Goal: Task Accomplishment & Management: Manage account settings

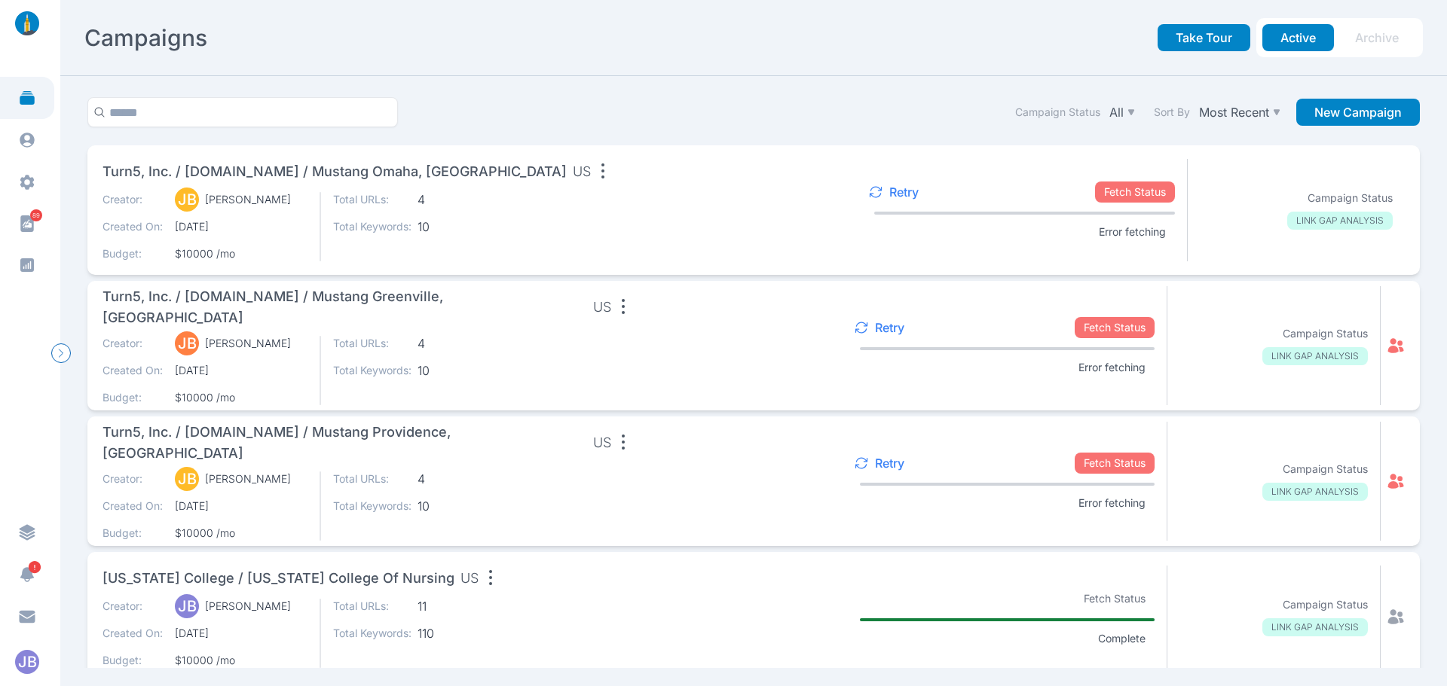
drag, startPoint x: 878, startPoint y: 464, endPoint x: 892, endPoint y: 338, distance: 127.4
click at [877, 464] on p "Retry" at bounding box center [889, 463] width 29 height 15
click at [888, 320] on p "Retry" at bounding box center [889, 327] width 29 height 15
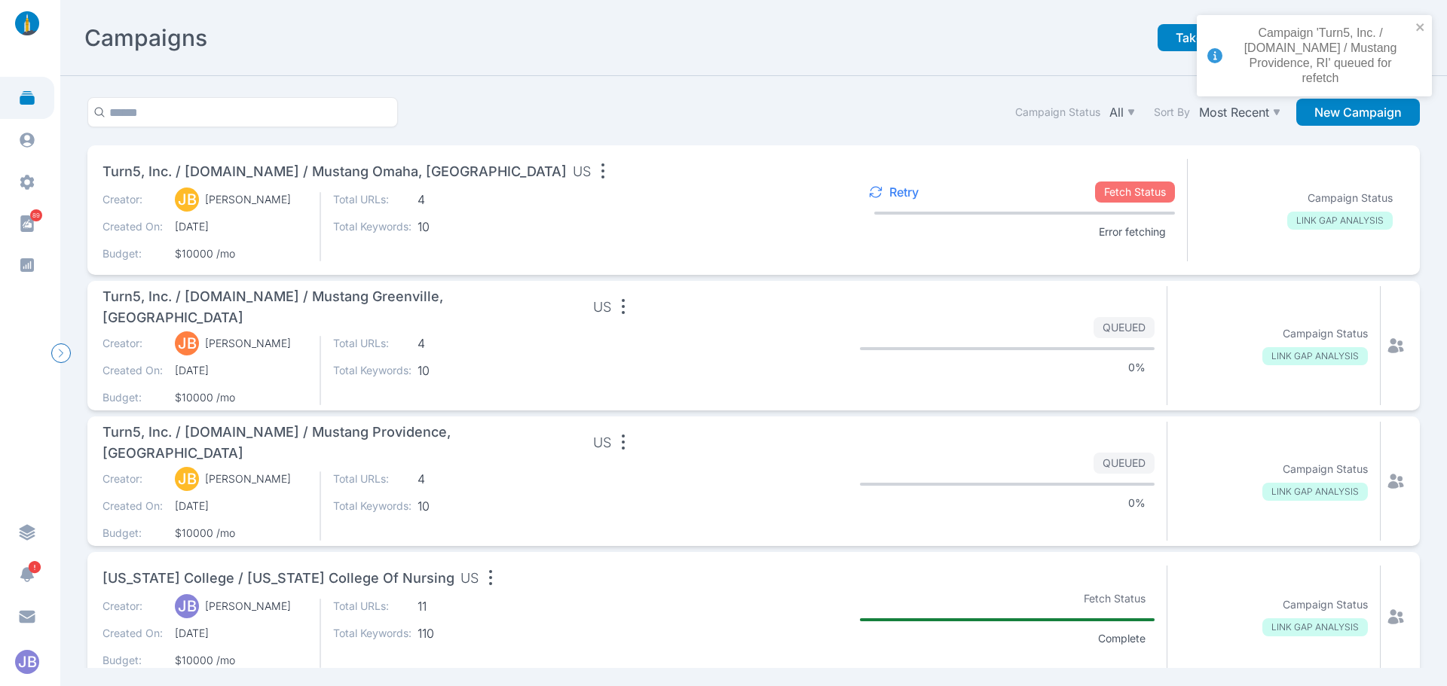
click at [900, 191] on p "Retry" at bounding box center [903, 192] width 29 height 15
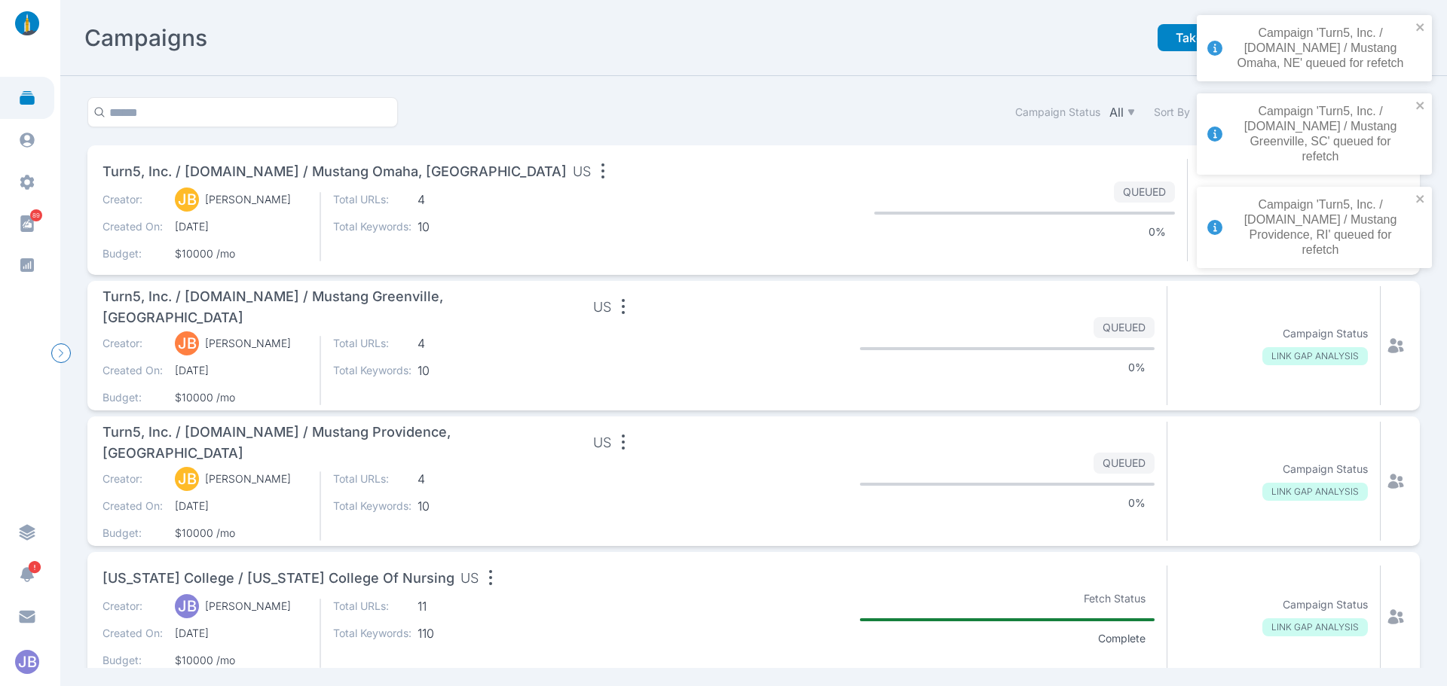
click at [879, 102] on div "Campaign Status All Sort By Most Recent New Campaign" at bounding box center [753, 121] width 1344 height 48
click at [1421, 195] on icon "close" at bounding box center [1420, 199] width 8 height 8
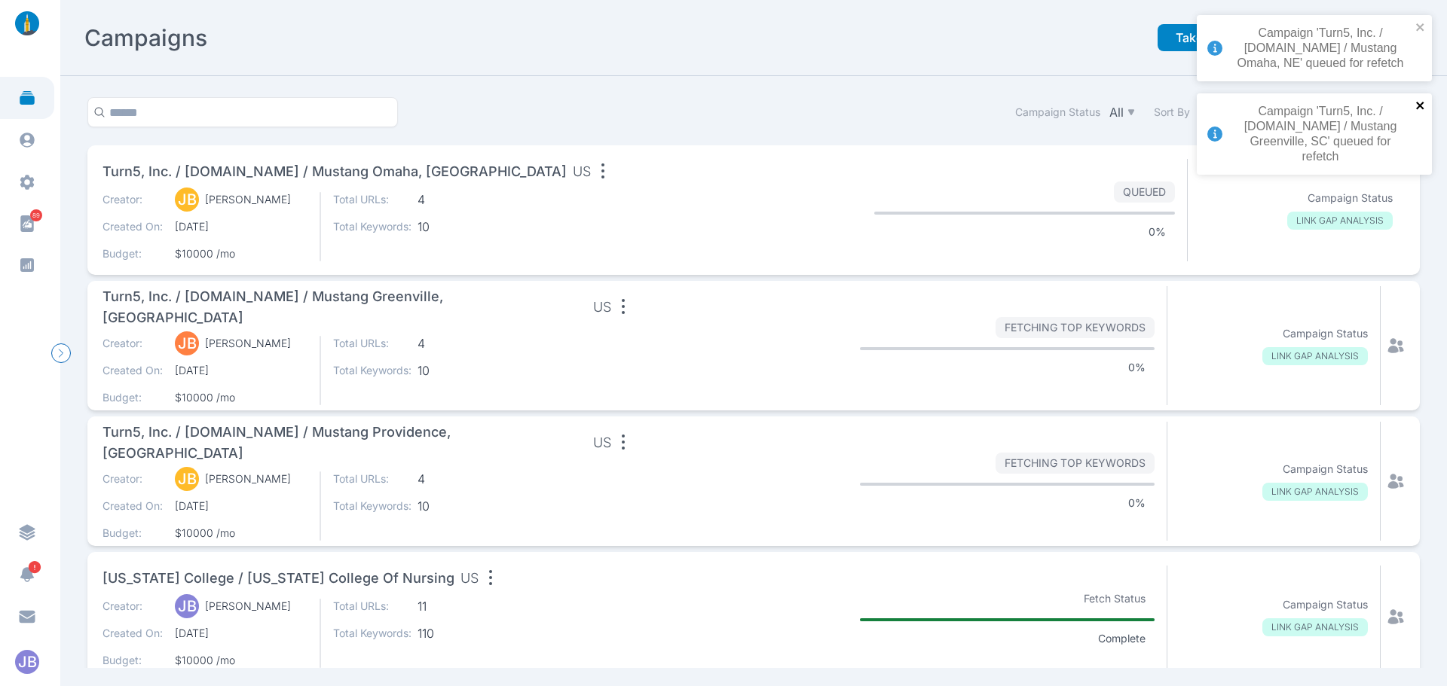
click at [1423, 109] on icon "close" at bounding box center [1420, 106] width 8 height 8
click at [1417, 21] on icon "close" at bounding box center [1420, 27] width 11 height 12
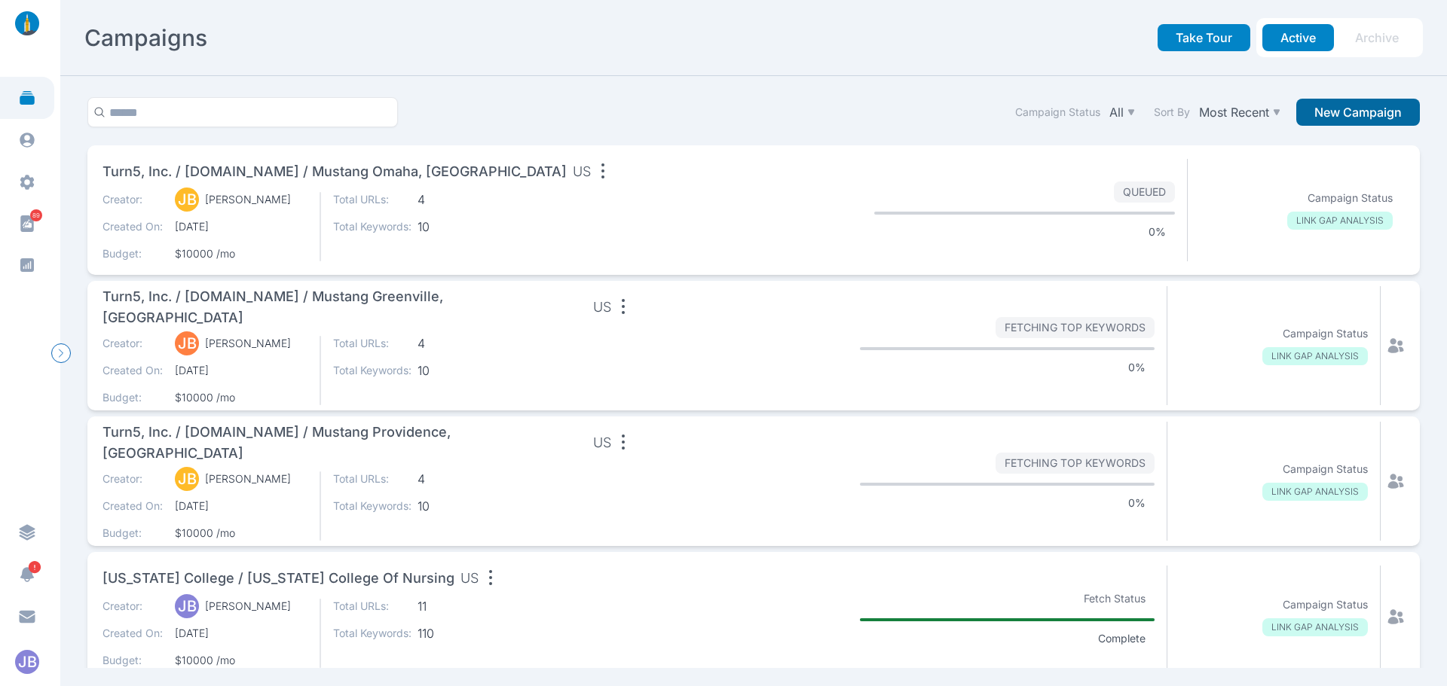
click at [1339, 112] on button "New Campaign" at bounding box center [1358, 112] width 124 height 27
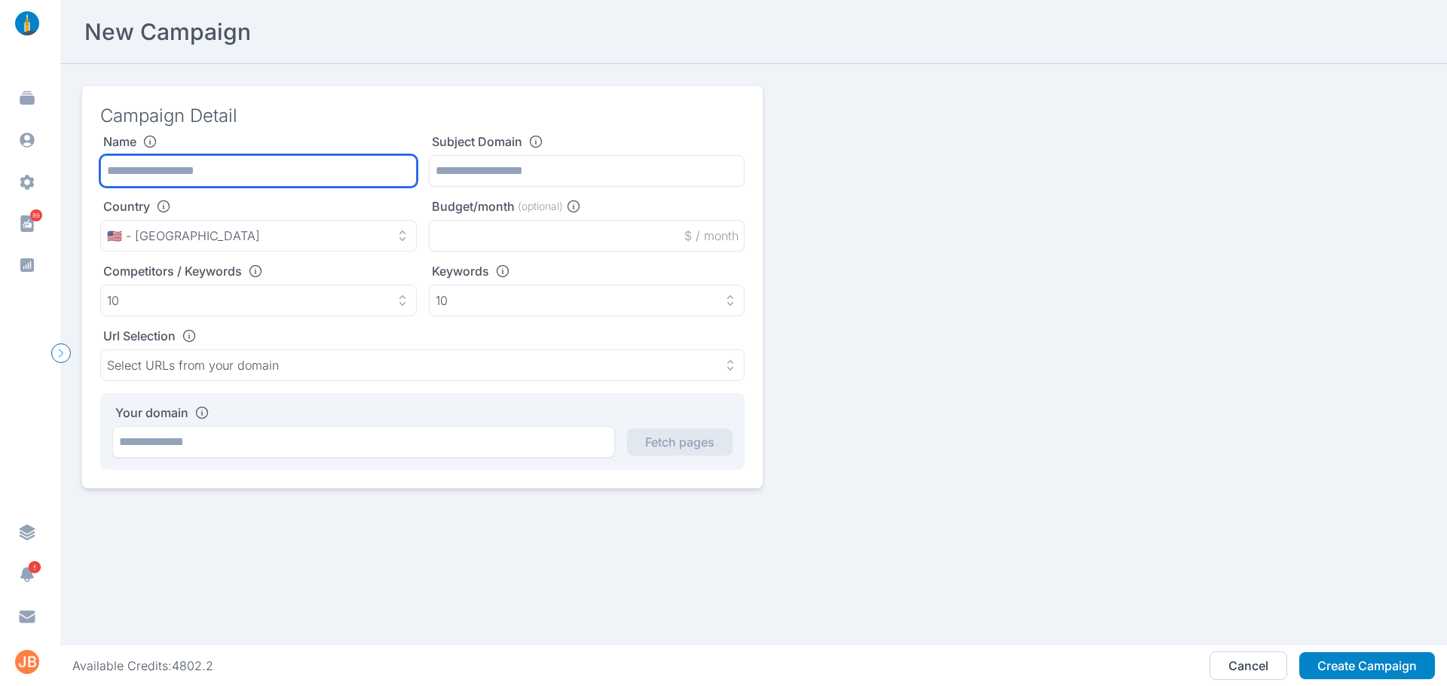
click at [203, 170] on input "text" at bounding box center [258, 171] width 316 height 32
type input "******"
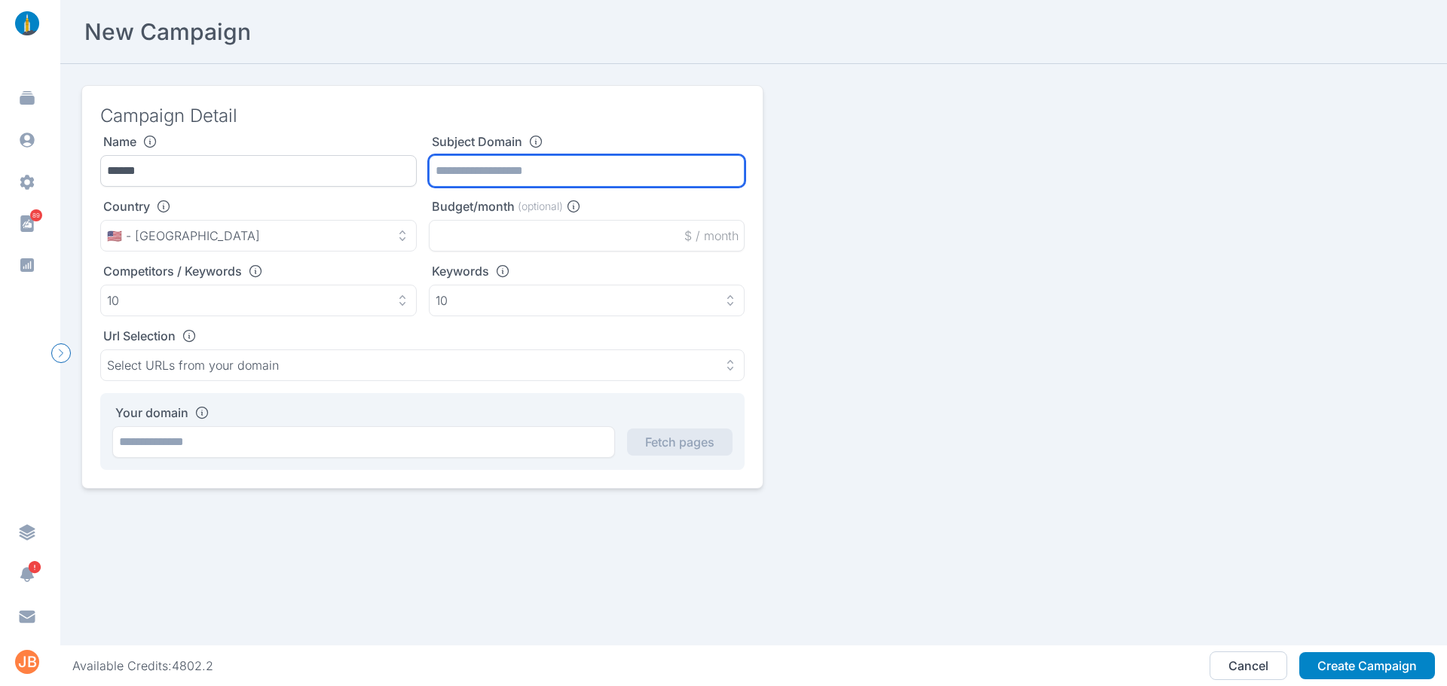
paste input "**********"
type input "**********"
paste input "**********"
type input "**********"
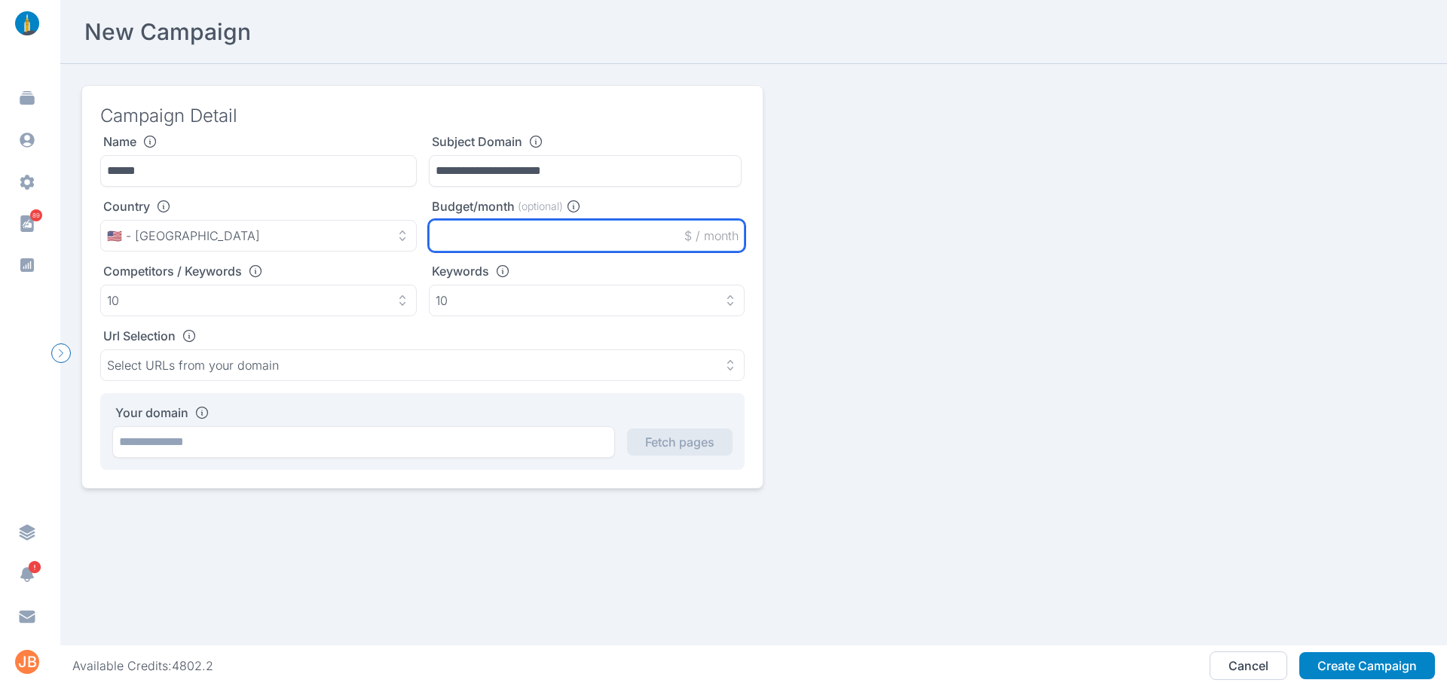
click at [494, 233] on input "text" at bounding box center [587, 236] width 316 height 32
type input "*****"
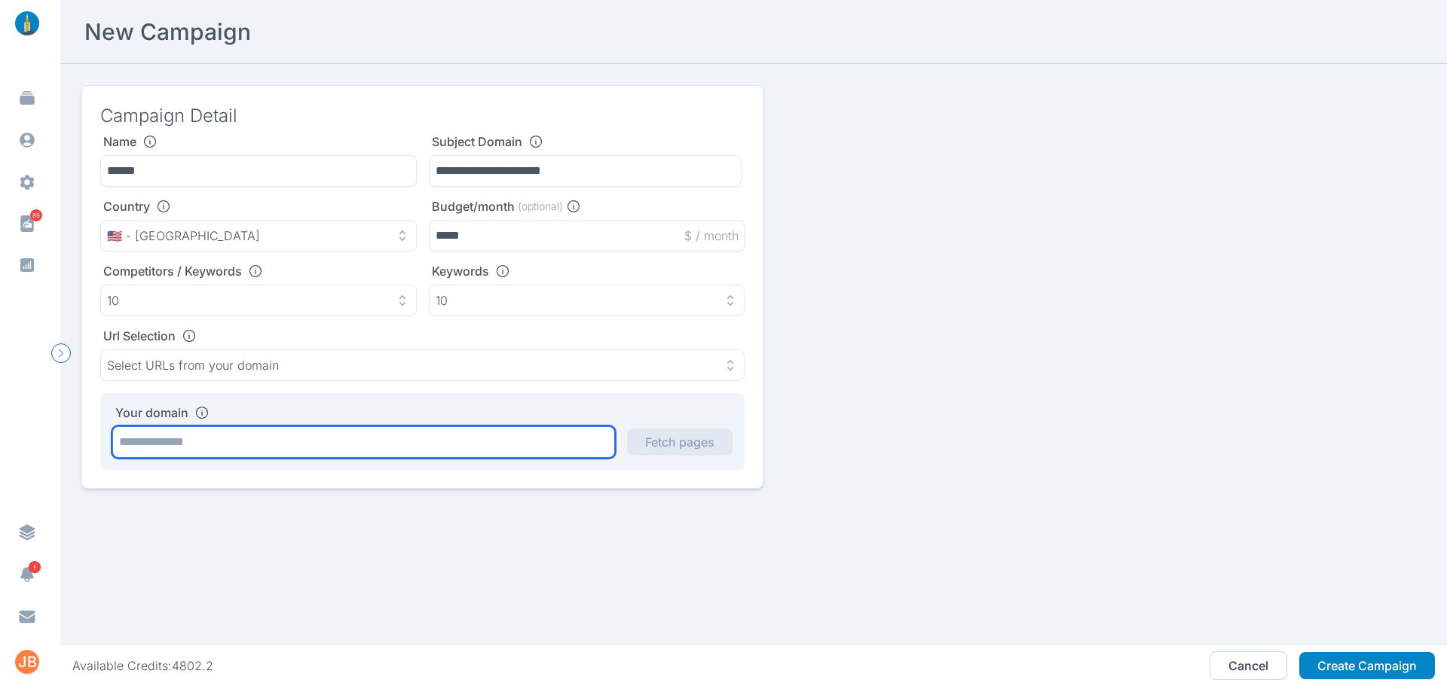
click at [231, 445] on input "text" at bounding box center [363, 442] width 503 height 32
paste input "**********"
type input "**********"
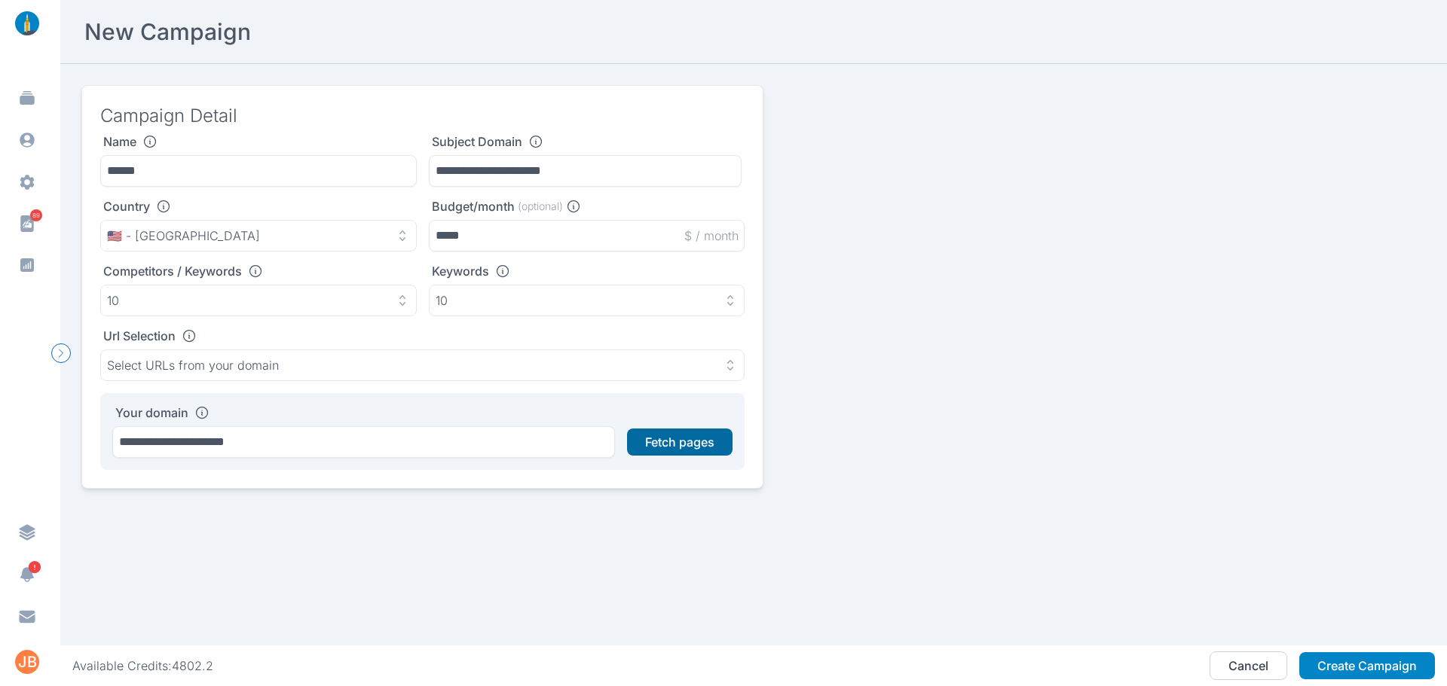
click at [677, 451] on button "Fetch pages" at bounding box center [679, 442] width 105 height 27
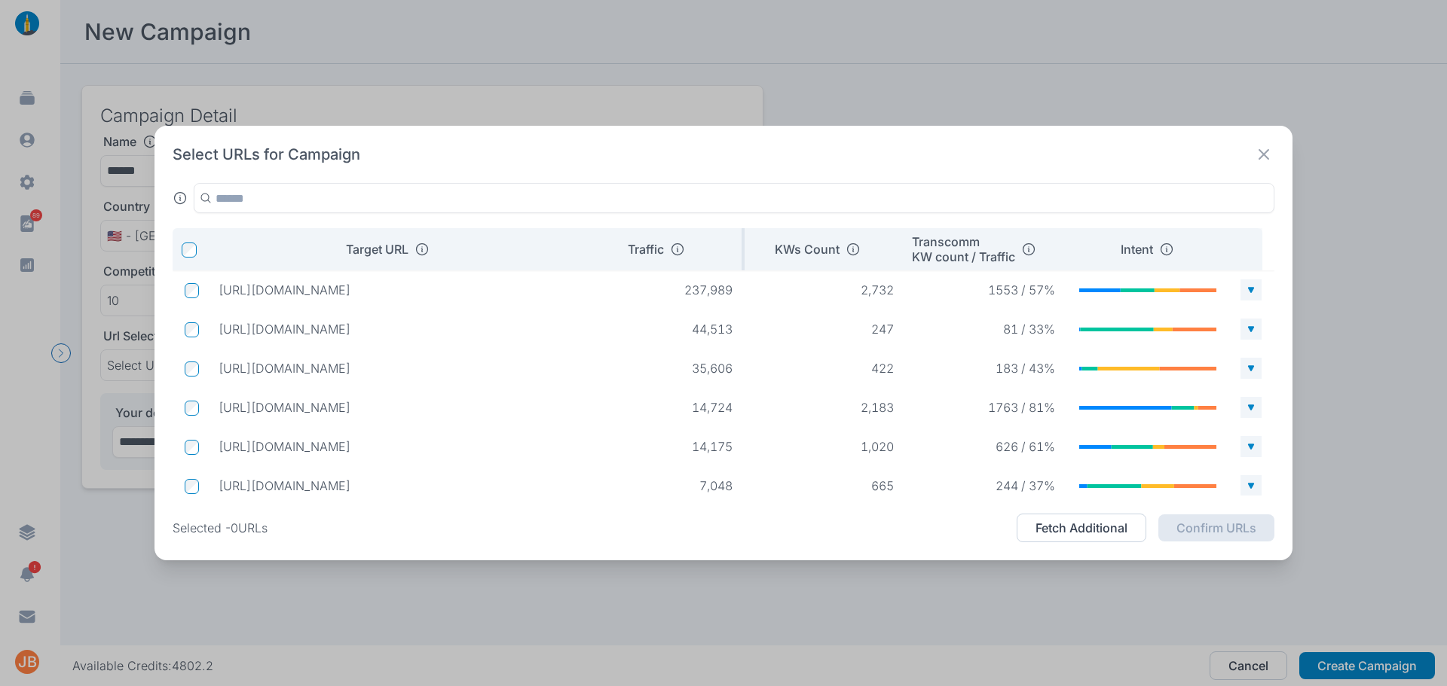
click at [708, 255] on div "Traffic" at bounding box center [656, 249] width 135 height 15
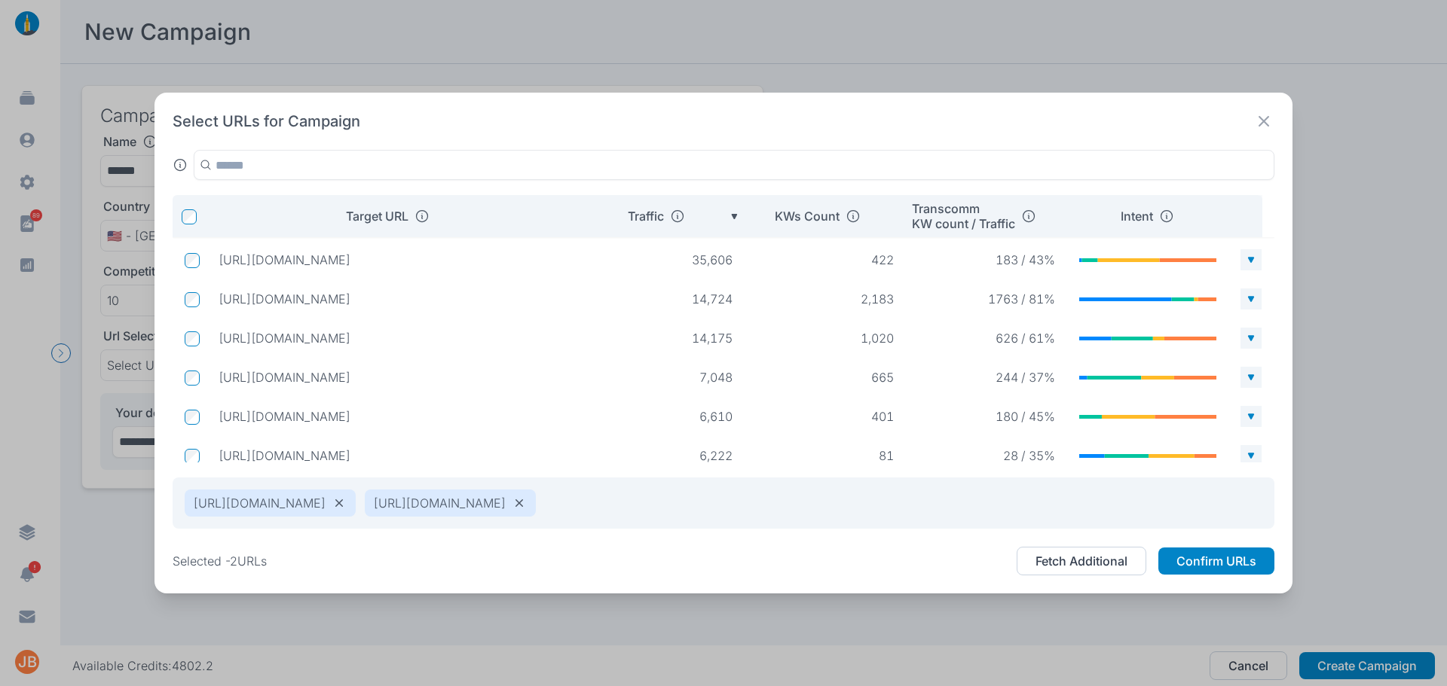
scroll to position [133, 0]
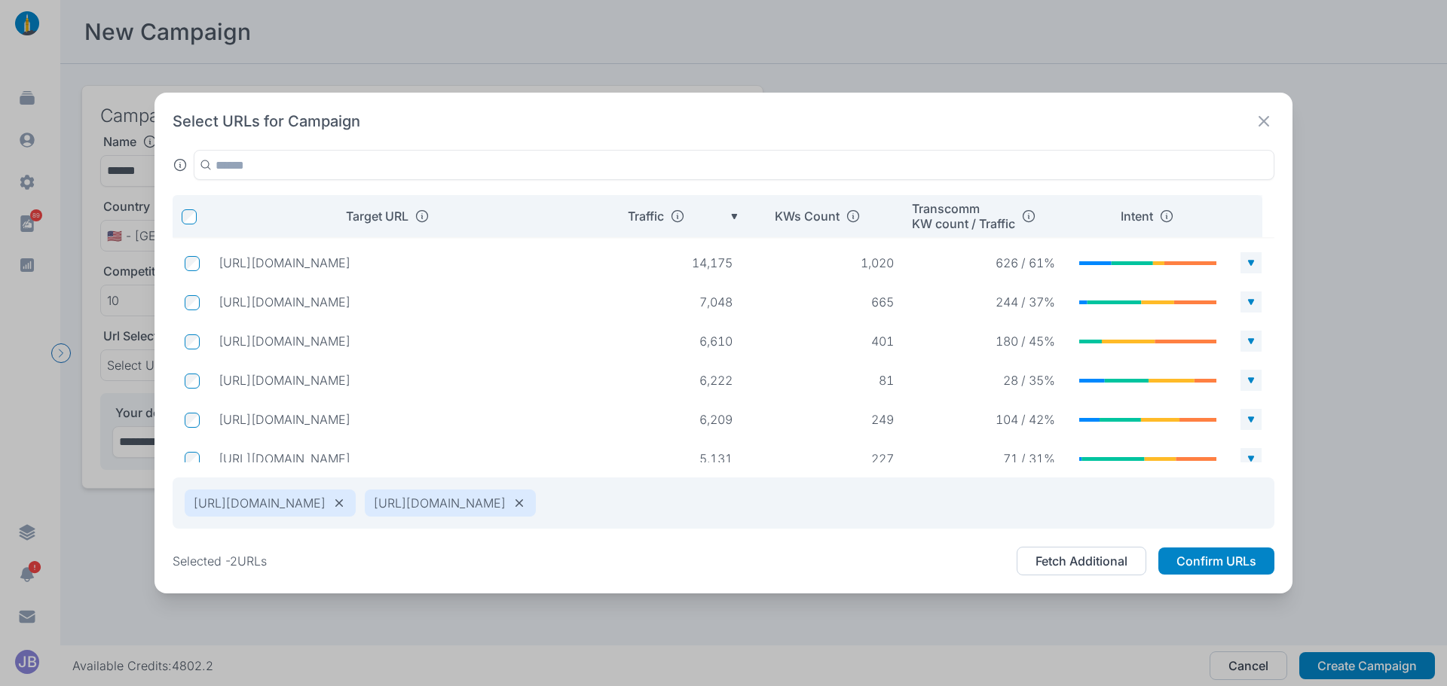
drag, startPoint x: 389, startPoint y: 387, endPoint x: 219, endPoint y: 391, distance: 169.6
click at [219, 391] on td "https://www.vivint.com/solar" at bounding box center [394, 380] width 377 height 27
copy p "https://www.vivint.com/solar"
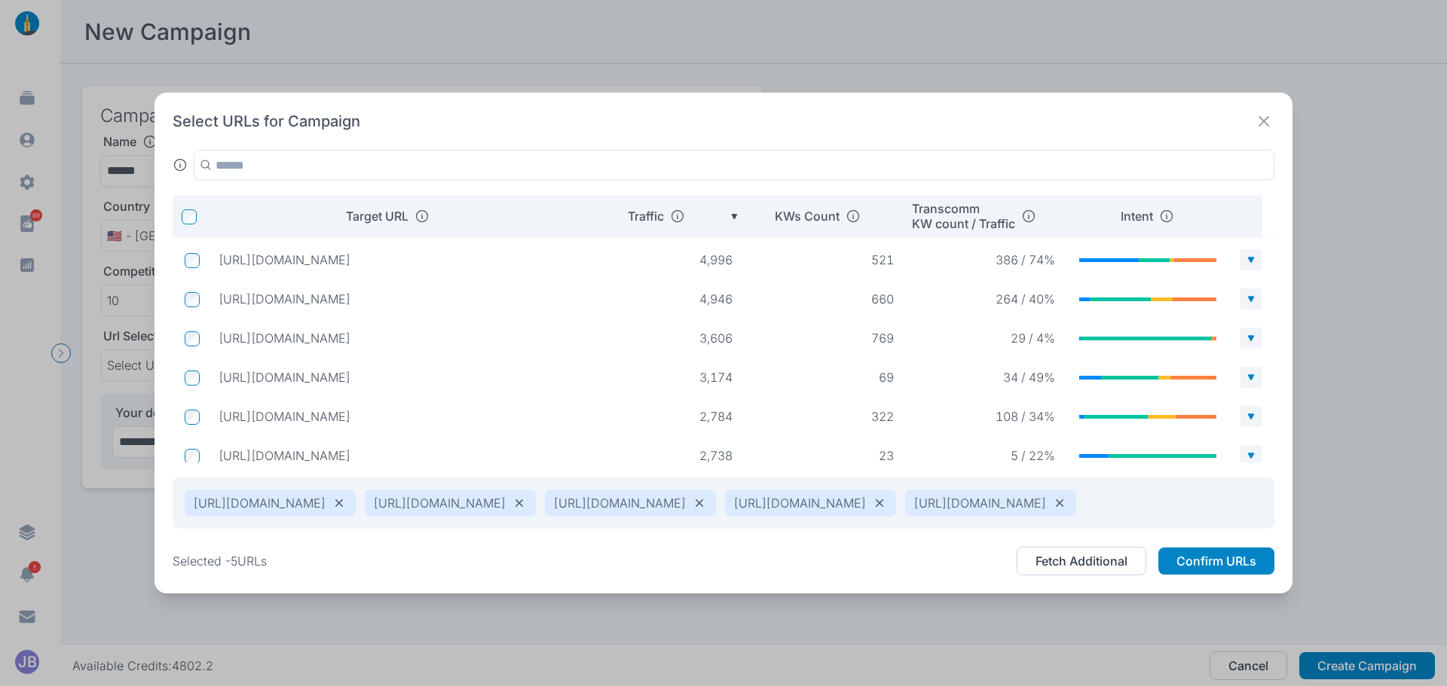
scroll to position [392, 0]
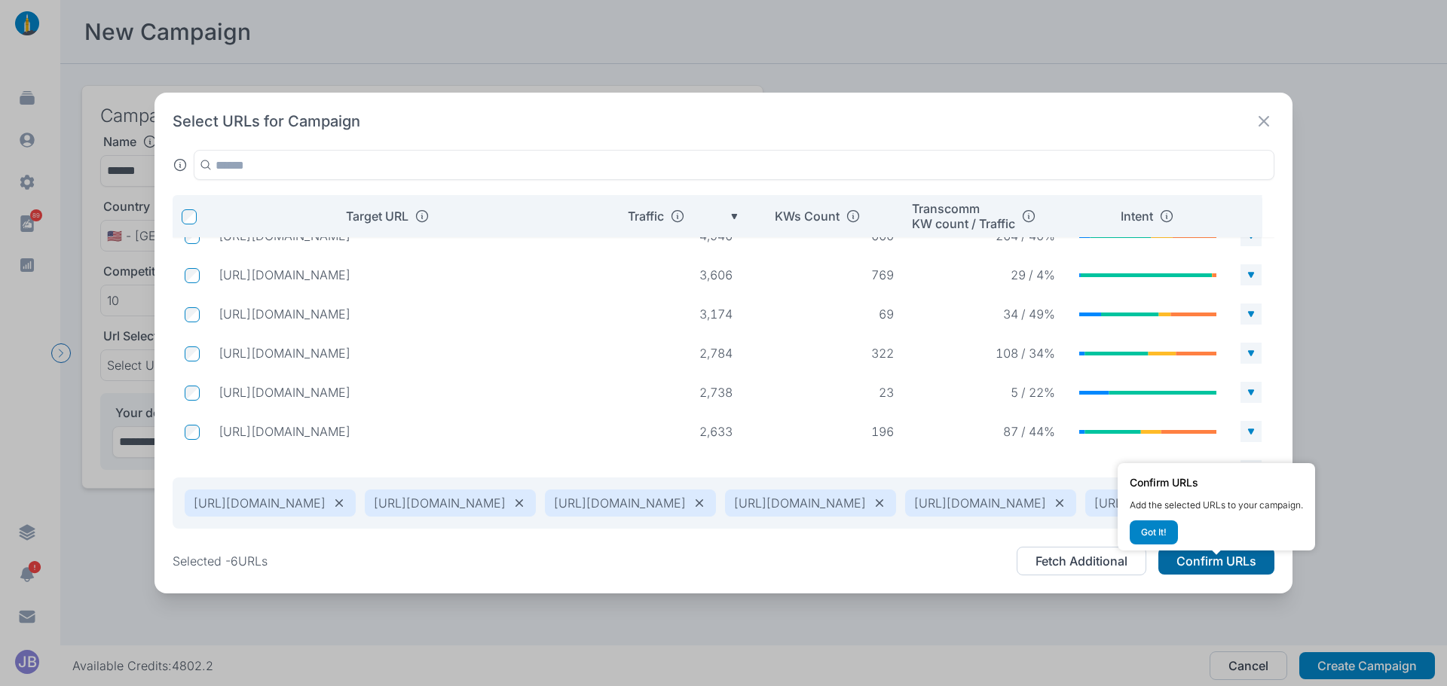
click at [1223, 571] on button "Confirm URLs" at bounding box center [1216, 561] width 116 height 27
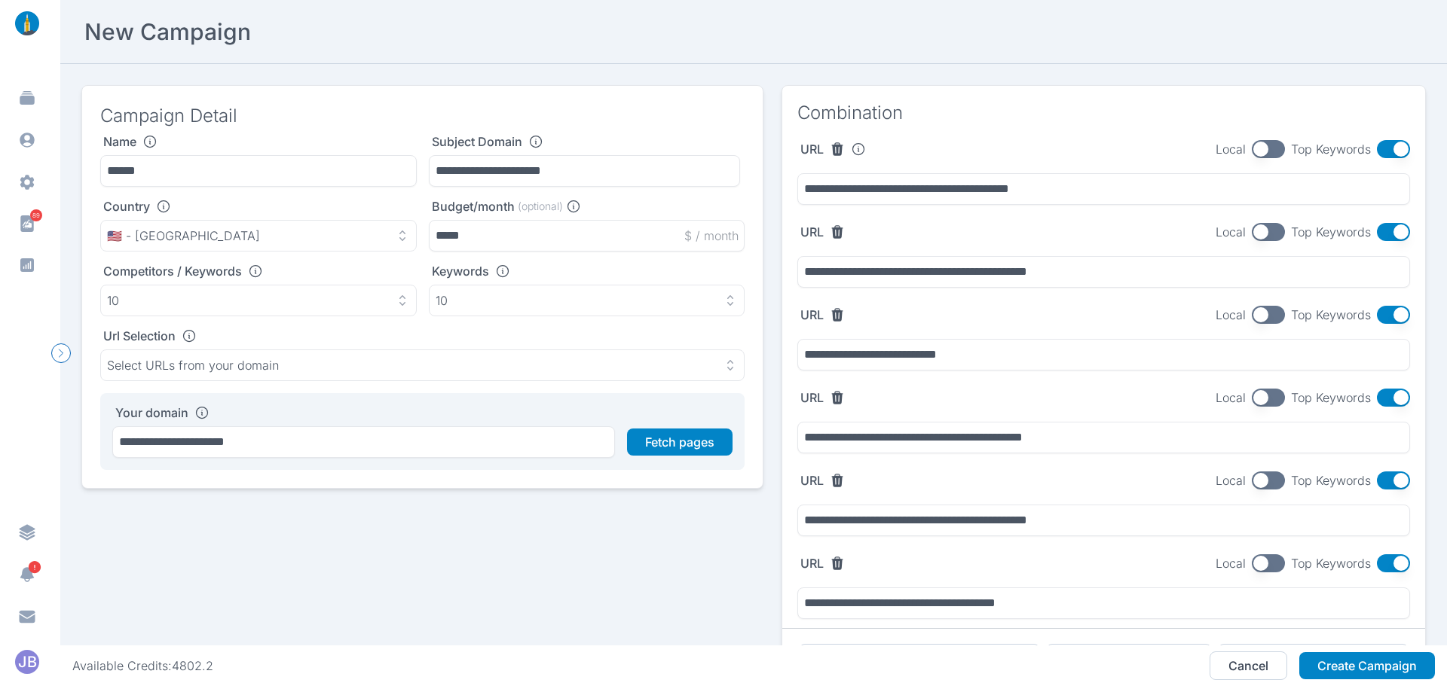
scroll to position [75, 0]
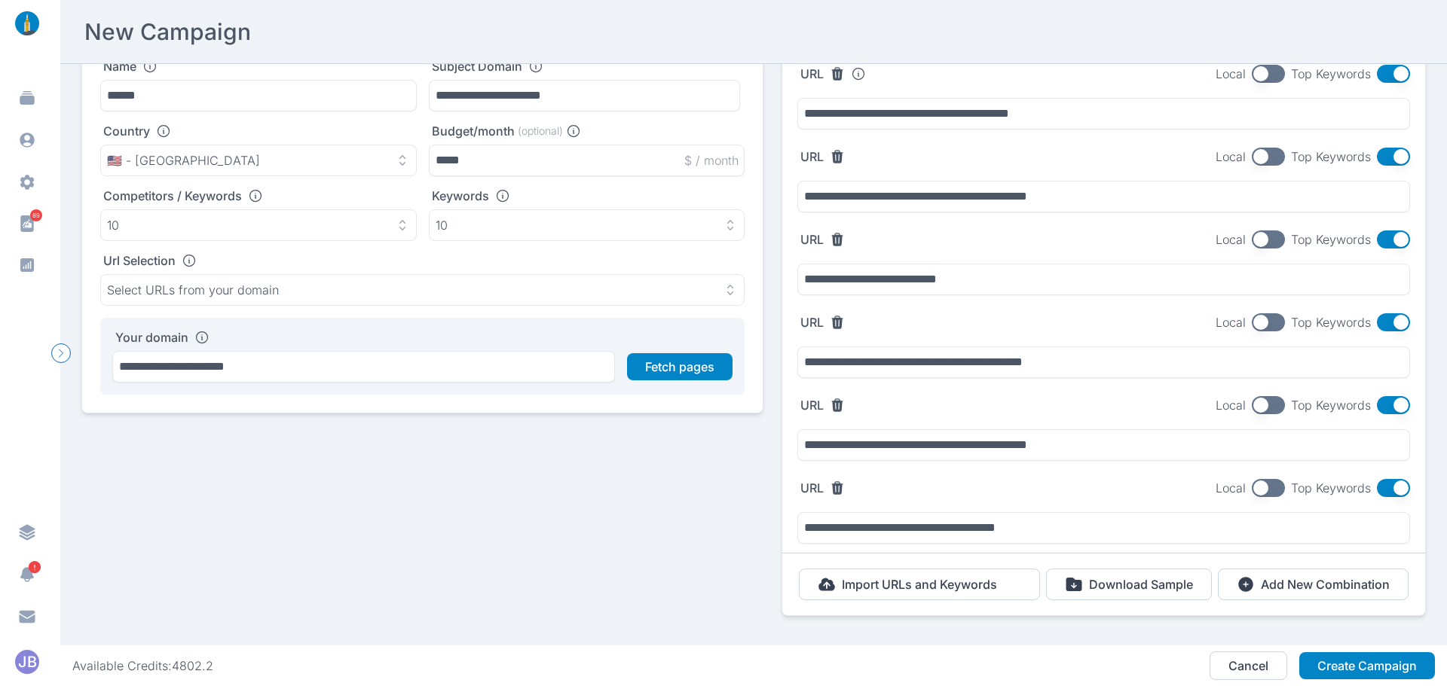
click at [1101, 495] on div "URL Local Top Keywords" at bounding box center [1103, 488] width 613 height 18
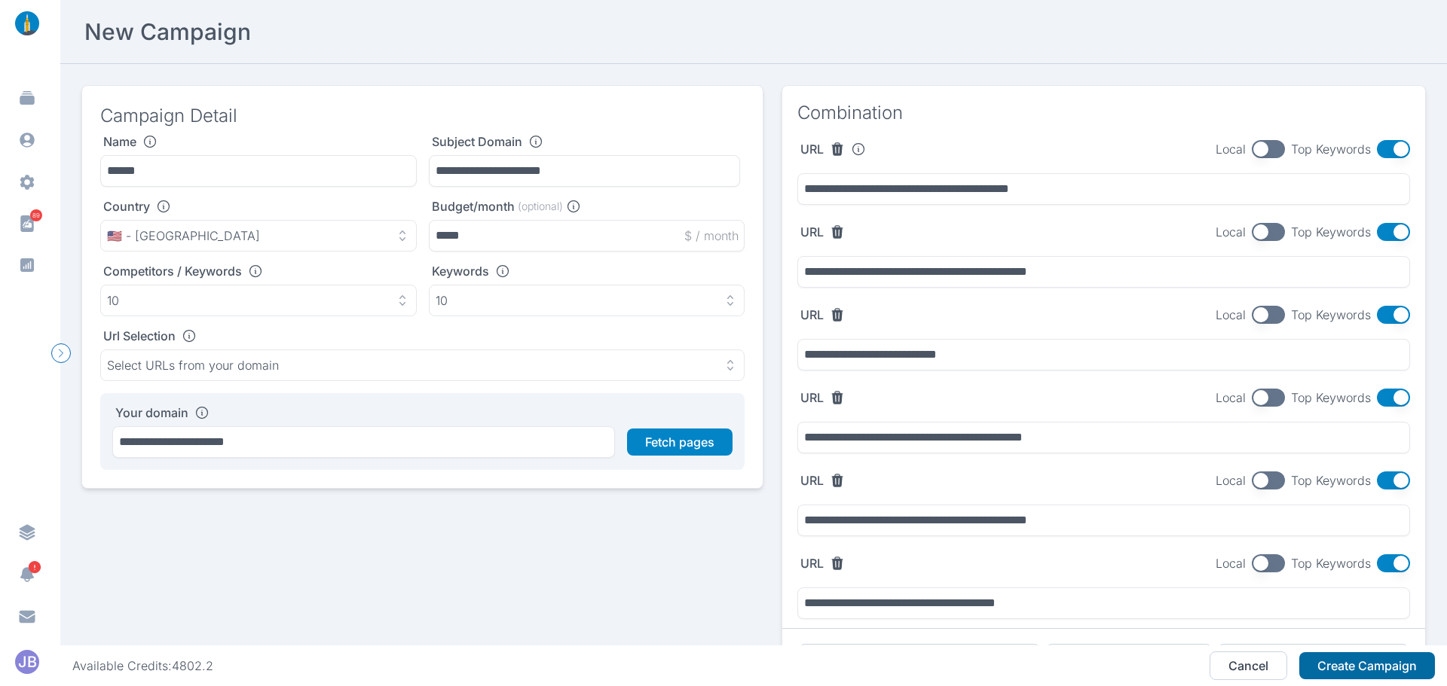
click at [1343, 671] on button "Create Campaign" at bounding box center [1367, 666] width 136 height 27
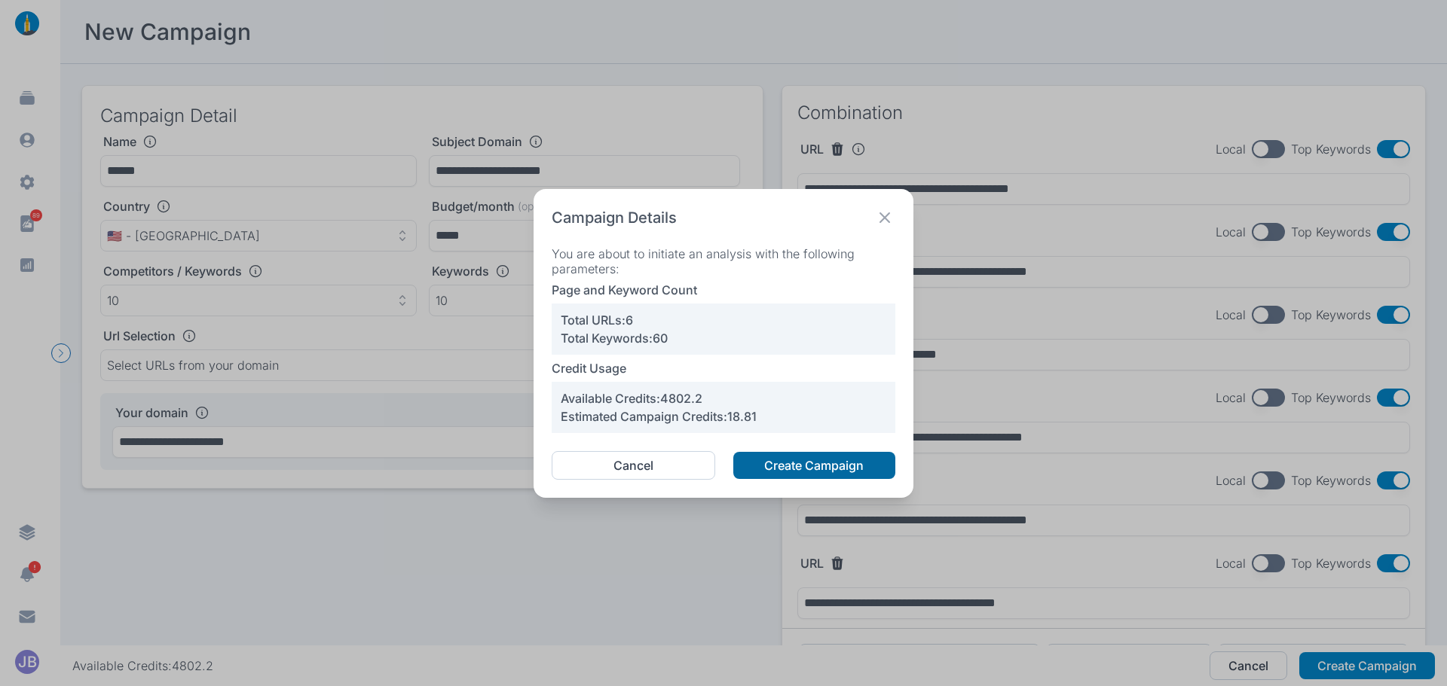
click at [812, 463] on button "Create Campaign" at bounding box center [814, 465] width 162 height 27
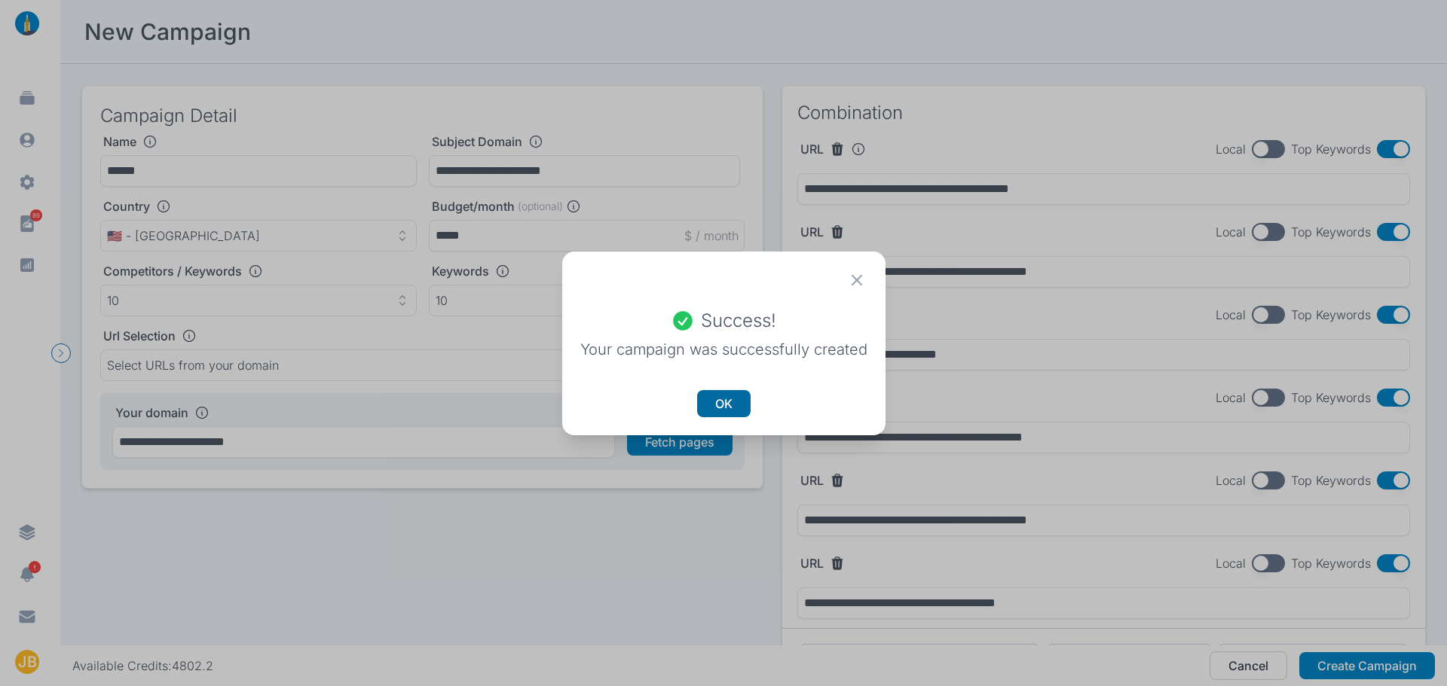
click at [735, 404] on button "OK" at bounding box center [723, 403] width 53 height 27
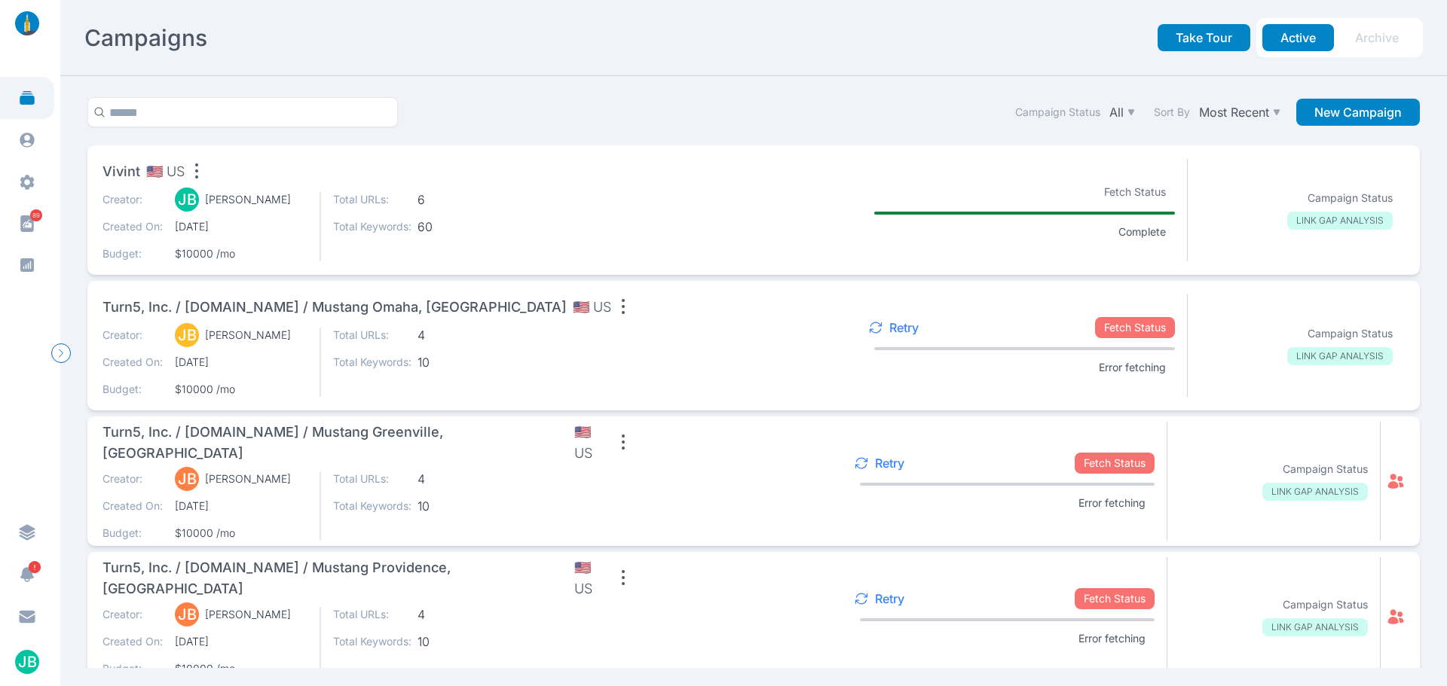
click at [418, 203] on span "6" at bounding box center [456, 199] width 78 height 15
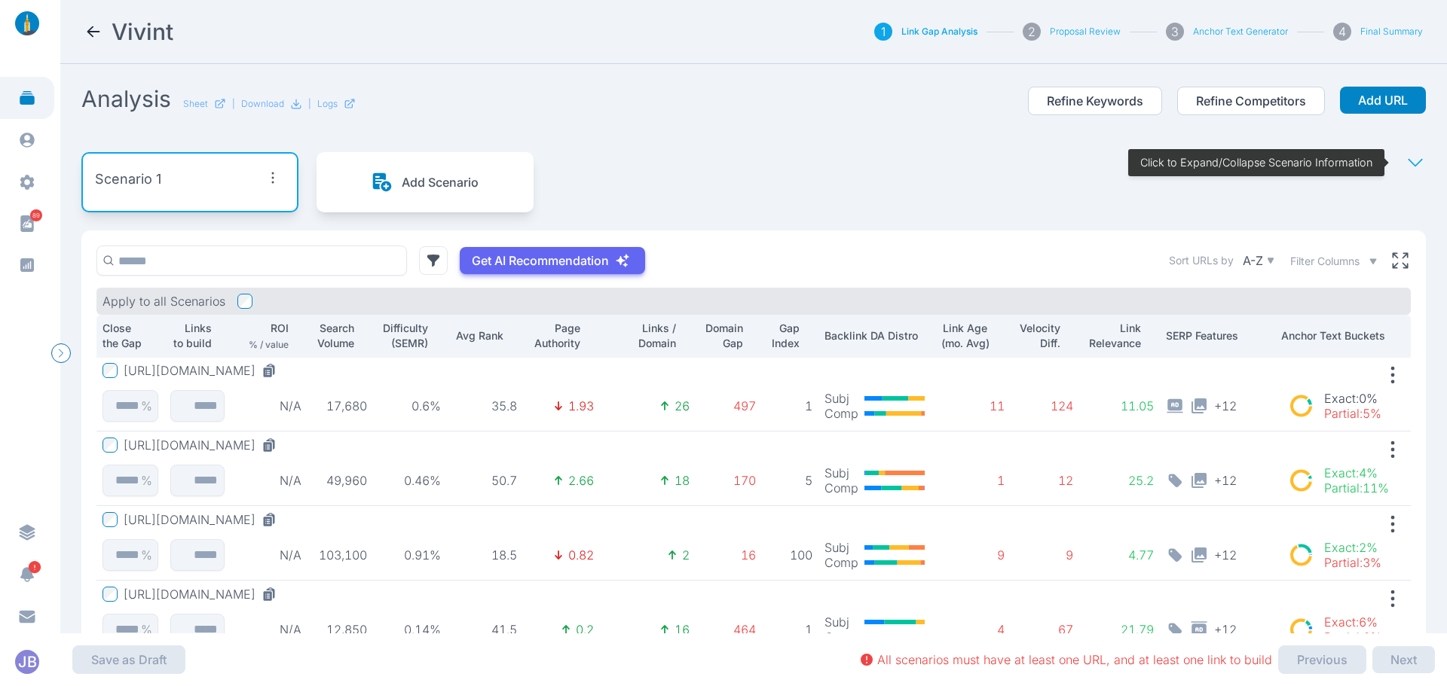
scroll to position [107, 0]
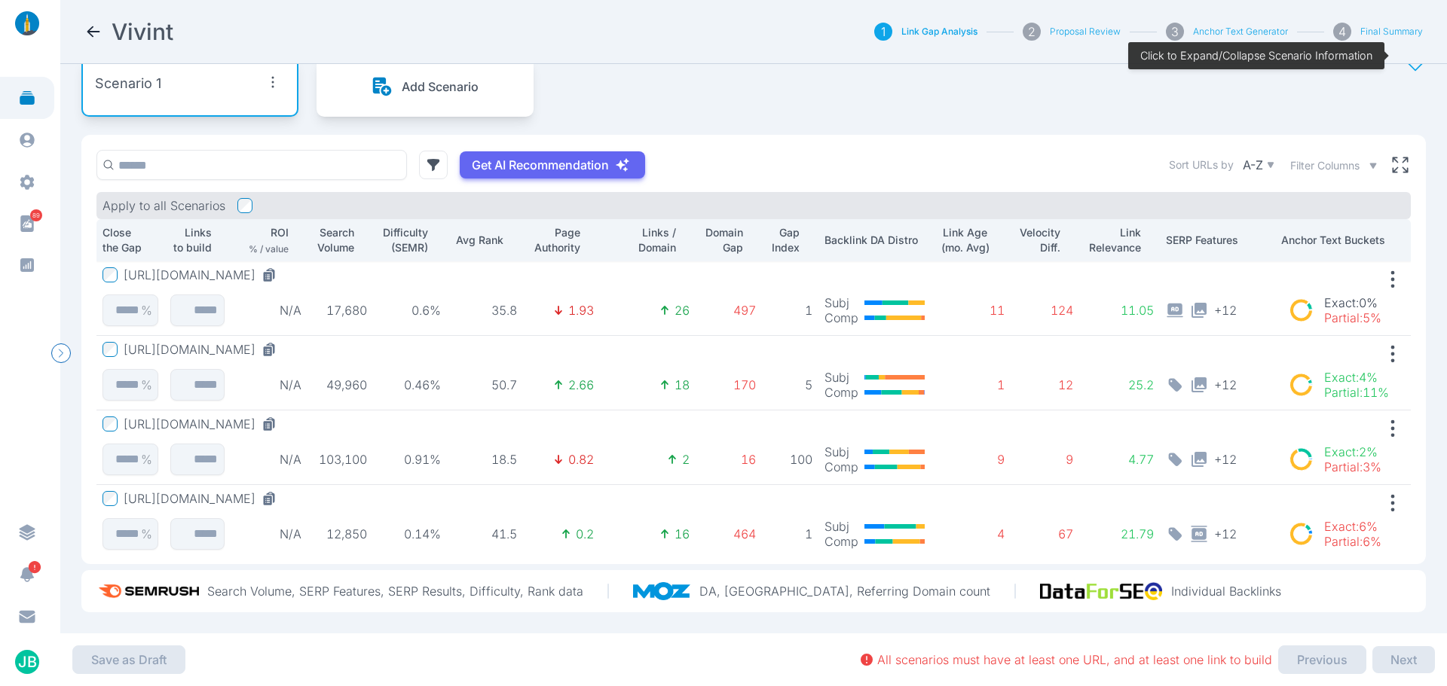
click at [185, 491] on button "https://www.vivint.com/solar" at bounding box center [203, 498] width 159 height 15
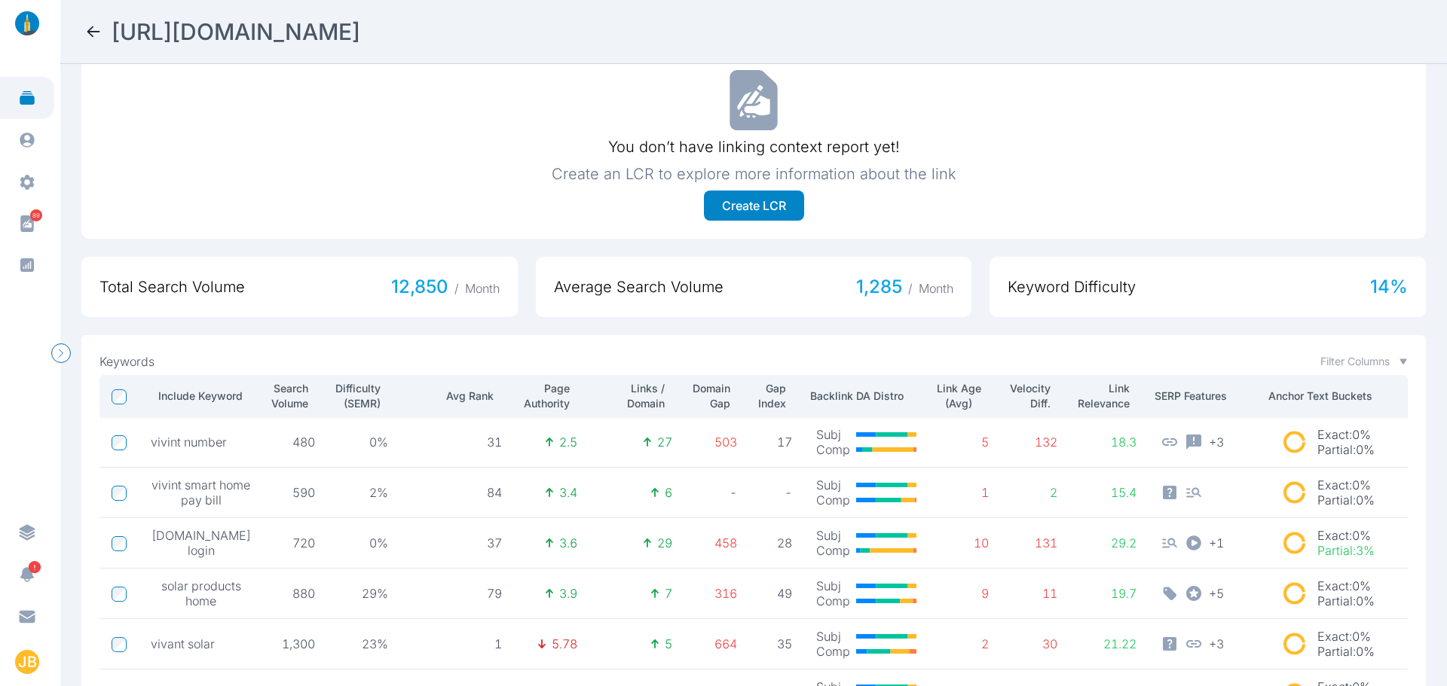
scroll to position [588, 0]
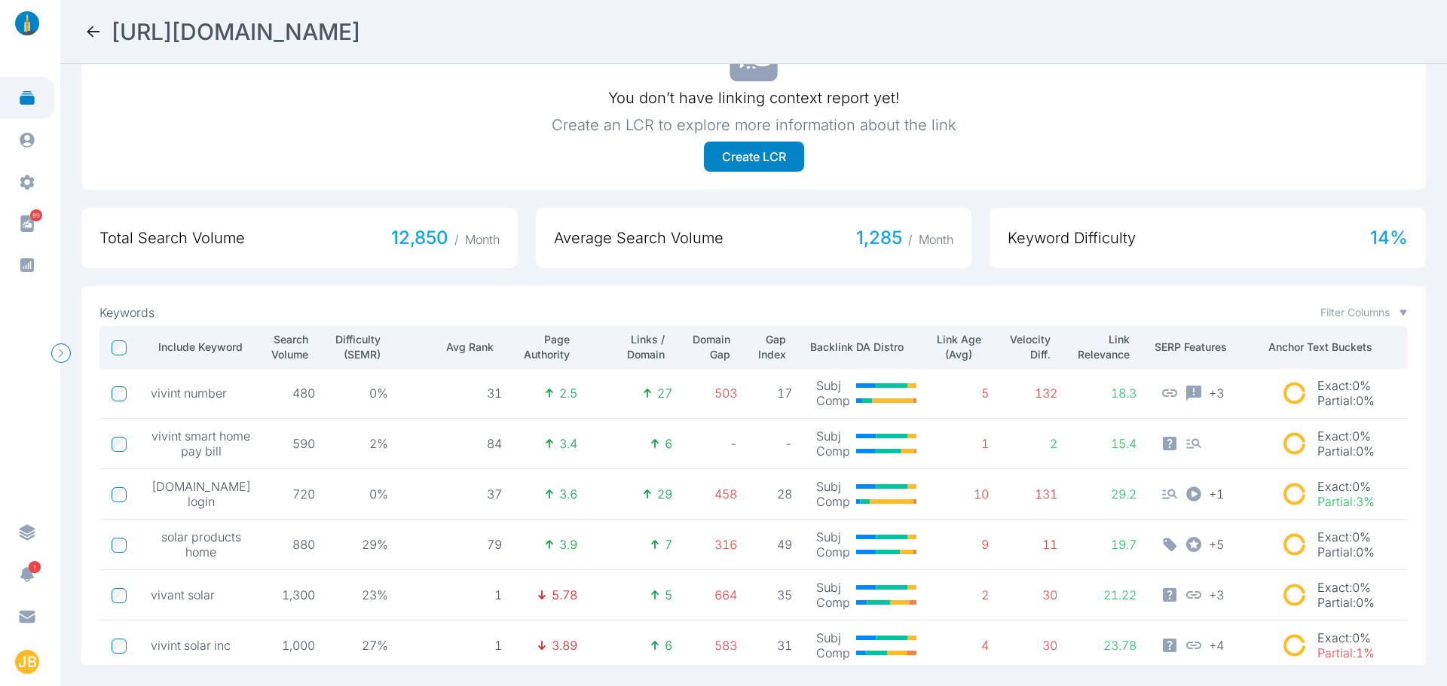
click at [693, 341] on p "Domain Gap" at bounding box center [710, 347] width 40 height 30
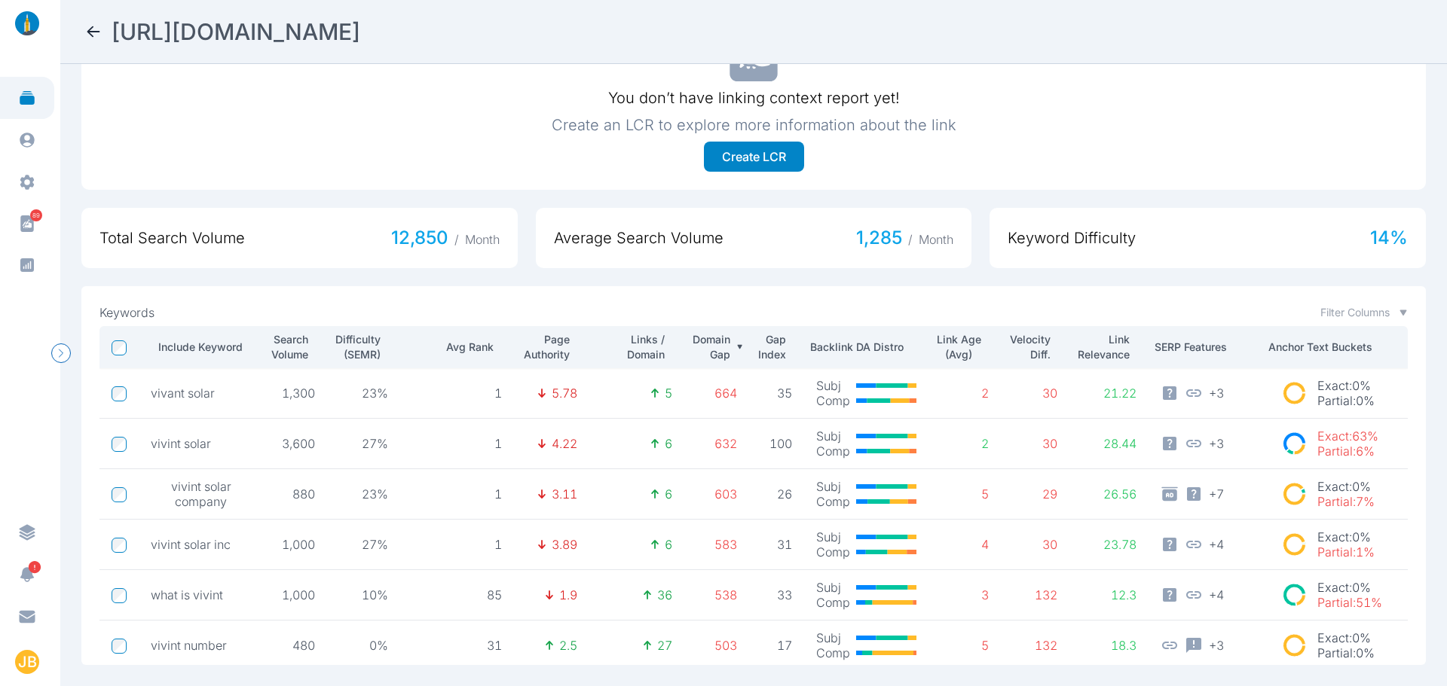
click at [693, 341] on p "Domain Gap" at bounding box center [710, 347] width 40 height 30
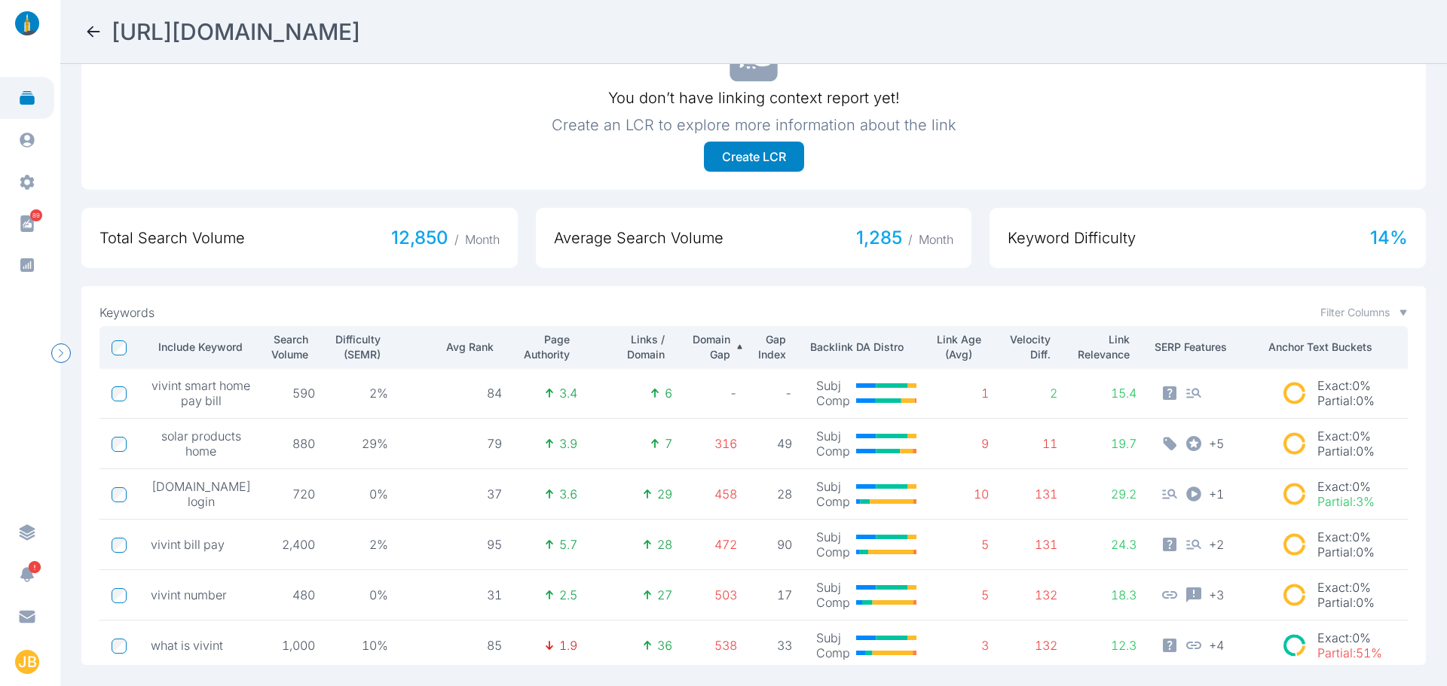
click at [693, 341] on p "Domain Gap" at bounding box center [710, 347] width 40 height 30
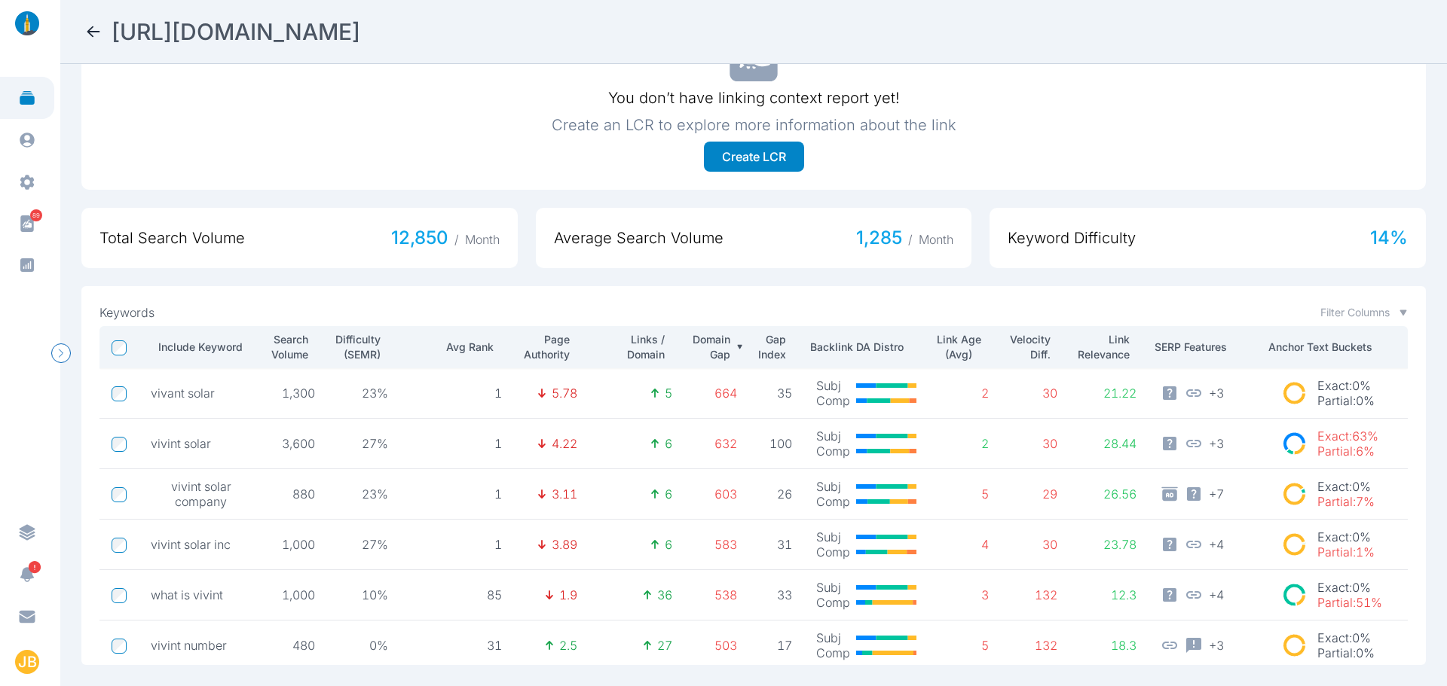
click at [692, 332] on p "Domain Gap" at bounding box center [710, 347] width 40 height 30
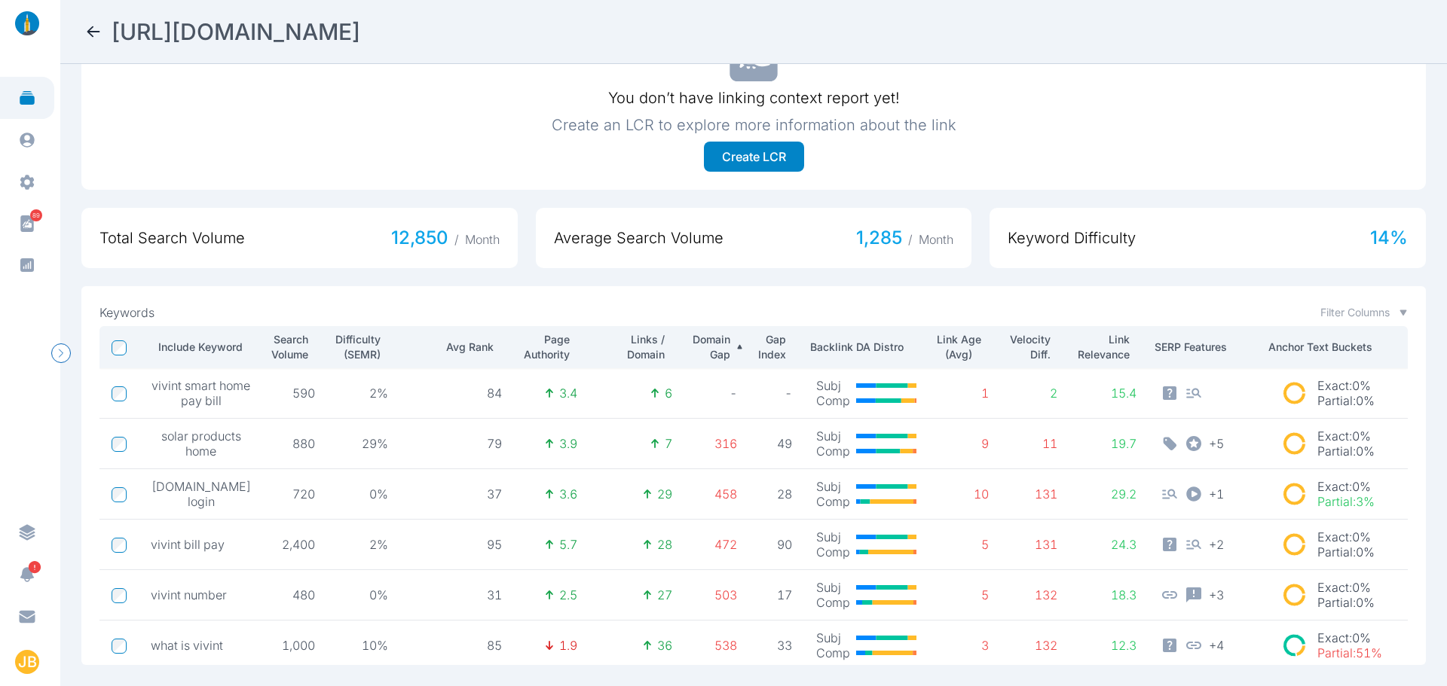
click at [692, 332] on p "Domain Gap" at bounding box center [710, 347] width 40 height 30
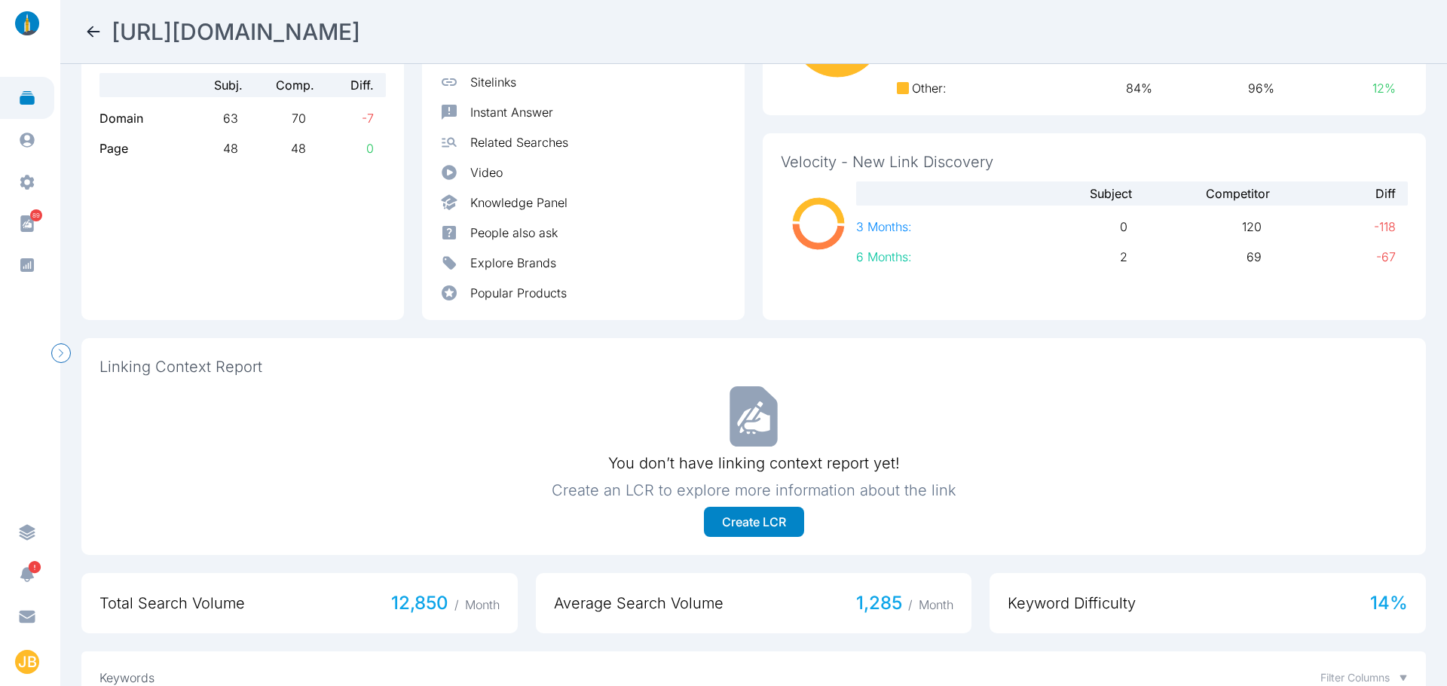
scroll to position [0, 0]
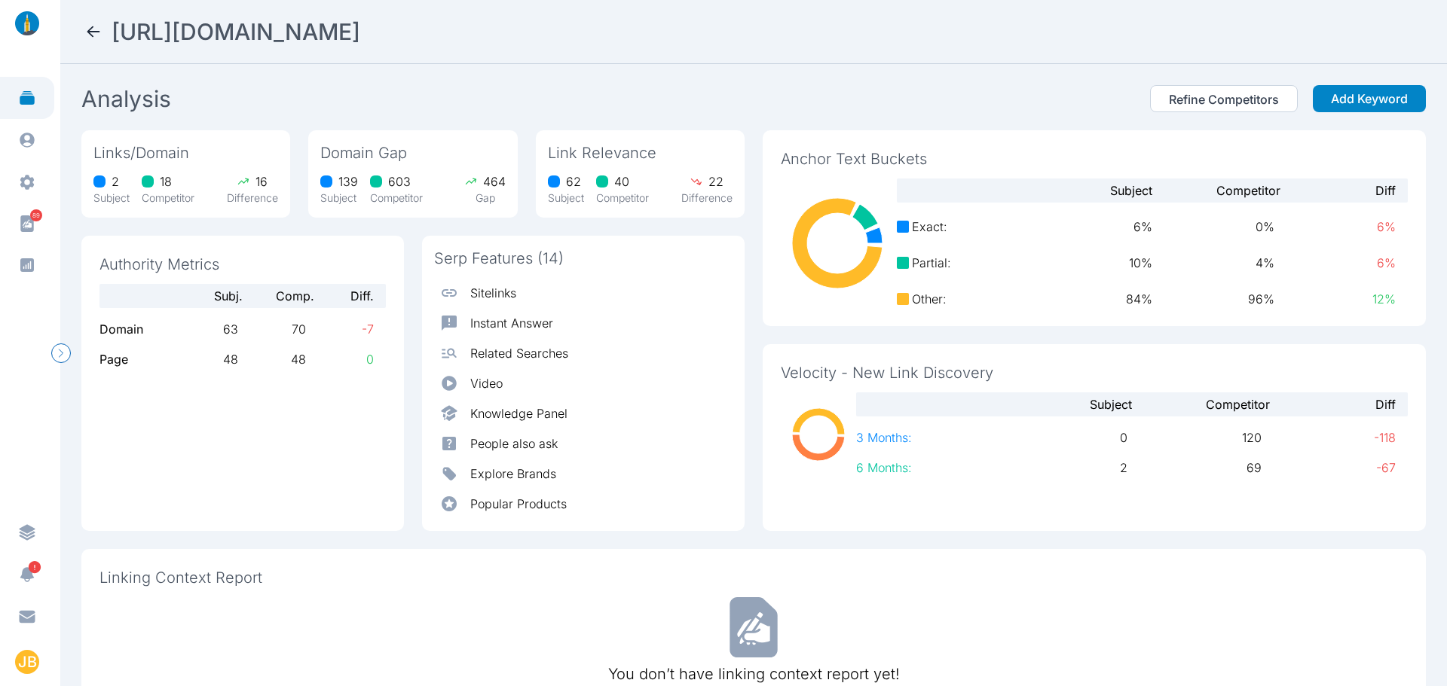
click at [92, 34] on icon at bounding box center [93, 32] width 18 height 18
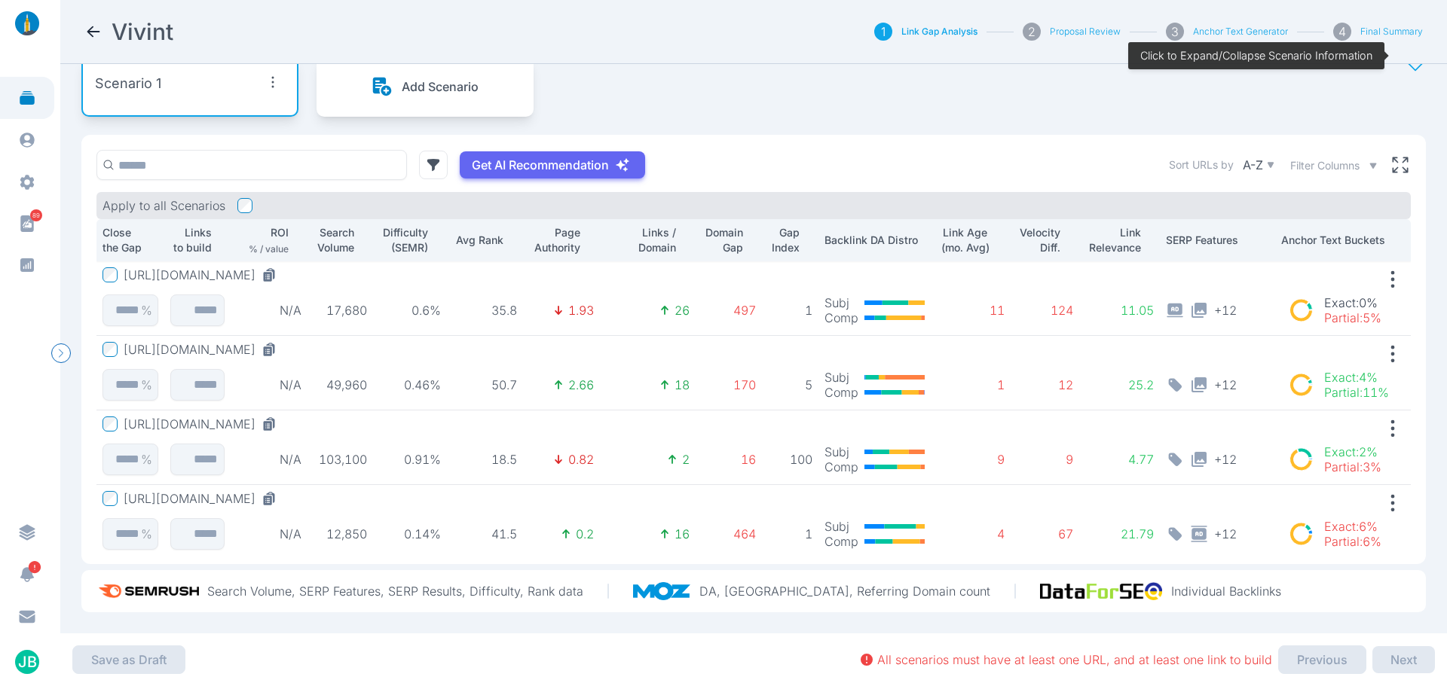
click at [353, 229] on div "Search Volume" at bounding box center [339, 240] width 53 height 30
click at [283, 267] on button "https://www.vivint.com/packages/security-cameras" at bounding box center [203, 274] width 159 height 15
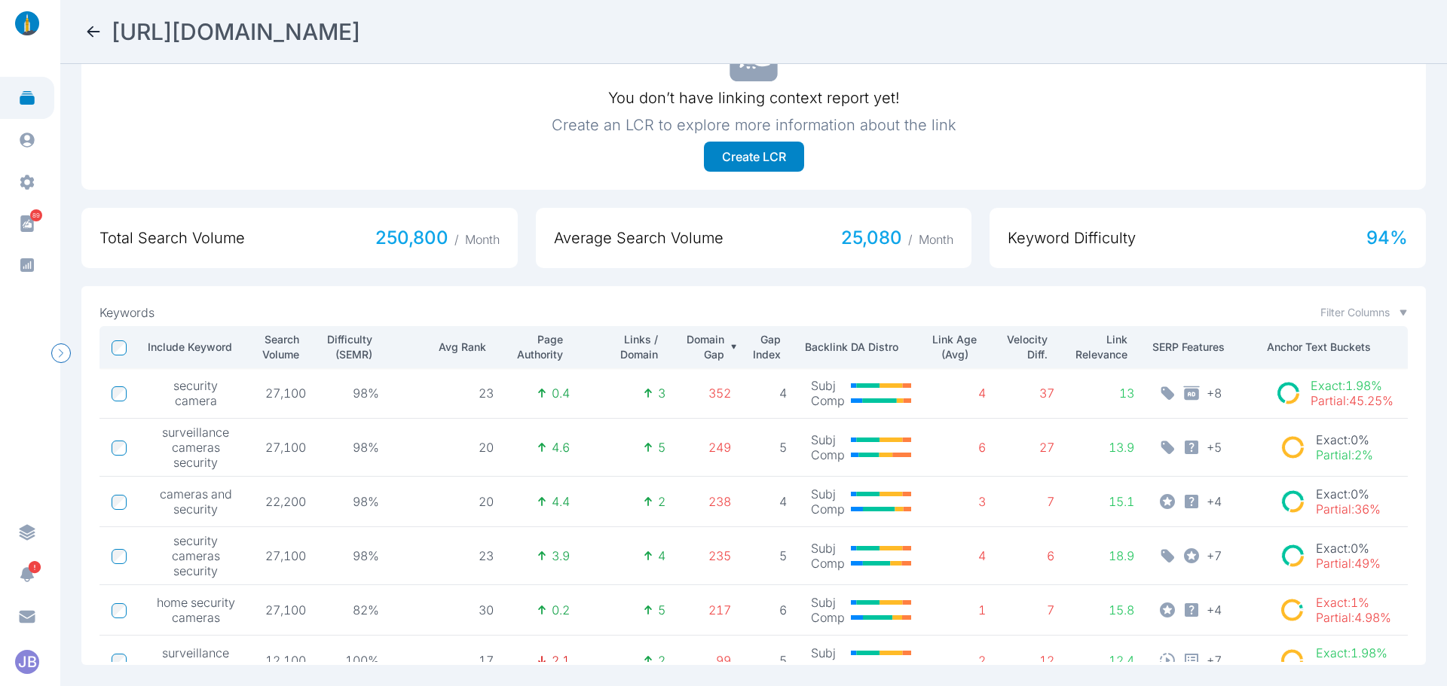
click at [96, 25] on icon at bounding box center [93, 32] width 18 height 18
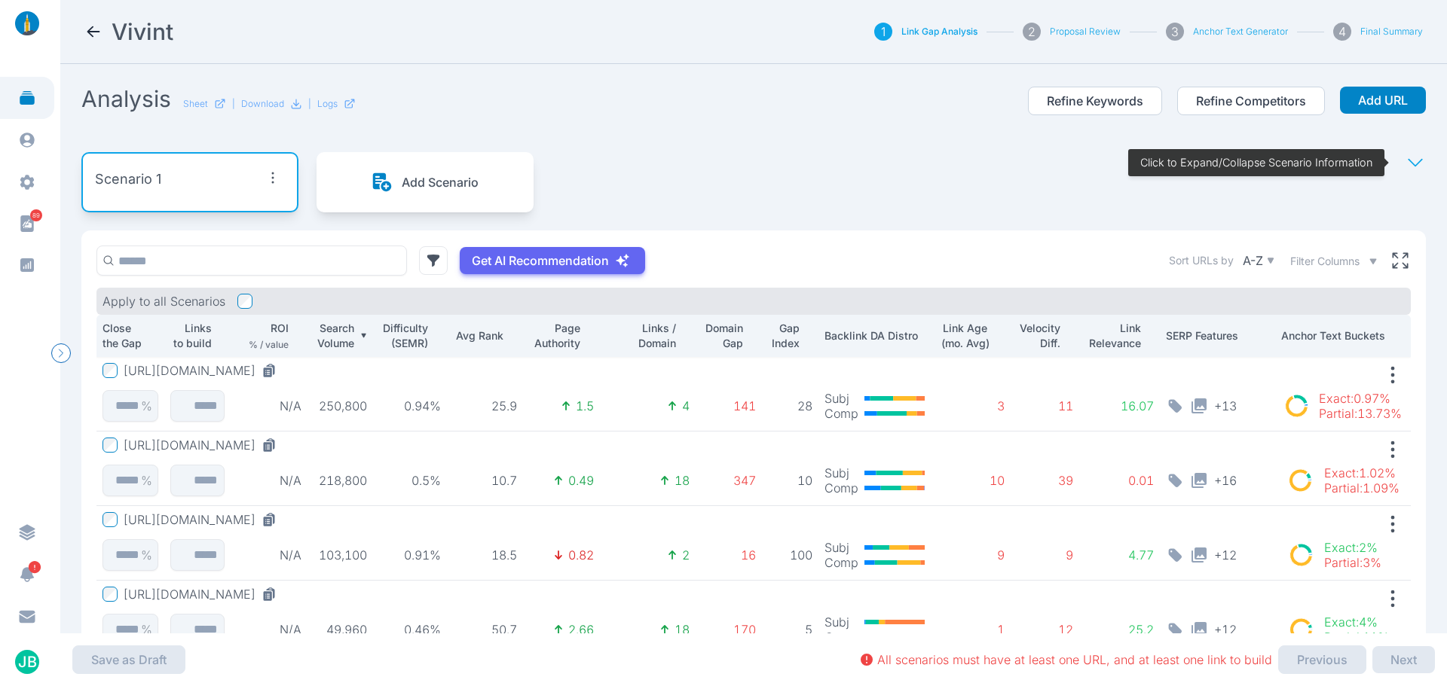
click at [283, 443] on button "https://www.vivint.com/packages/home-security" at bounding box center [203, 445] width 159 height 15
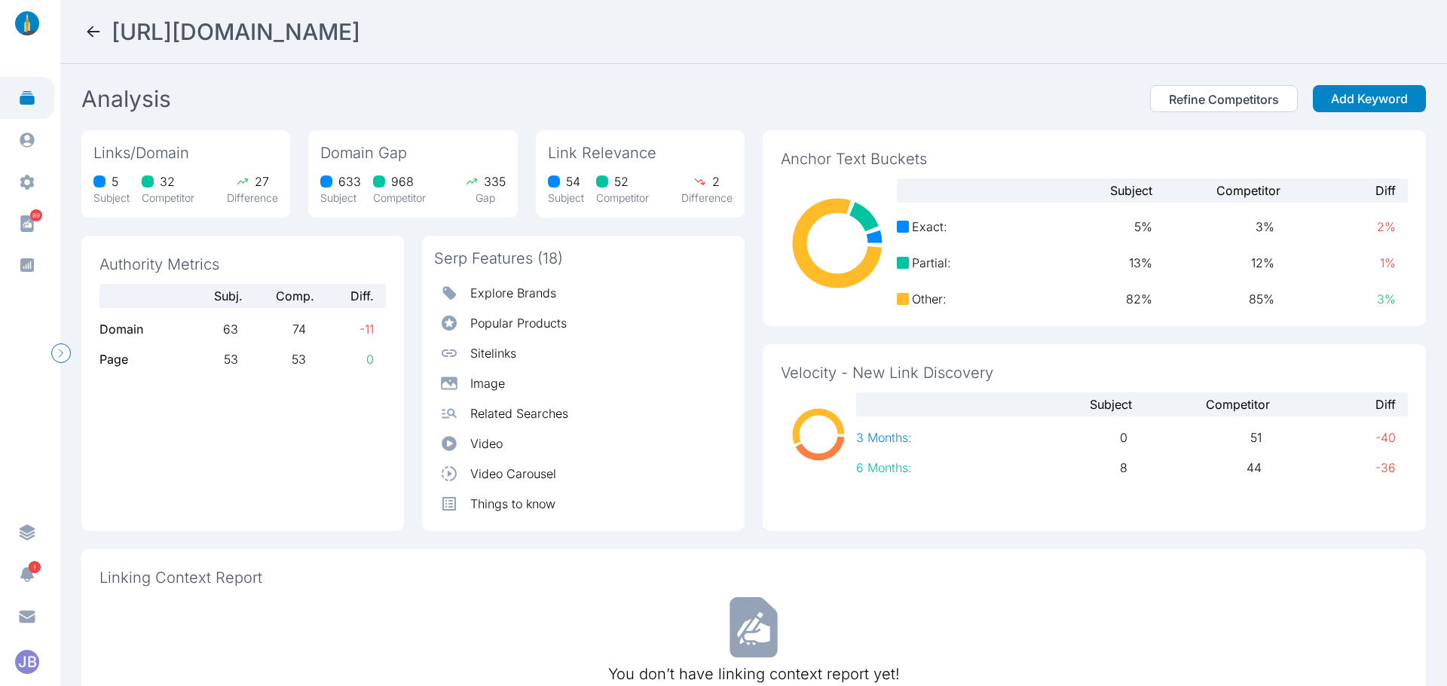
click at [93, 28] on icon at bounding box center [93, 32] width 18 height 18
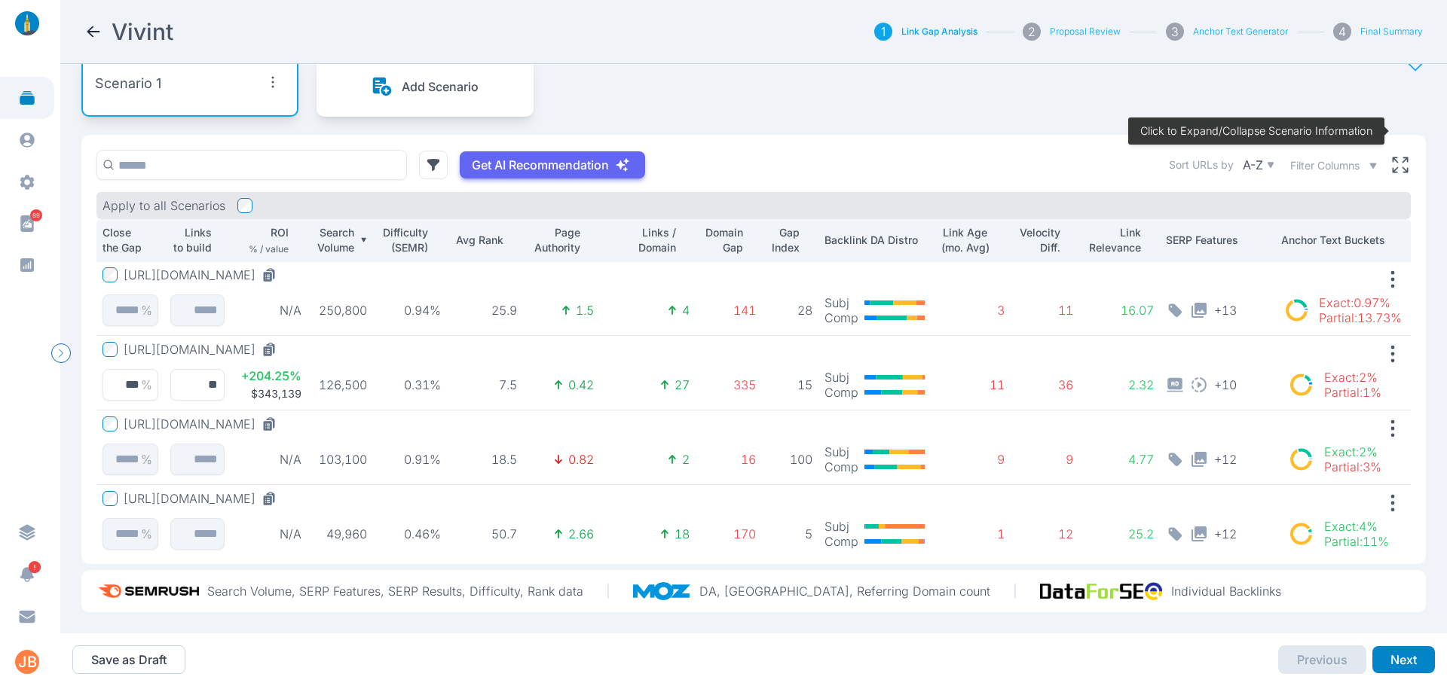
scroll to position [32, 0]
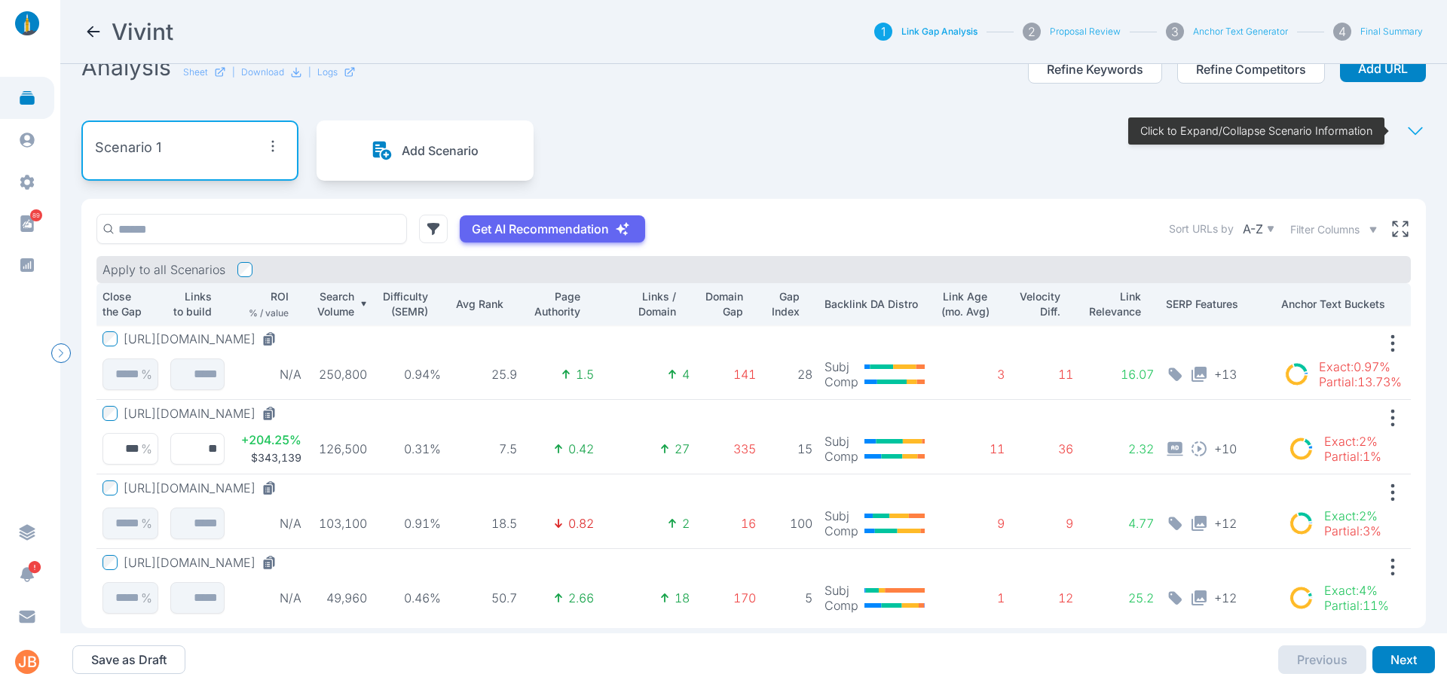
click at [227, 139] on div "Scenario 1" at bounding box center [190, 147] width 190 height 27
click at [270, 149] on icon "button" at bounding box center [273, 146] width 24 height 24
click at [267, 170] on div "Edit Scenario" at bounding box center [243, 180] width 104 height 27
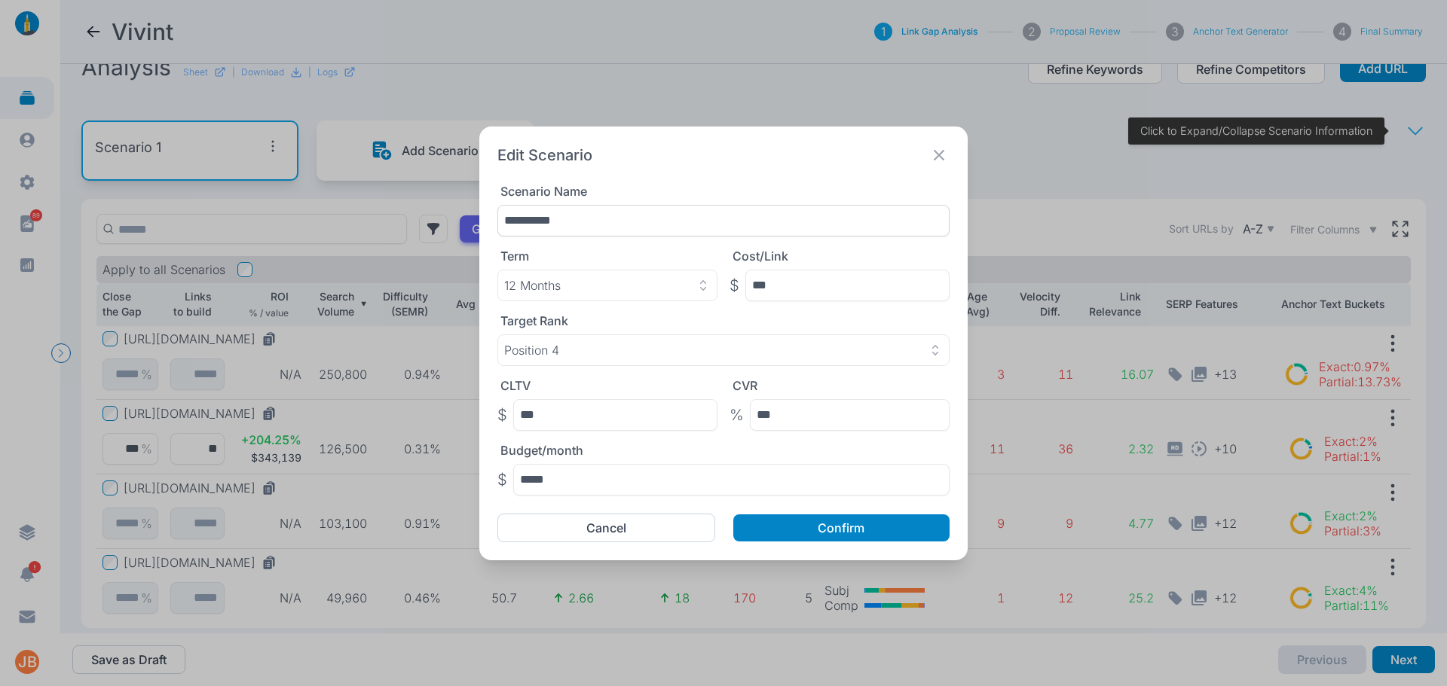
click at [575, 215] on input "**********" at bounding box center [723, 221] width 452 height 32
drag, startPoint x: 582, startPoint y: 228, endPoint x: 443, endPoint y: 225, distance: 139.4
click at [443, 225] on div "**********" at bounding box center [723, 343] width 1447 height 686
type input "**********"
click at [758, 160] on div "Edit Scenario" at bounding box center [723, 155] width 452 height 21
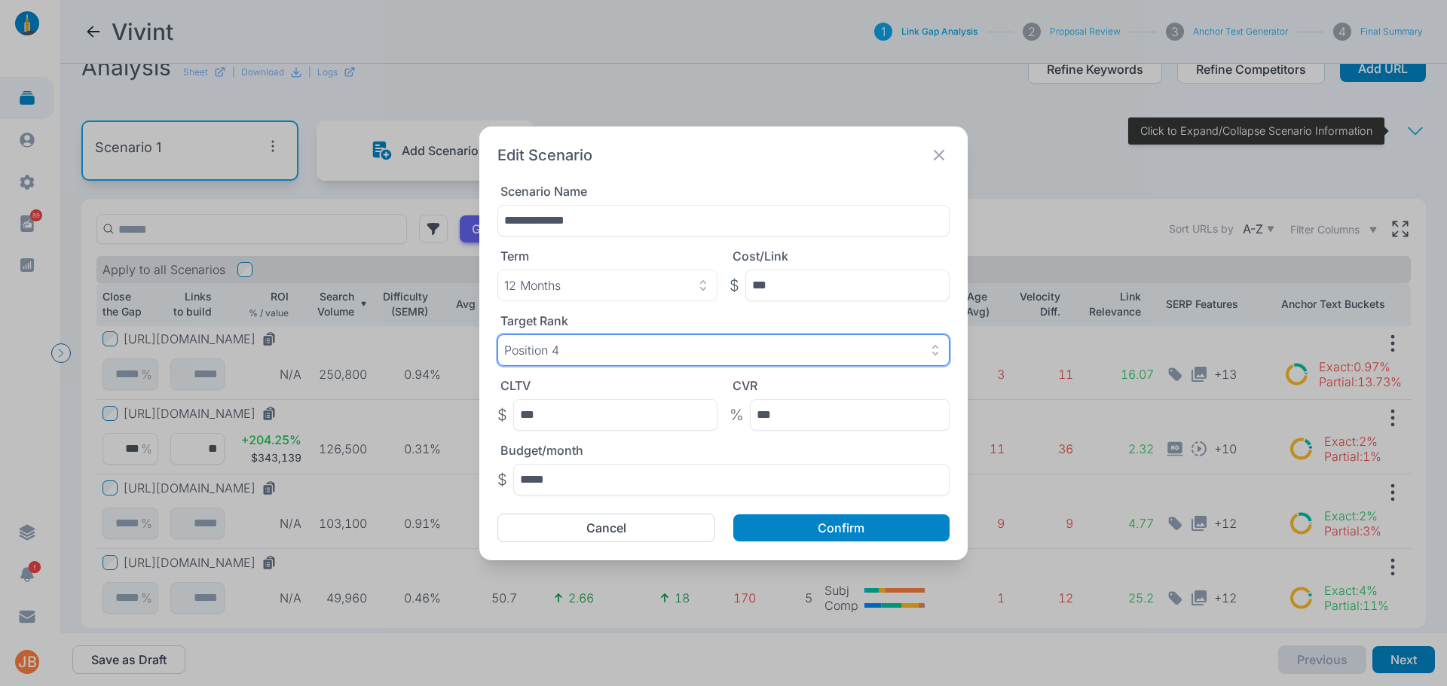
click at [621, 345] on div "Position 4" at bounding box center [723, 350] width 439 height 15
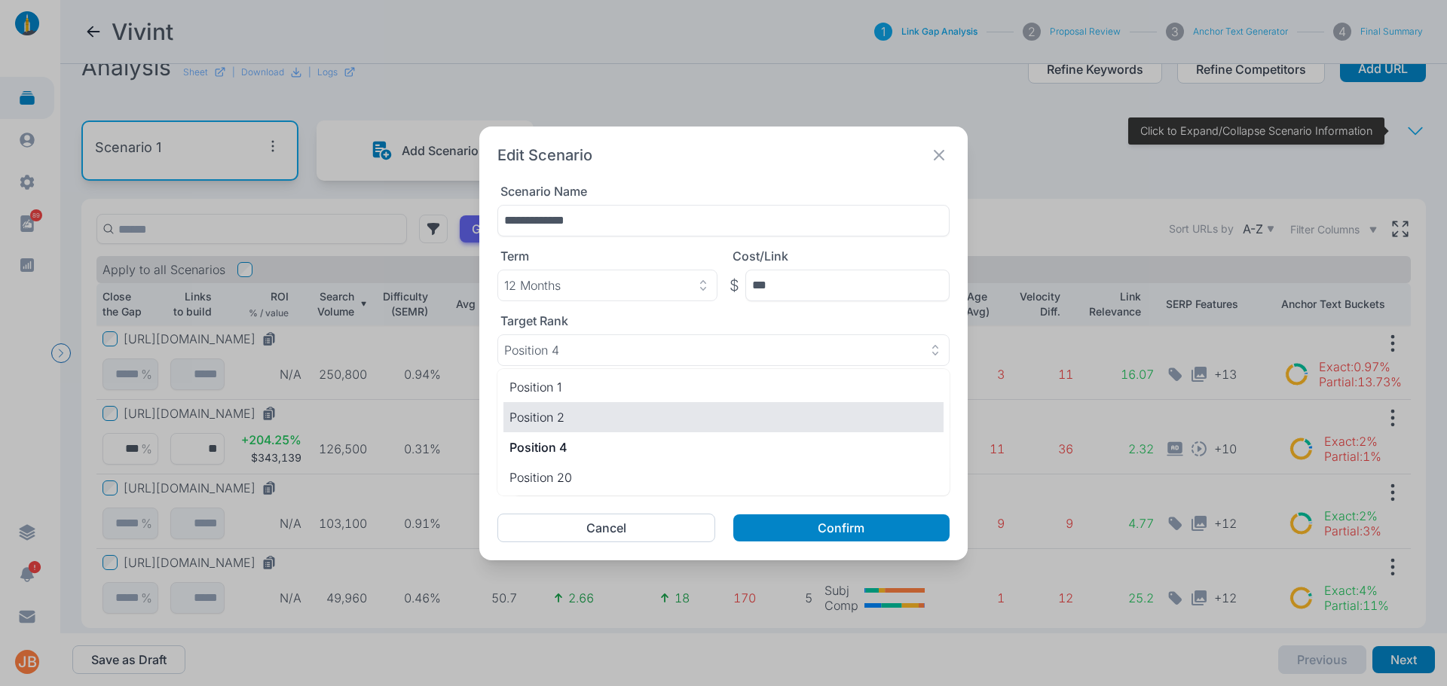
click at [607, 417] on p "Position 2" at bounding box center [723, 417] width 428 height 18
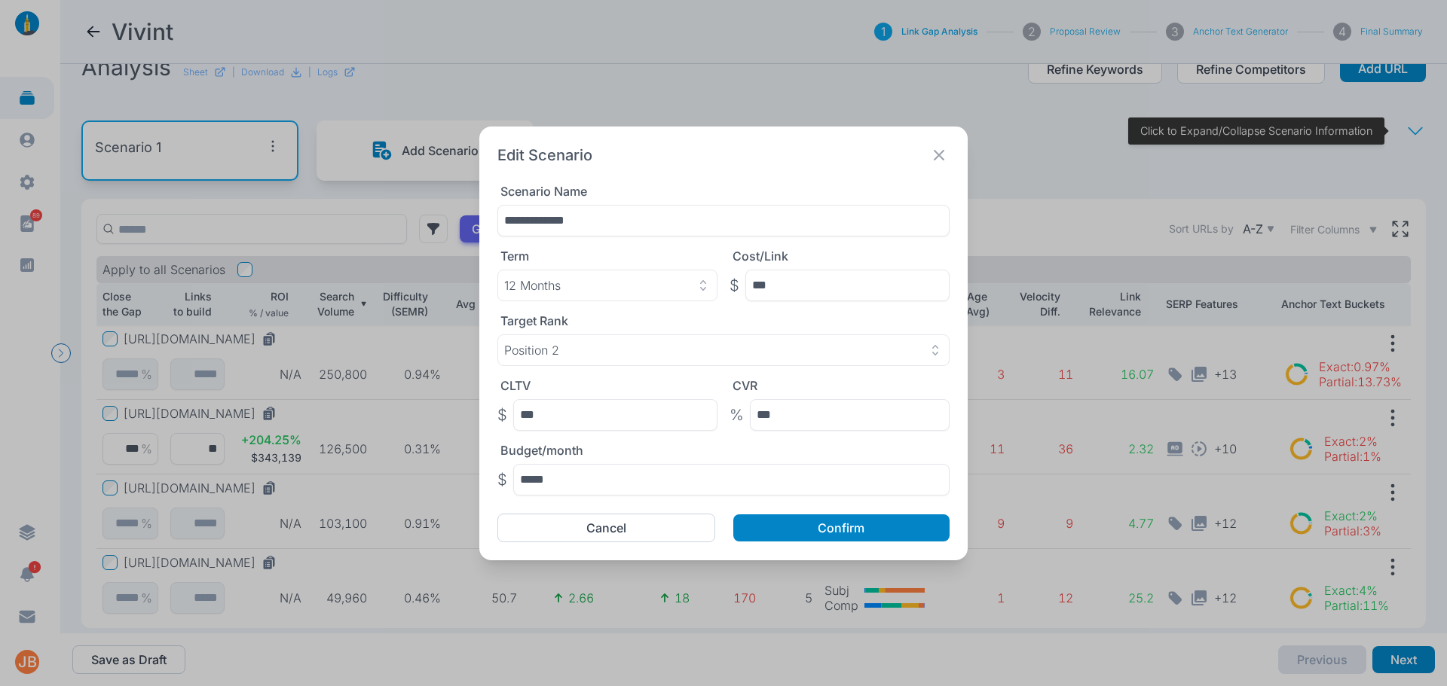
click at [719, 169] on div "**********" at bounding box center [723, 344] width 488 height 434
click at [784, 531] on button "Confirm" at bounding box center [841, 528] width 216 height 27
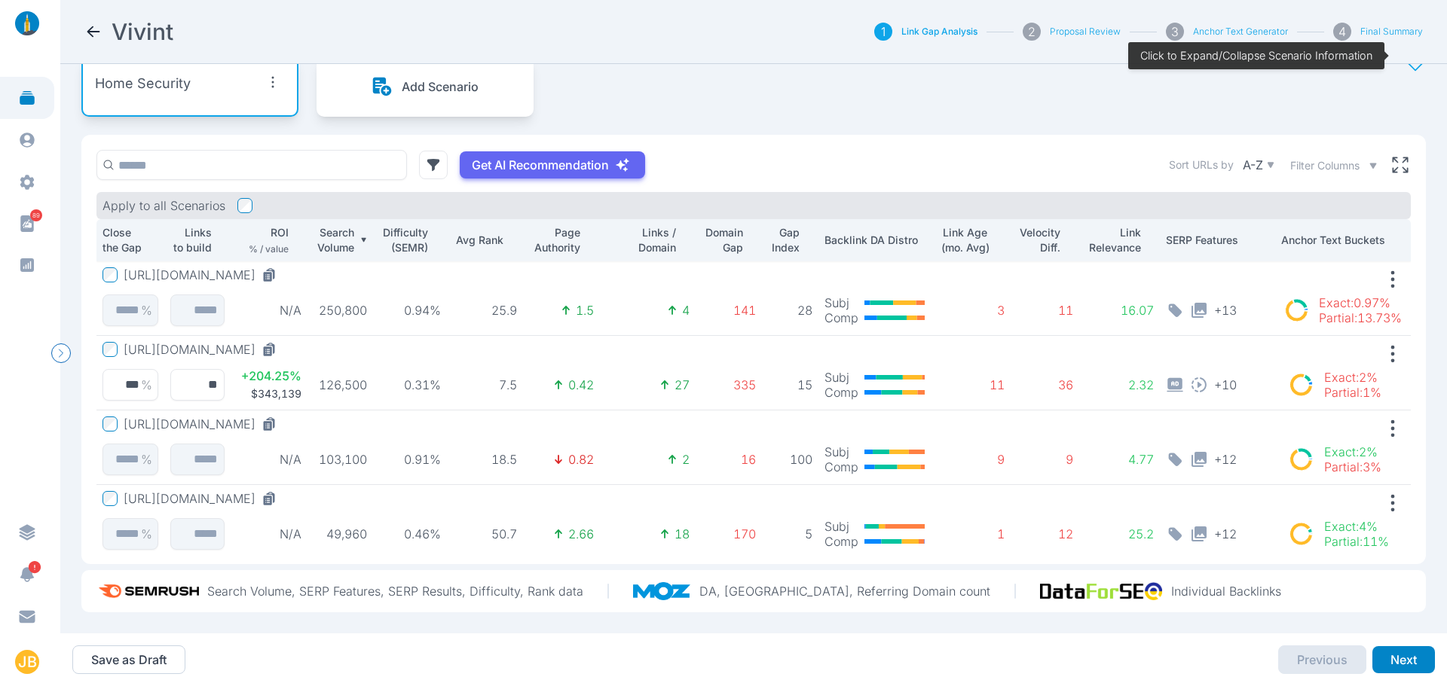
scroll to position [0, 0]
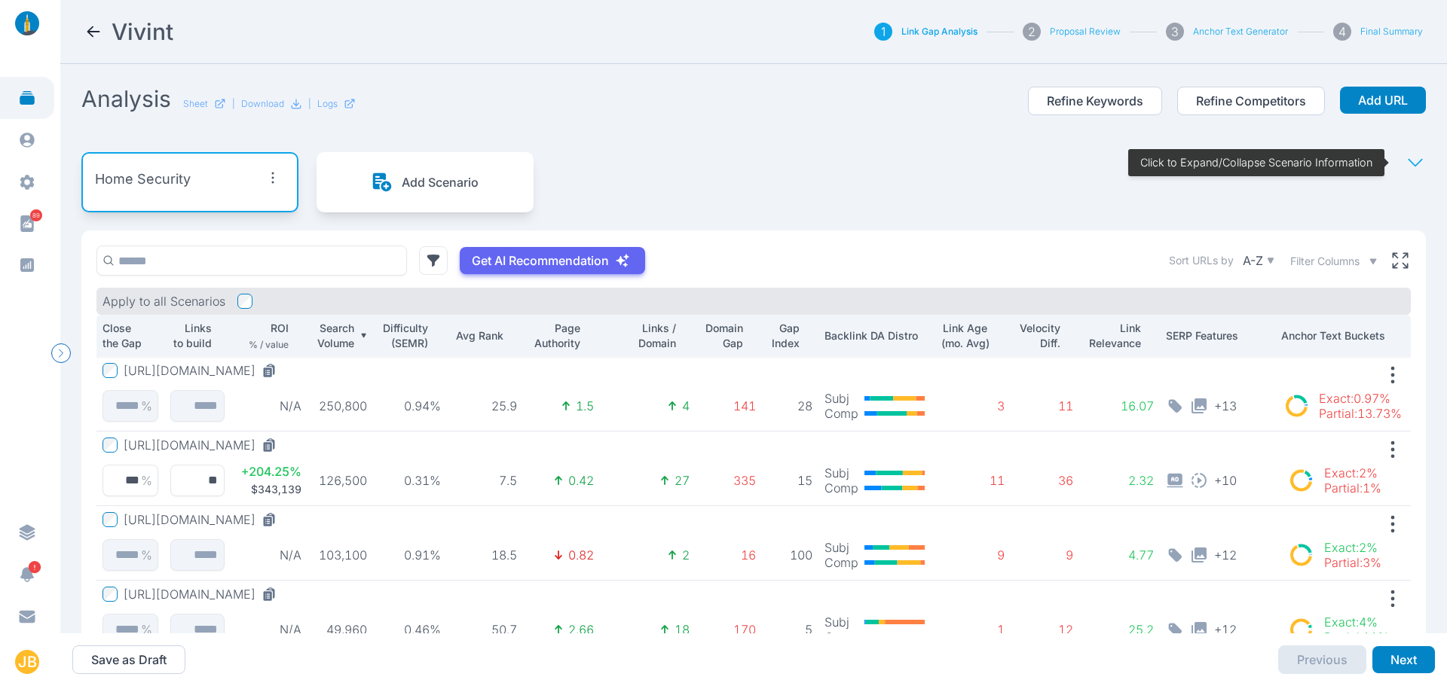
click at [1404, 161] on icon at bounding box center [1414, 162] width 21 height 21
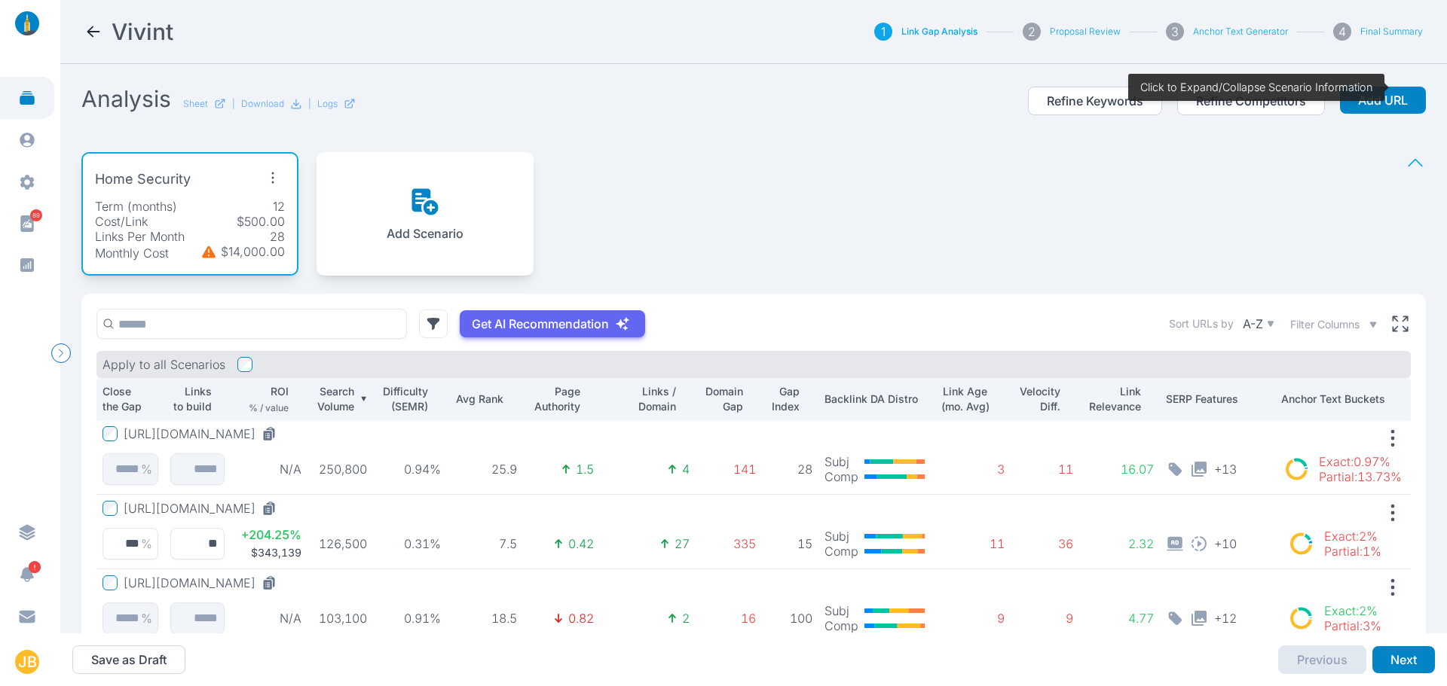
scroll to position [75, 0]
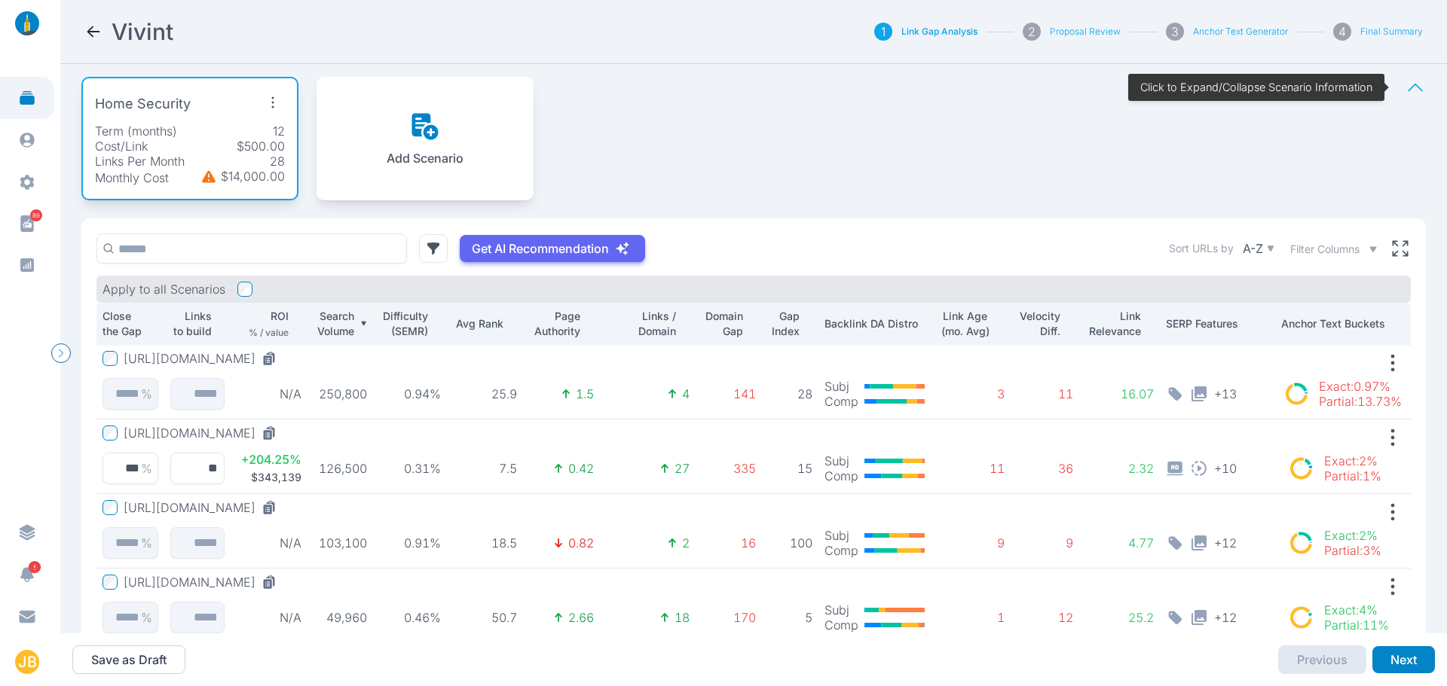
click at [274, 126] on p "12" at bounding box center [279, 131] width 12 height 15
click at [264, 102] on icon "button" at bounding box center [273, 102] width 24 height 24
click at [255, 142] on span "Edit Scenario" at bounding box center [240, 137] width 75 height 15
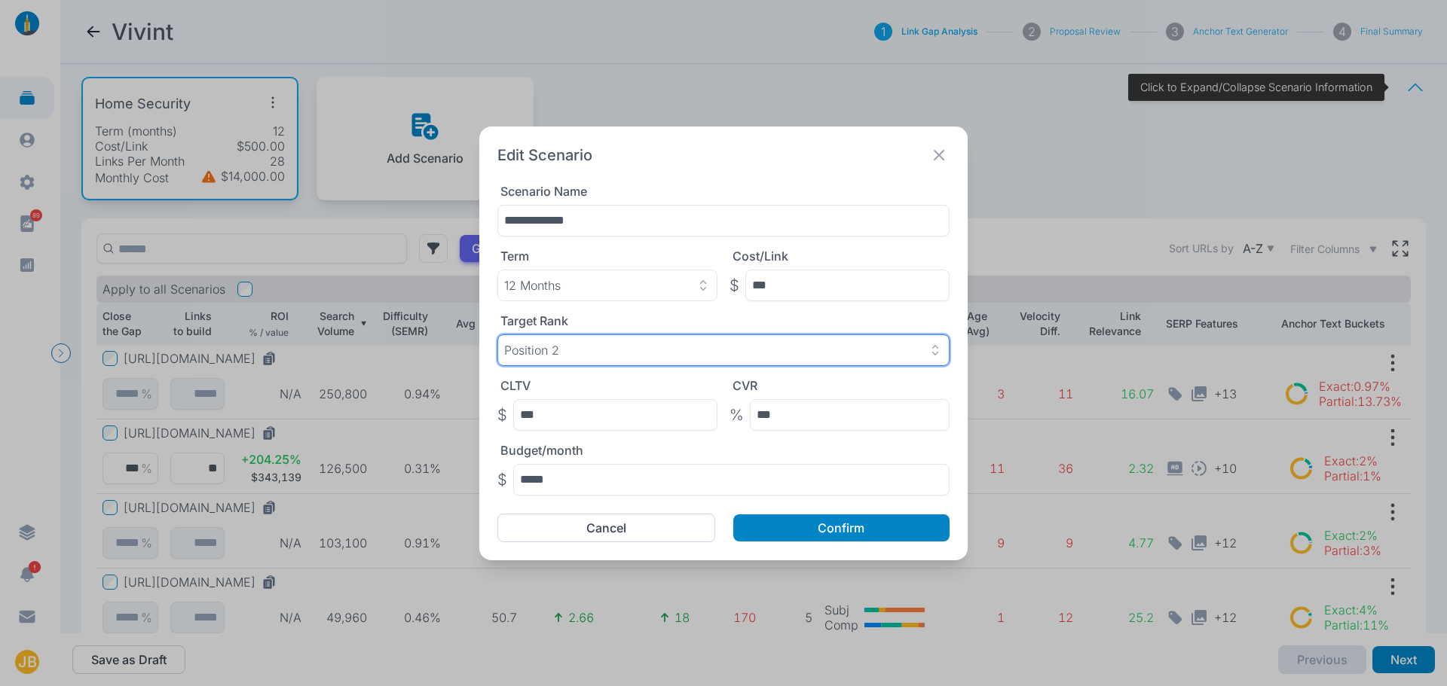
click at [658, 348] on div "Position 2" at bounding box center [723, 350] width 439 height 15
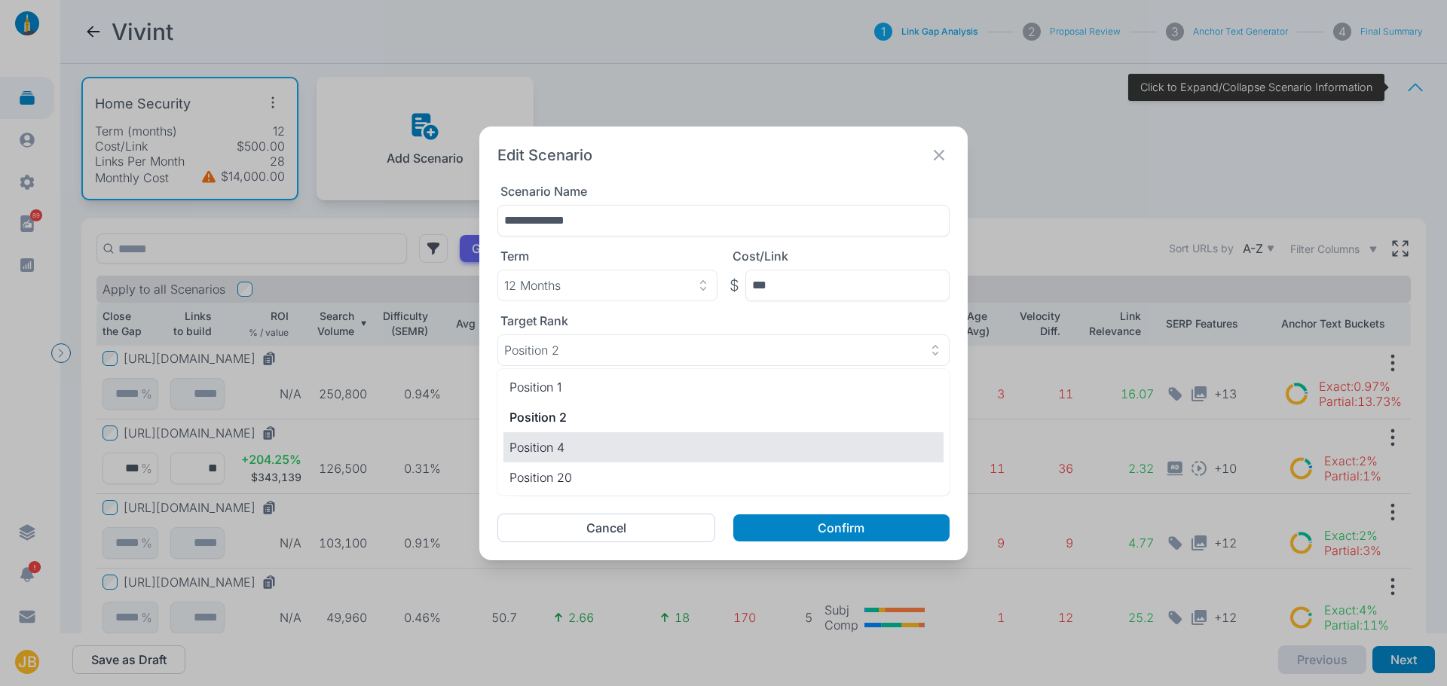
click at [604, 442] on p "Position 4" at bounding box center [723, 448] width 428 height 18
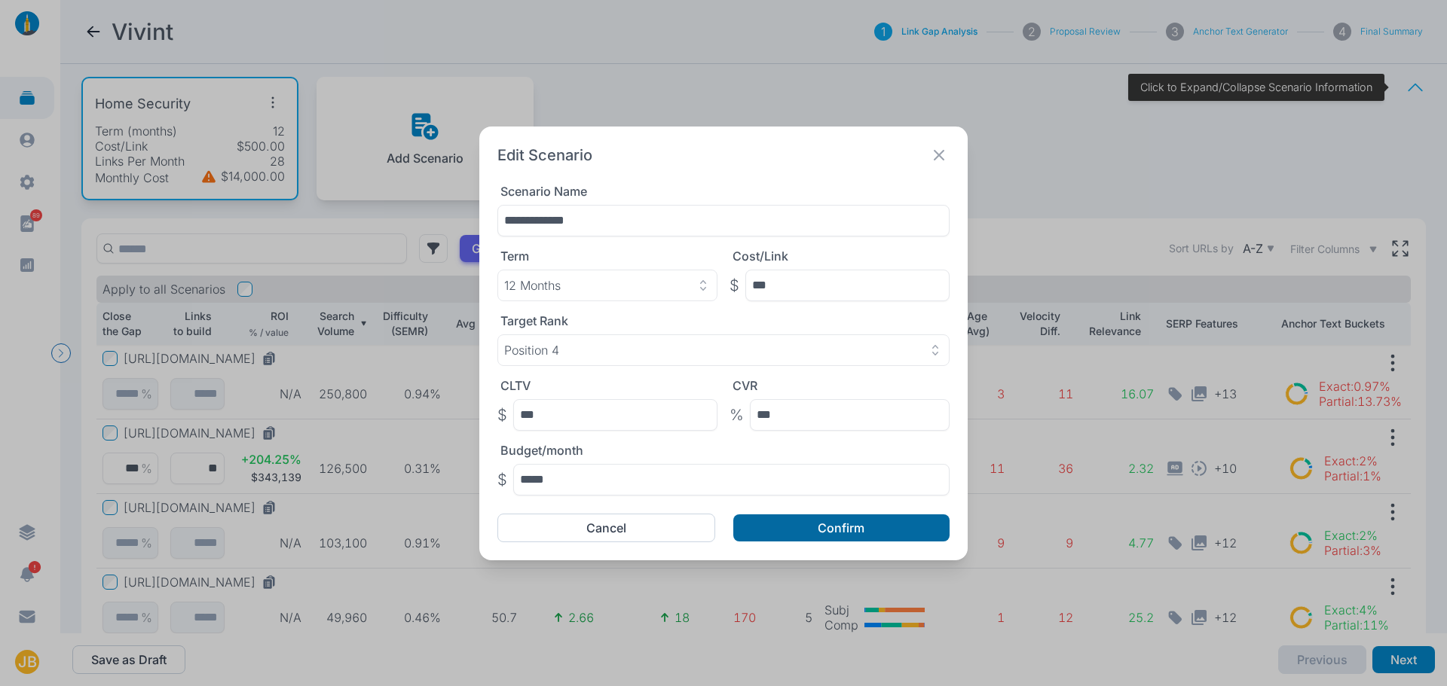
click at [814, 527] on button "Confirm" at bounding box center [841, 528] width 216 height 27
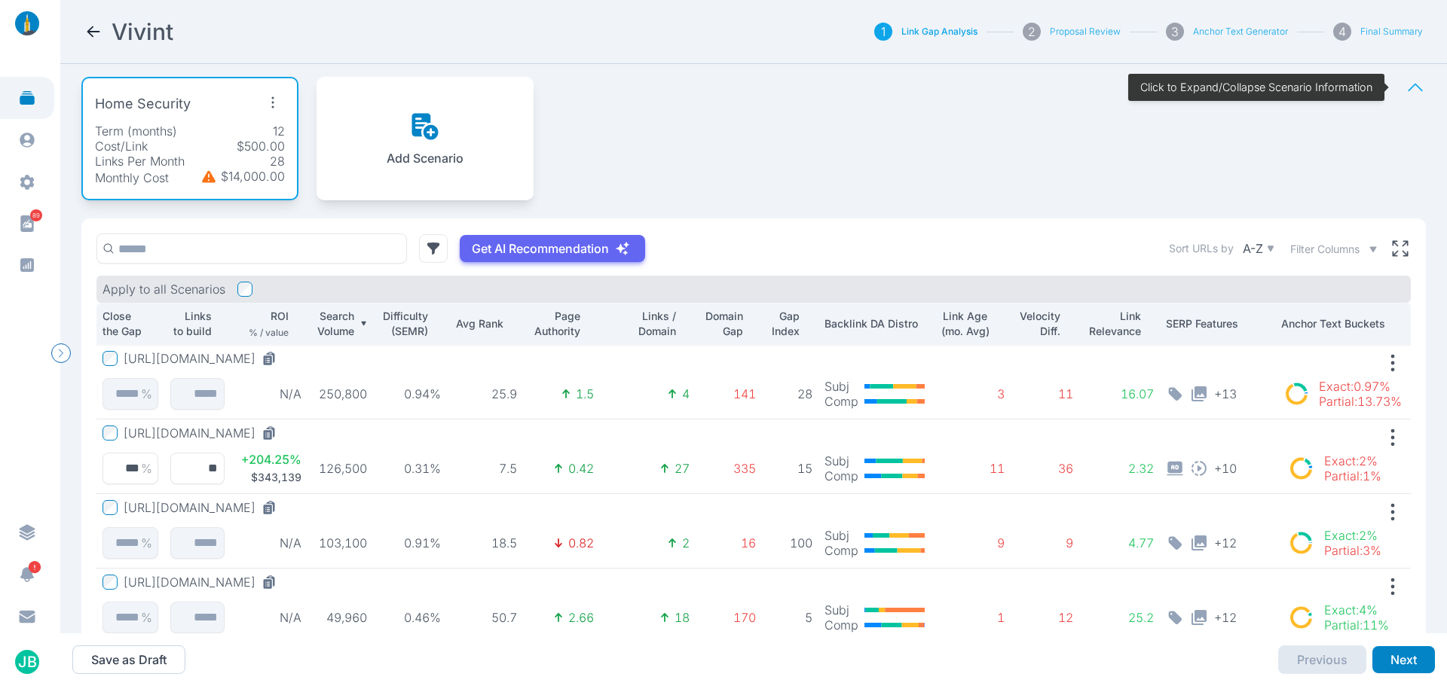
click at [685, 142] on div "Home Security Term (months) 12 Cost/Link $500.00 Links Per Month 28 Monthly Cos…" at bounding box center [753, 139] width 1344 height 160
click at [164, 121] on div "Home Security Term (months) 12 Cost/Link $500.00 Links Per Month 28 Monthly Cos…" at bounding box center [189, 139] width 217 height 124
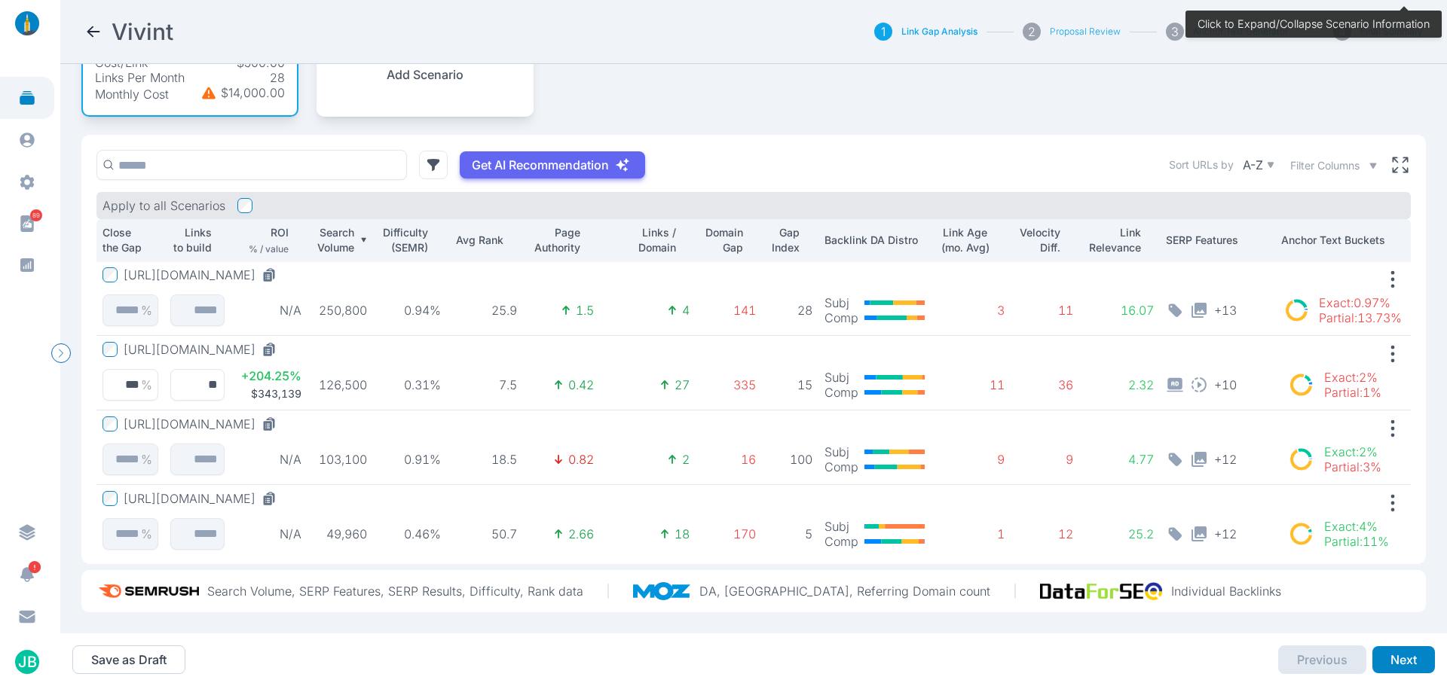
click at [283, 417] on button "https://www.vivint.com/products/doorbell-camera" at bounding box center [203, 424] width 159 height 15
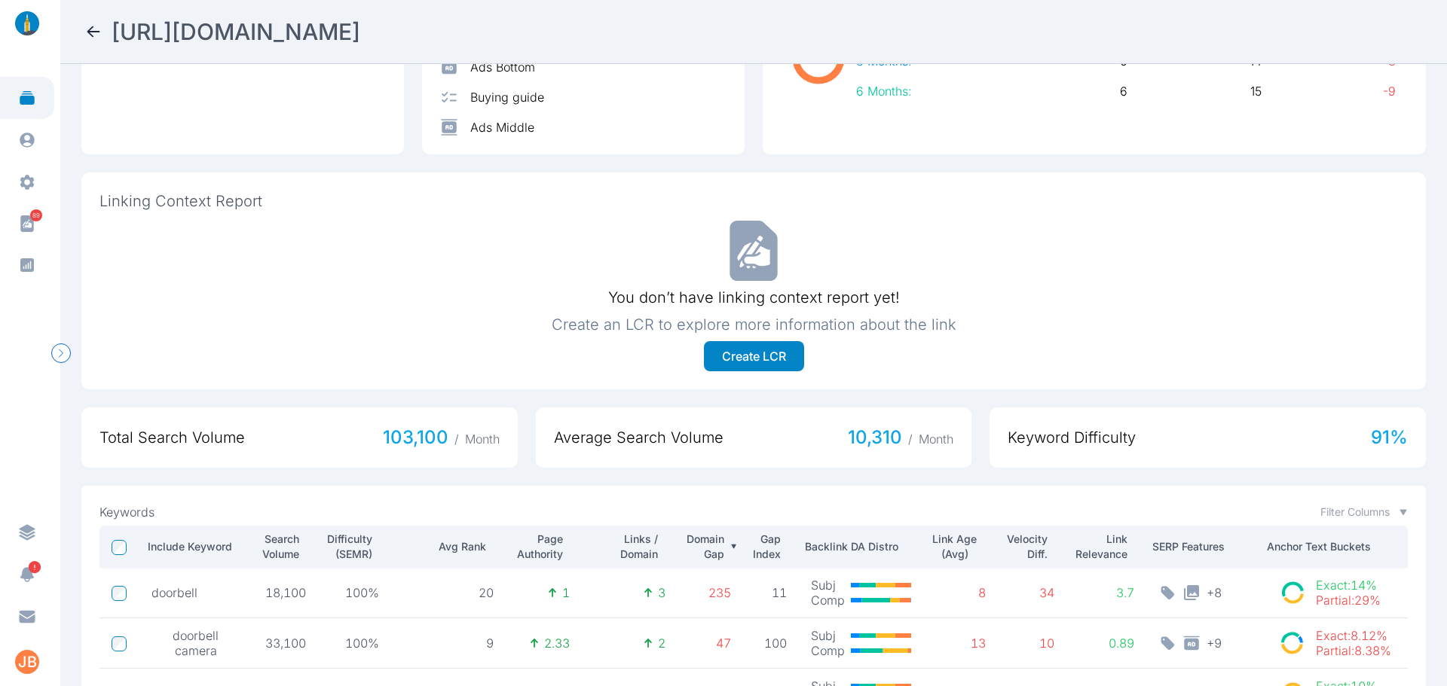
scroll to position [588, 0]
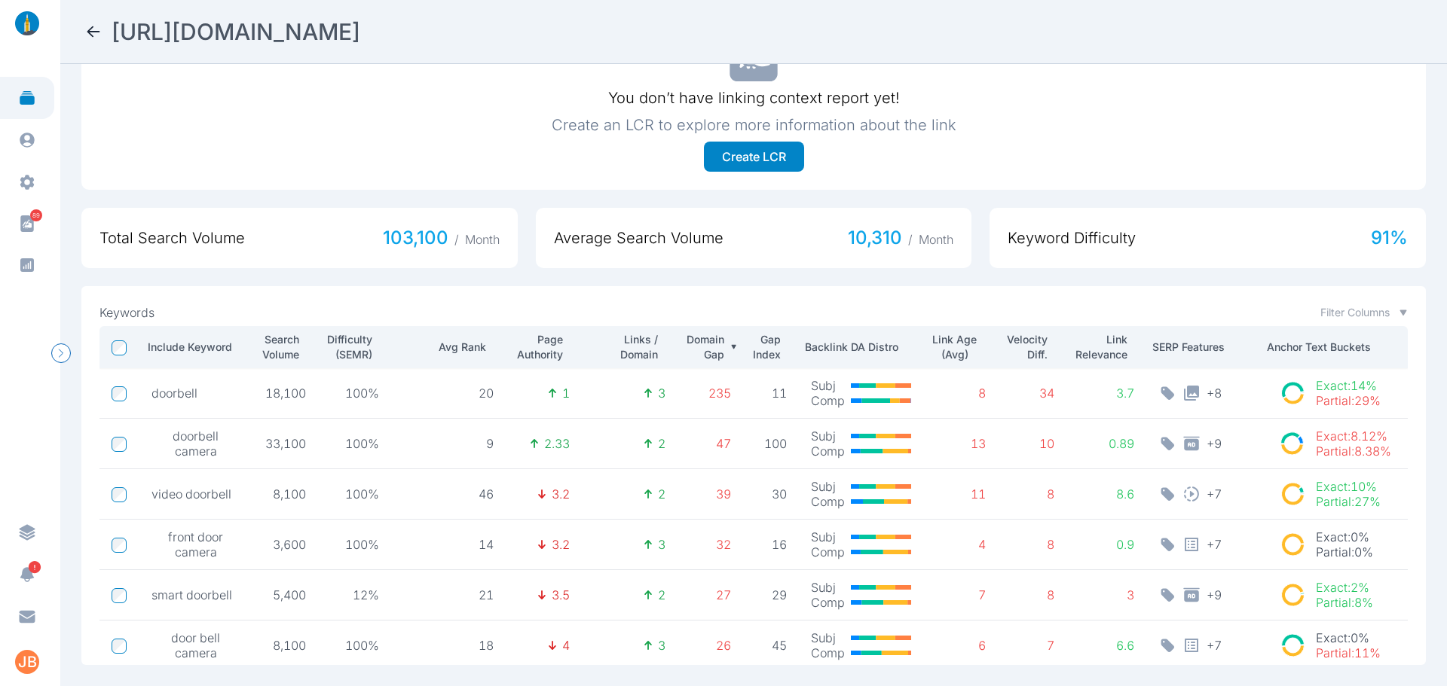
click at [356, 332] on p "Difficulty (SEMR)" at bounding box center [348, 347] width 48 height 30
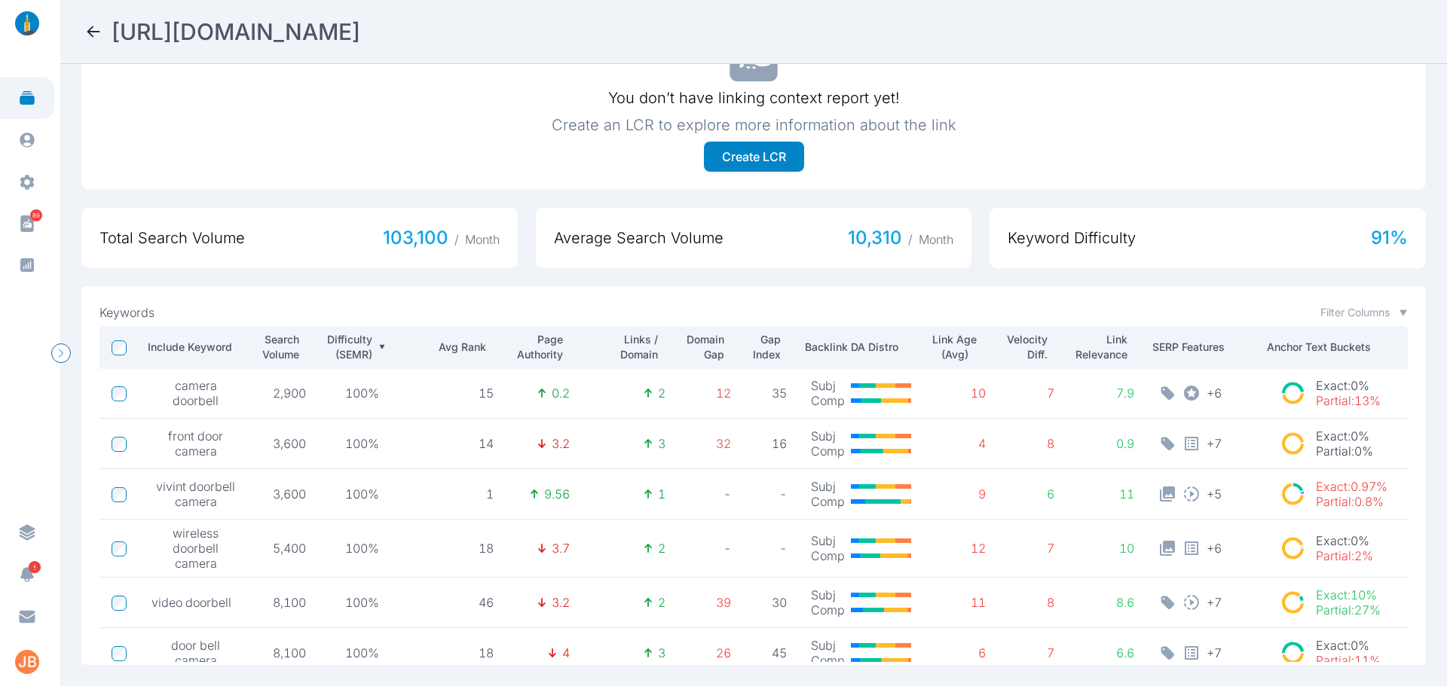
click at [358, 333] on p "Difficulty (SEMR)" at bounding box center [348, 347] width 48 height 30
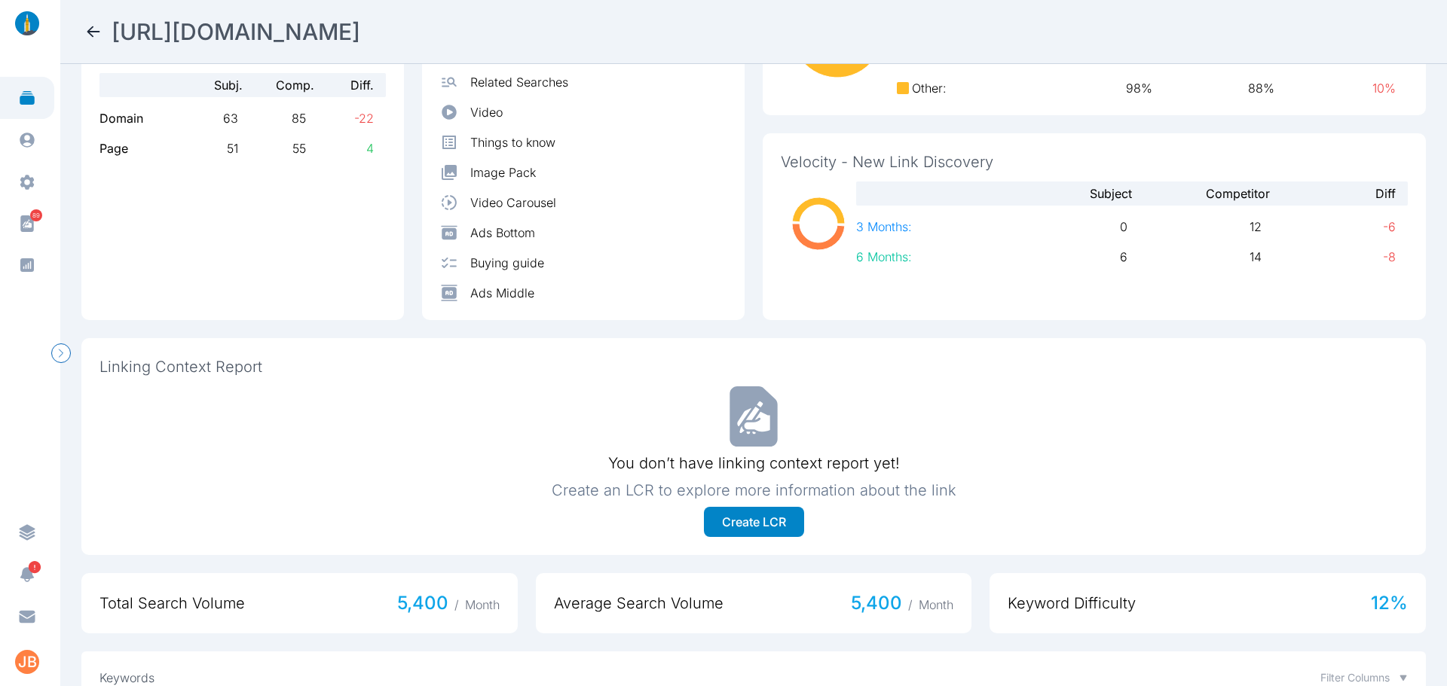
scroll to position [0, 0]
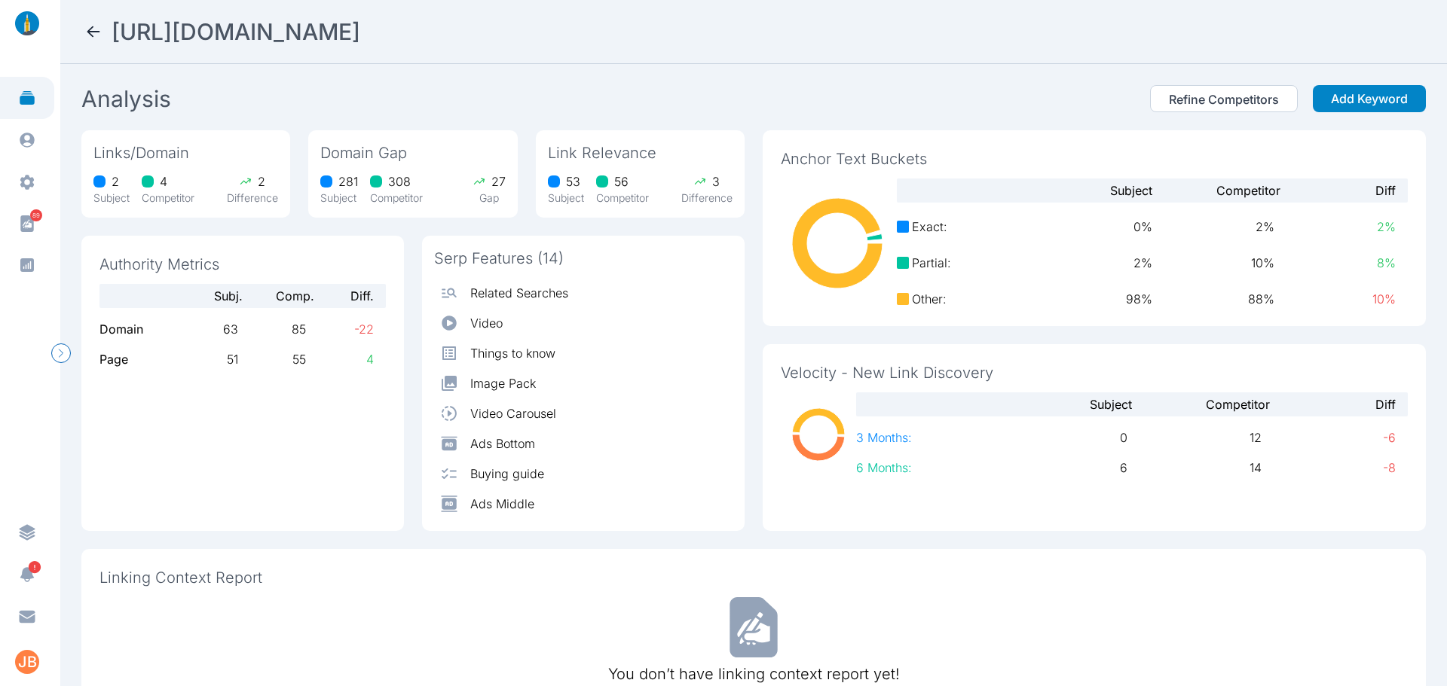
click at [86, 26] on icon at bounding box center [93, 32] width 18 height 18
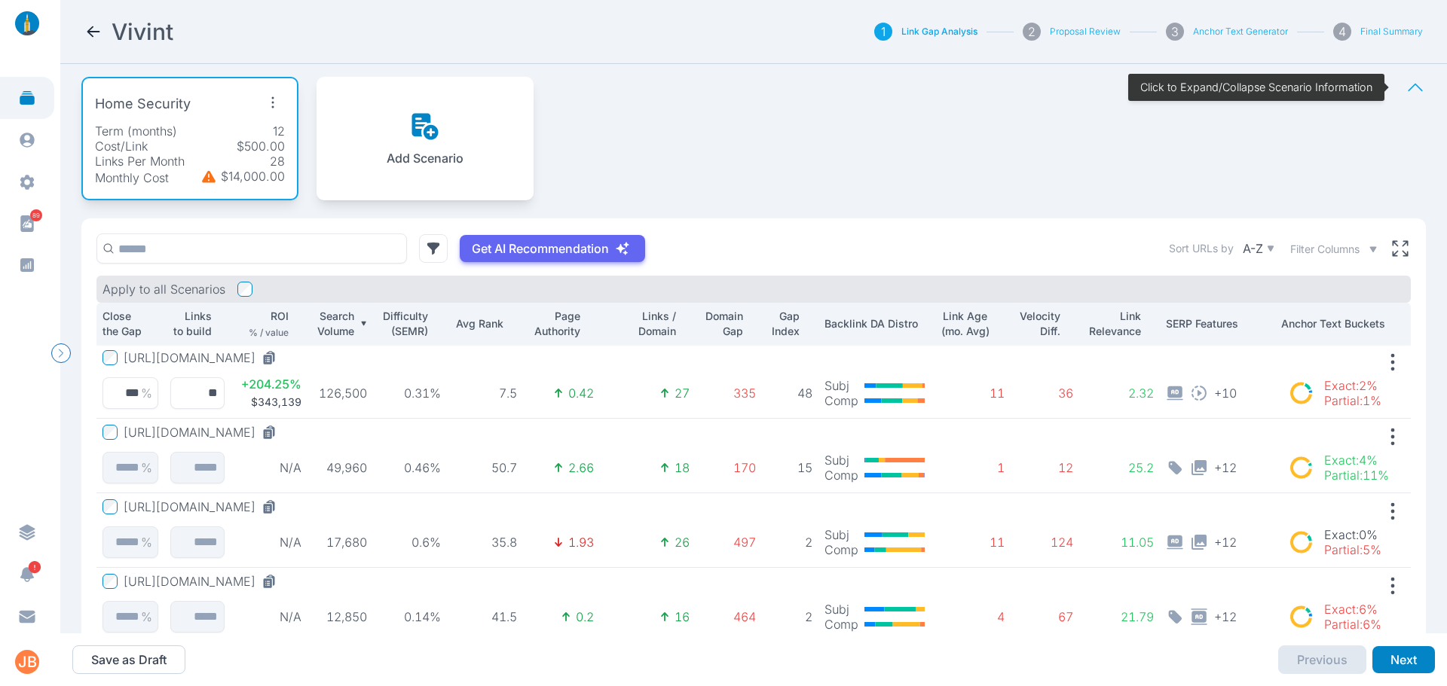
scroll to position [168, 0]
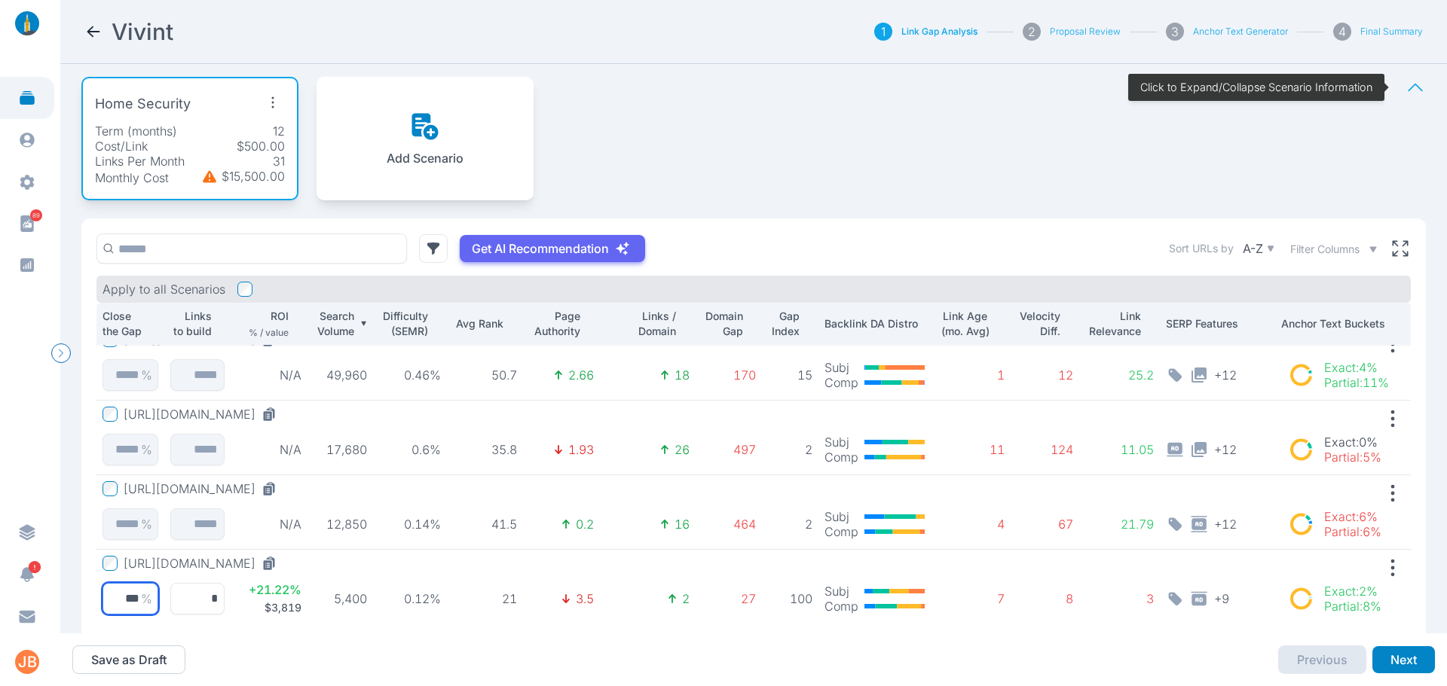
drag, startPoint x: 117, startPoint y: 604, endPoint x: 160, endPoint y: 594, distance: 44.2
click at [160, 594] on td "https://www.vivint.com/products/doorbell-camera *** %" at bounding box center [130, 587] width 68 height 75
type input "**"
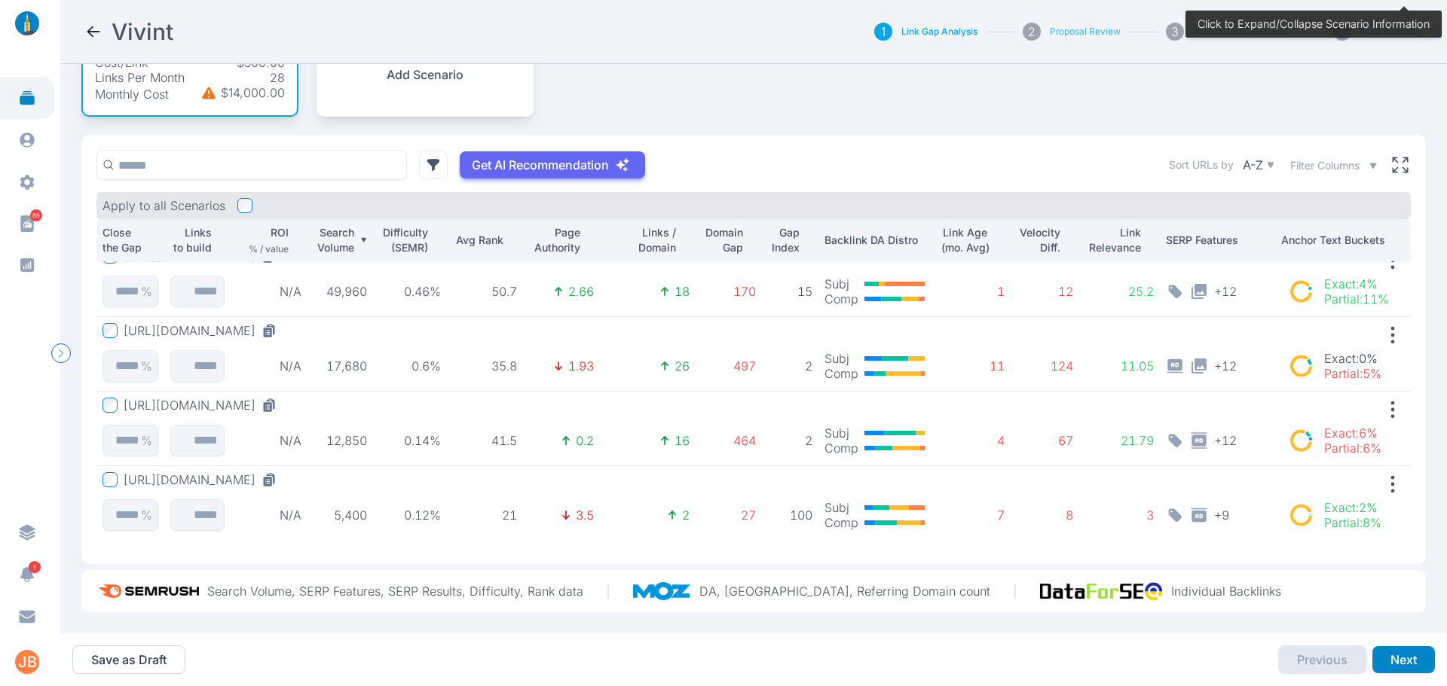
scroll to position [93, 0]
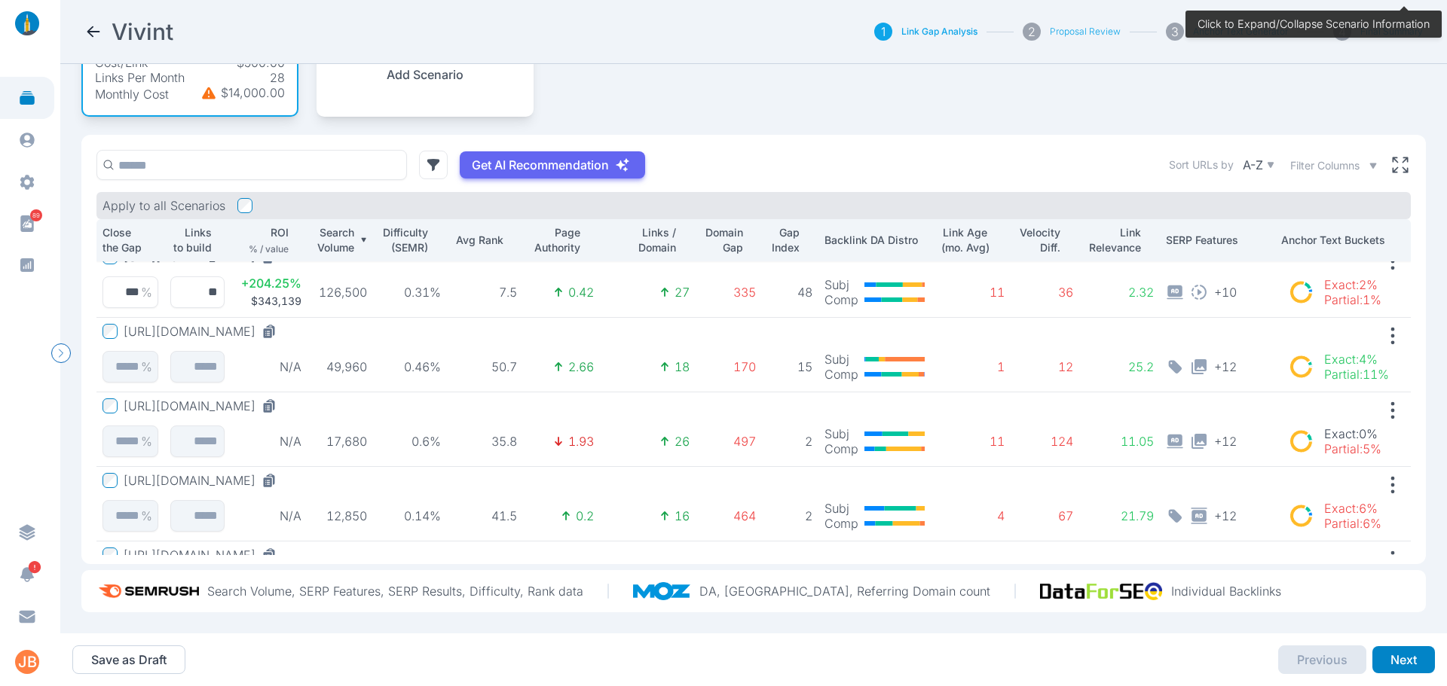
click at [283, 324] on button "https://www.vivint.com/products/smart-thermostat" at bounding box center [203, 331] width 159 height 15
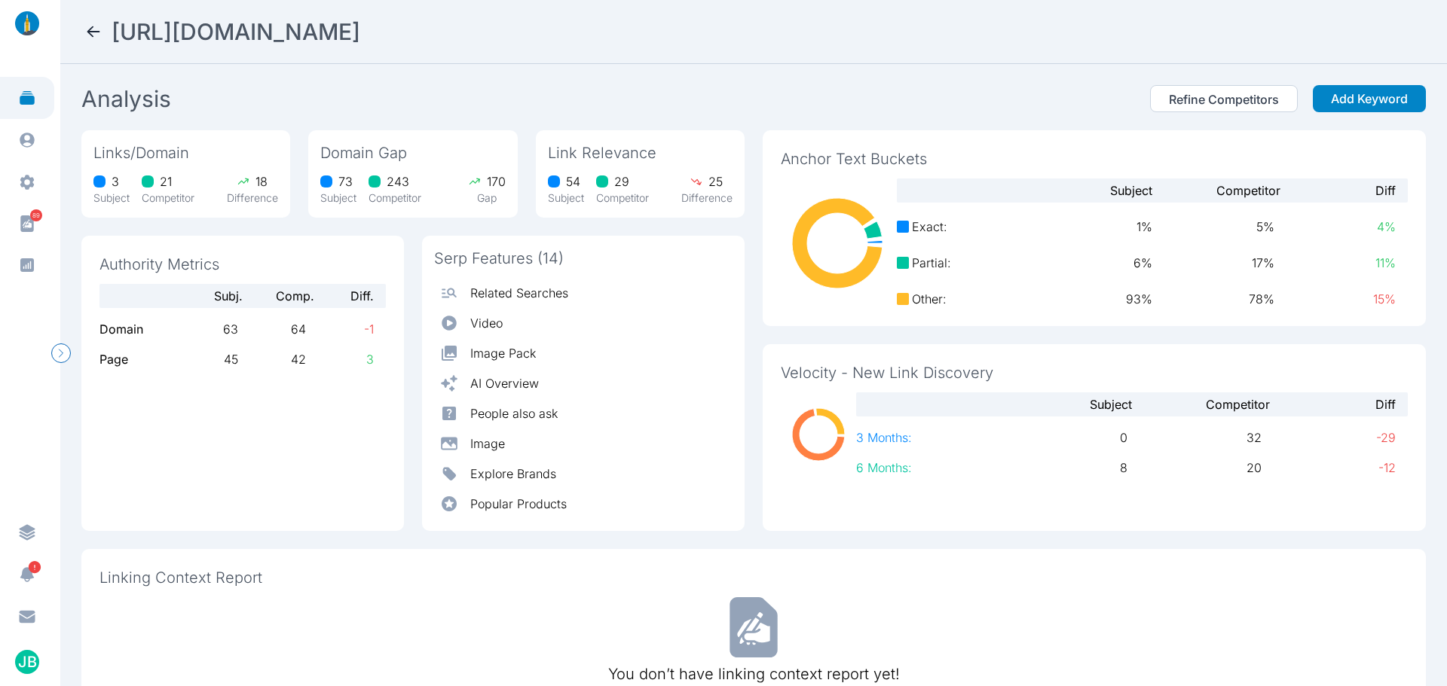
click at [455, 97] on section "Analysis Refine Competitors Add Keyword" at bounding box center [753, 101] width 1344 height 33
click at [98, 30] on icon at bounding box center [93, 32] width 18 height 18
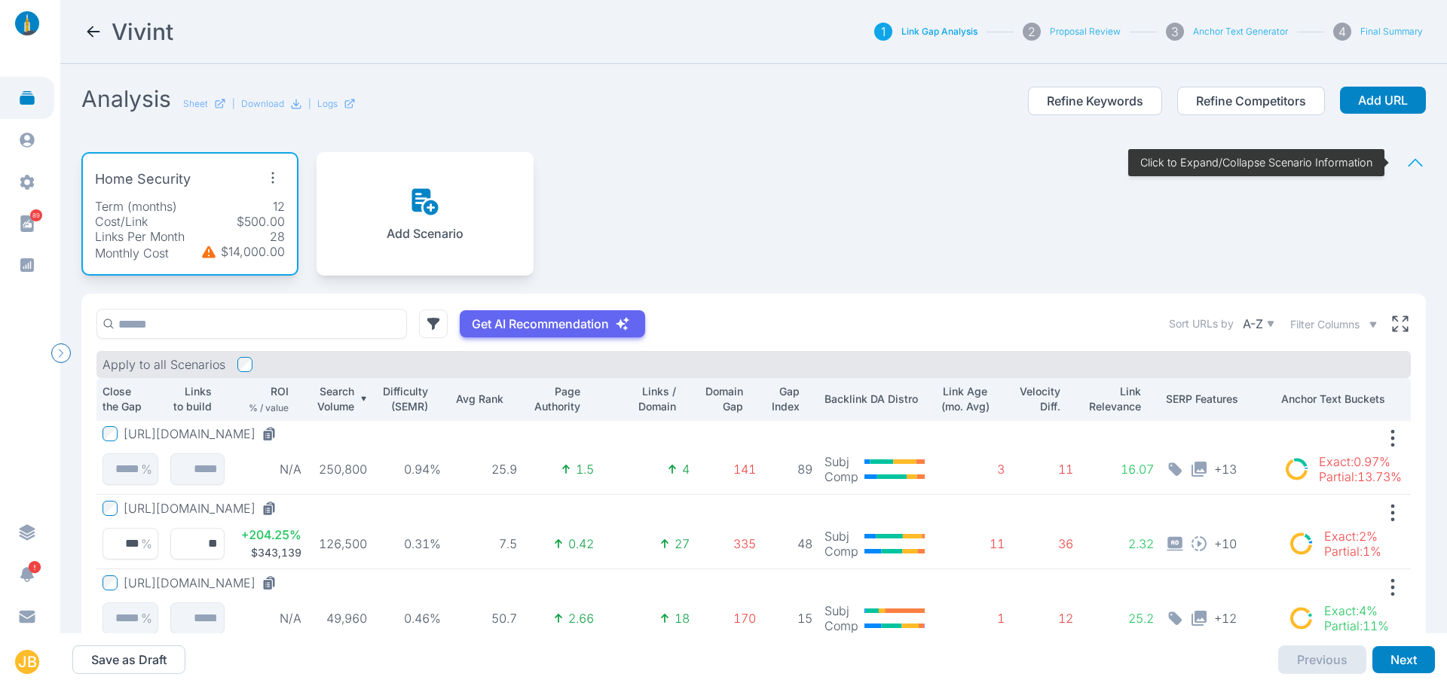
click at [134, 63] on nav "Vivint 1 Link Gap Analysis 2 Proposal Review 3 Anchor Text Generator 4 Final Su…" at bounding box center [753, 32] width 1386 height 64
click at [97, 32] on icon at bounding box center [93, 32] width 18 height 18
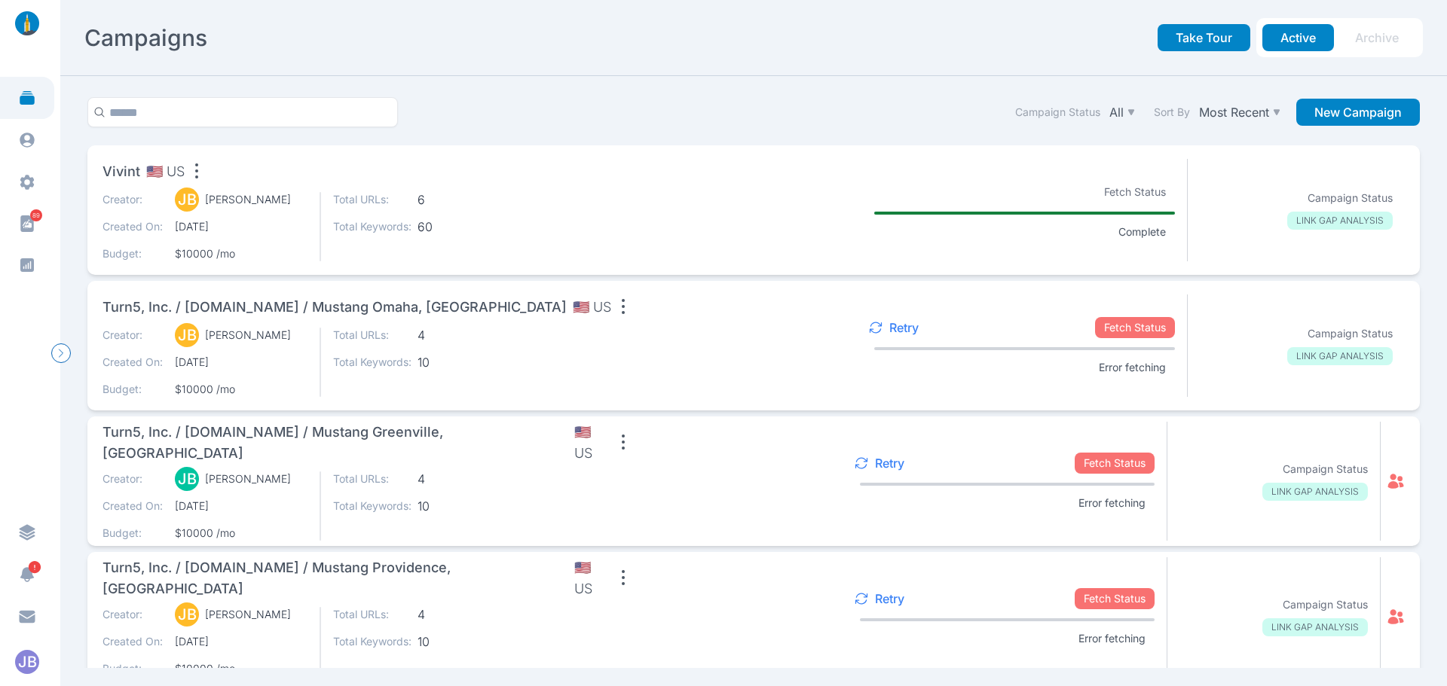
click at [440, 182] on div "Vivint 🇺🇸 US" at bounding box center [373, 174] width 543 height 30
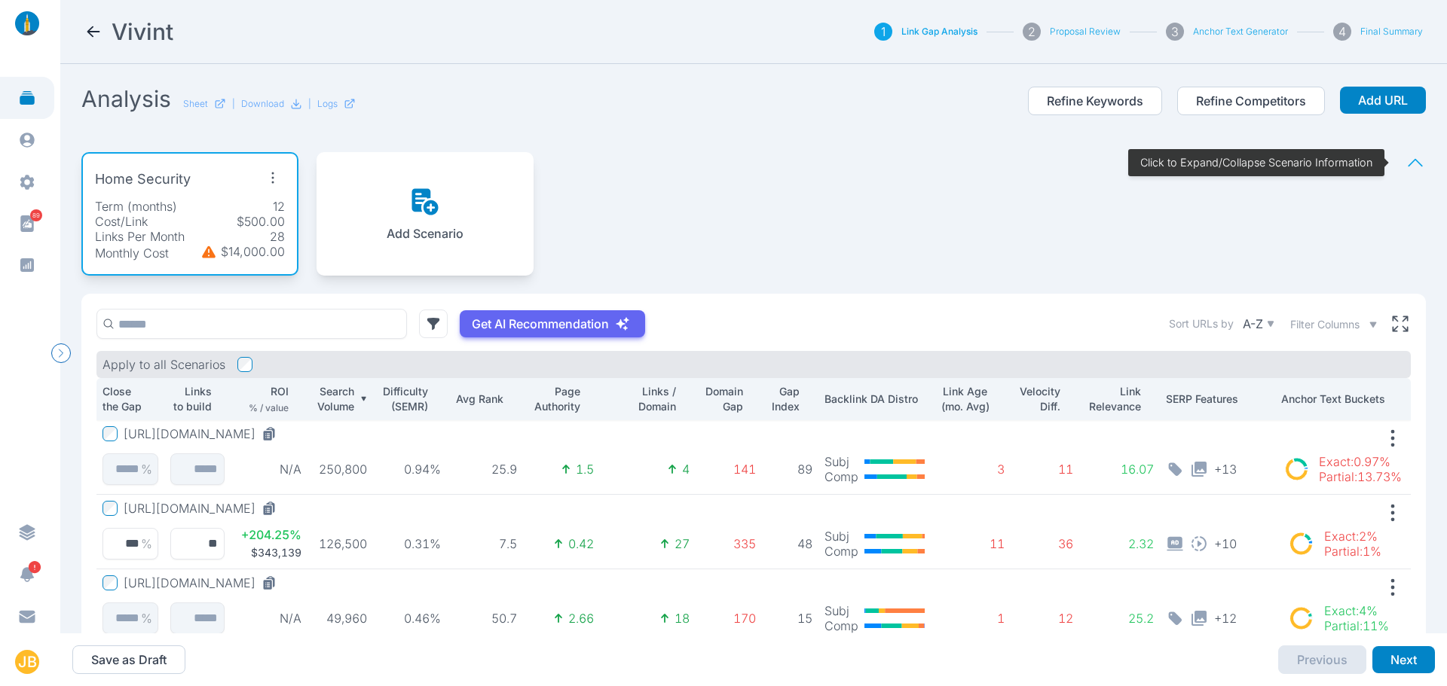
click at [595, 167] on div "Home Security Term (months) 12 Cost/Link $500.00 Links Per Month 28 Monthly Cos…" at bounding box center [753, 214] width 1344 height 160
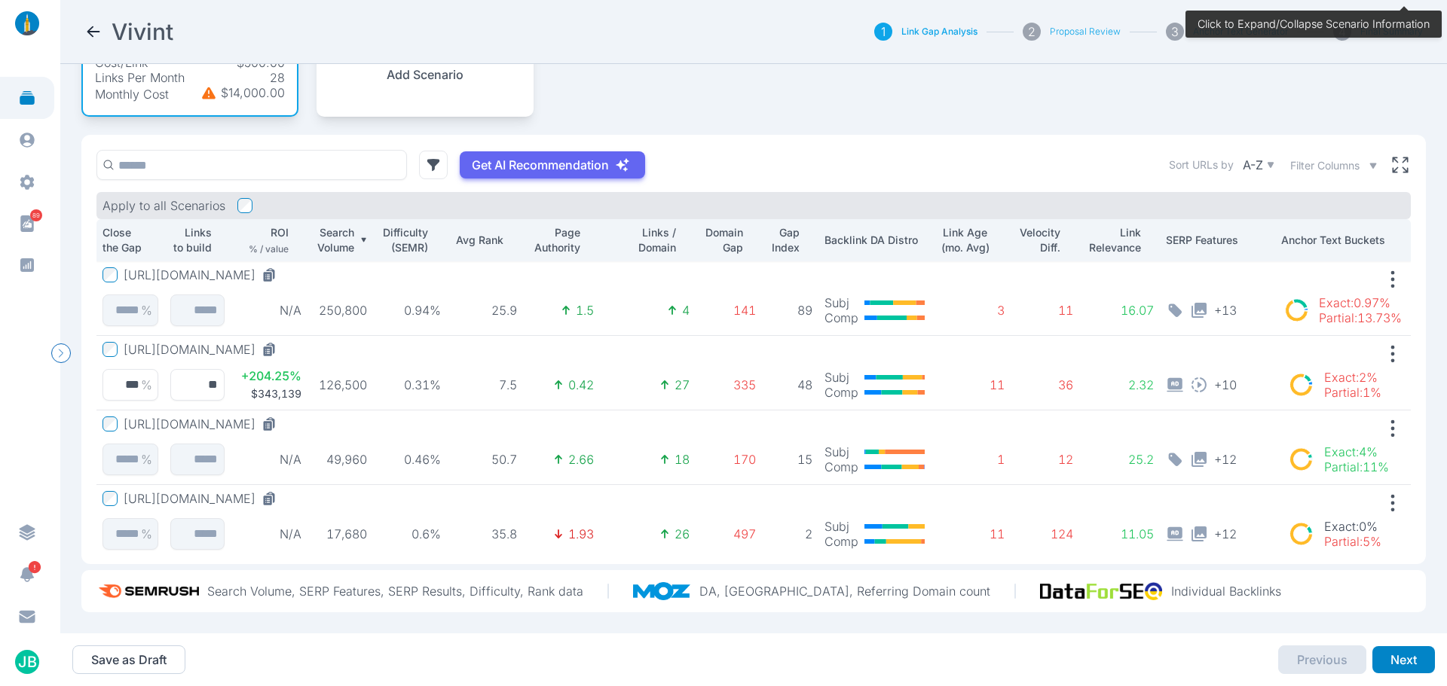
click at [283, 342] on button "https://www.vivint.com/packages/home-security" at bounding box center [203, 349] width 159 height 15
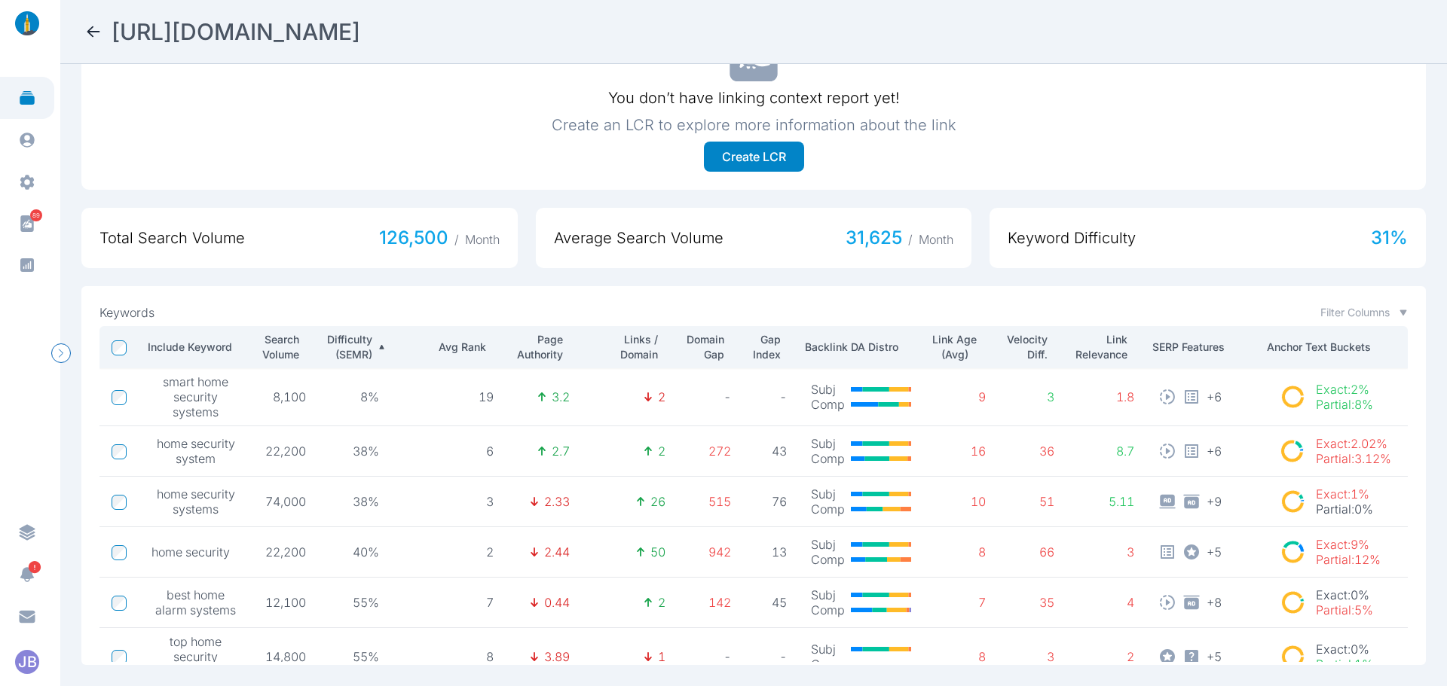
click at [291, 338] on p "Search Volume" at bounding box center [278, 347] width 41 height 30
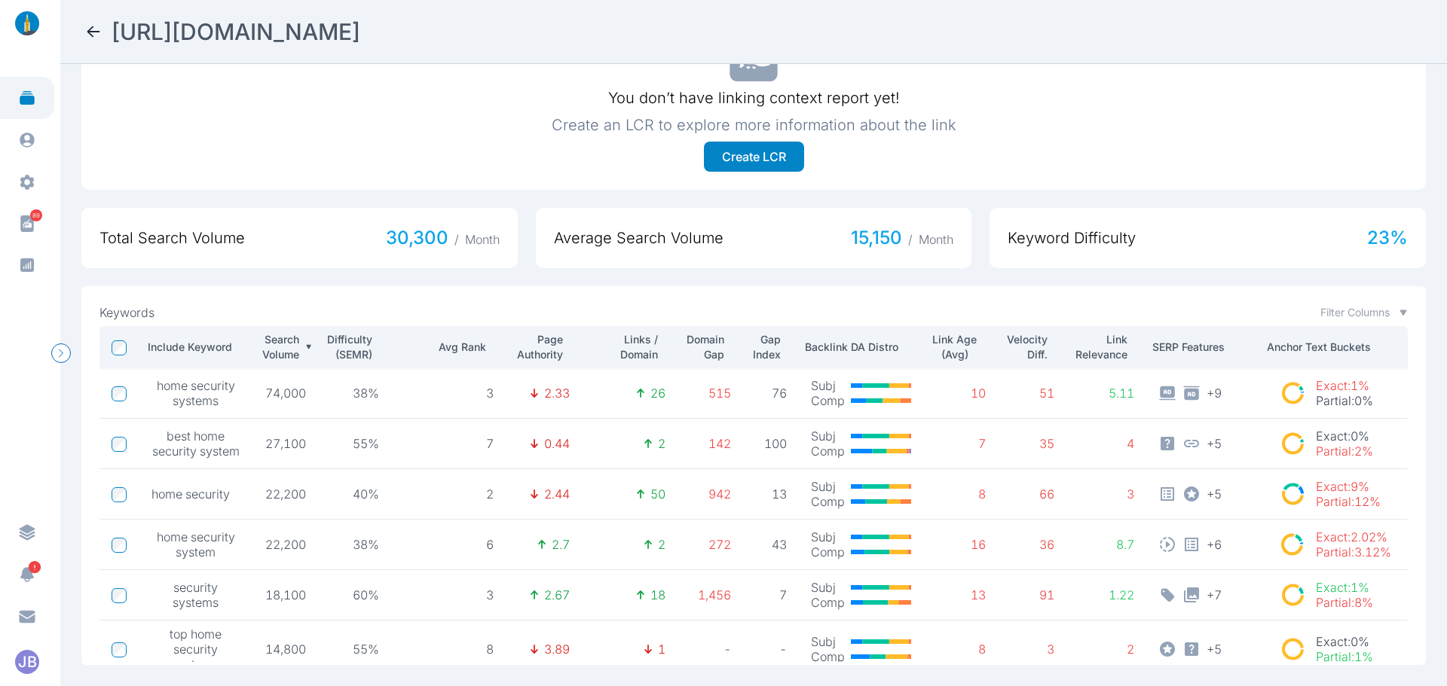
scroll to position [136, 0]
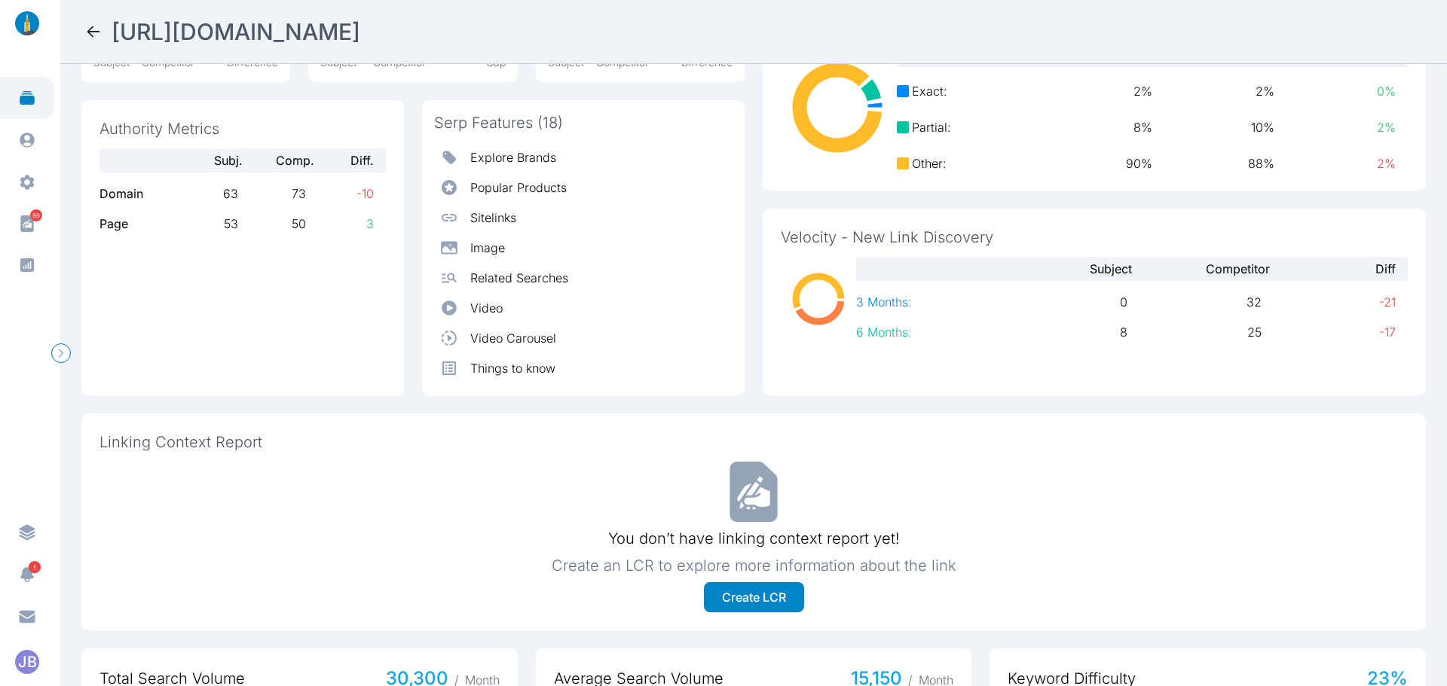
click at [360, 30] on h2 "https://www.vivint.com/packages/home-security" at bounding box center [236, 31] width 249 height 27
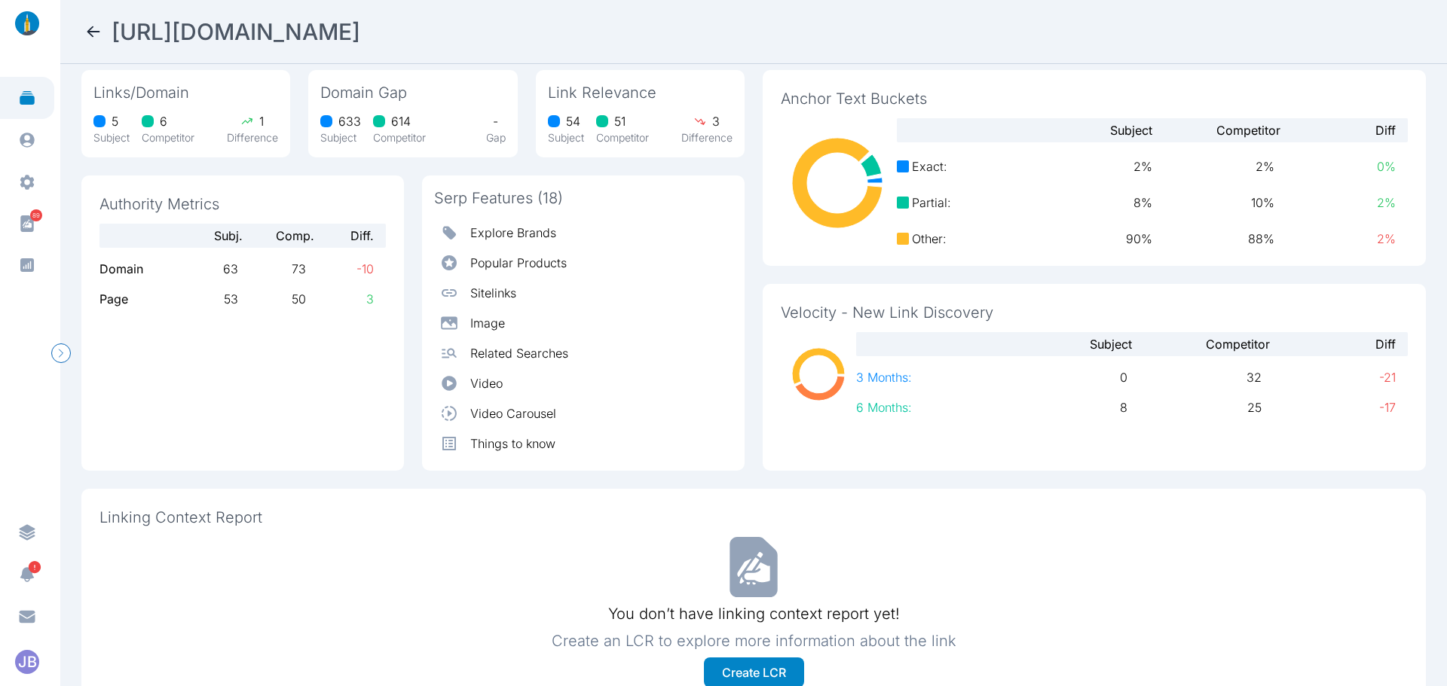
scroll to position [0, 0]
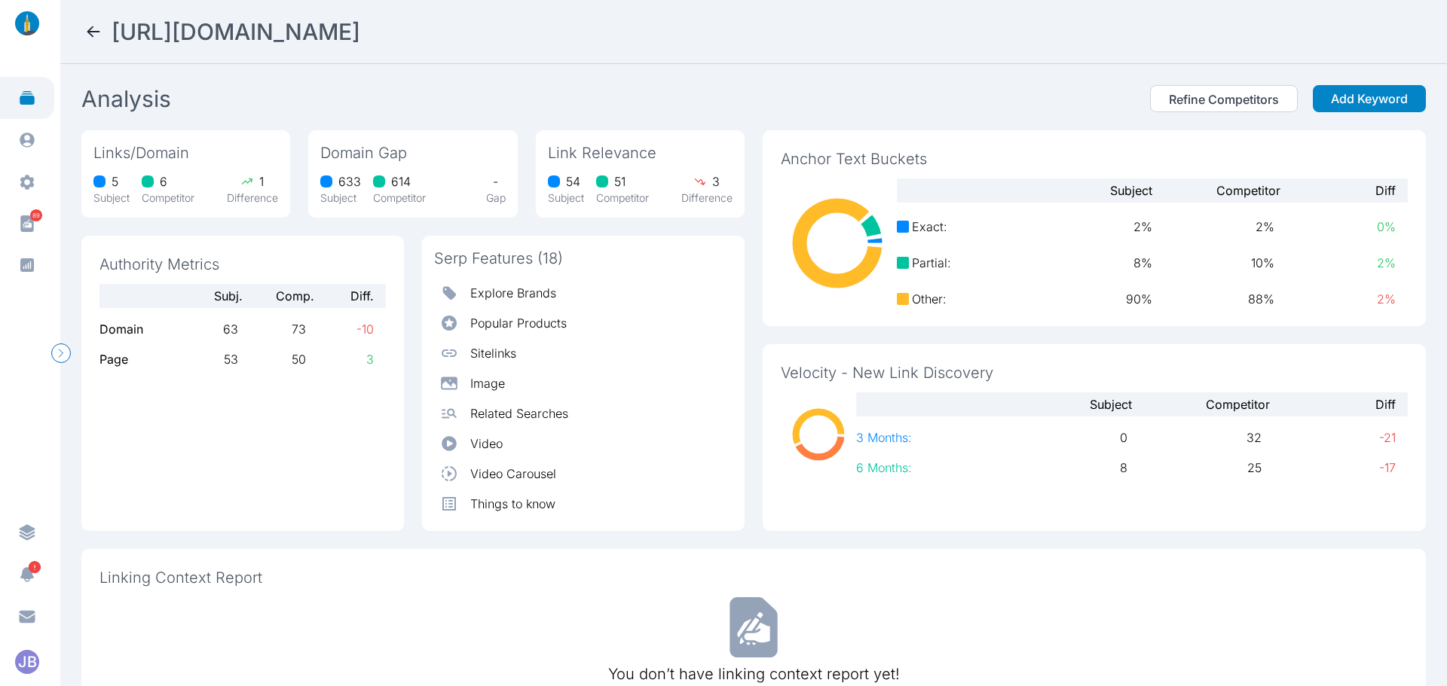
click at [89, 26] on icon at bounding box center [93, 32] width 18 height 18
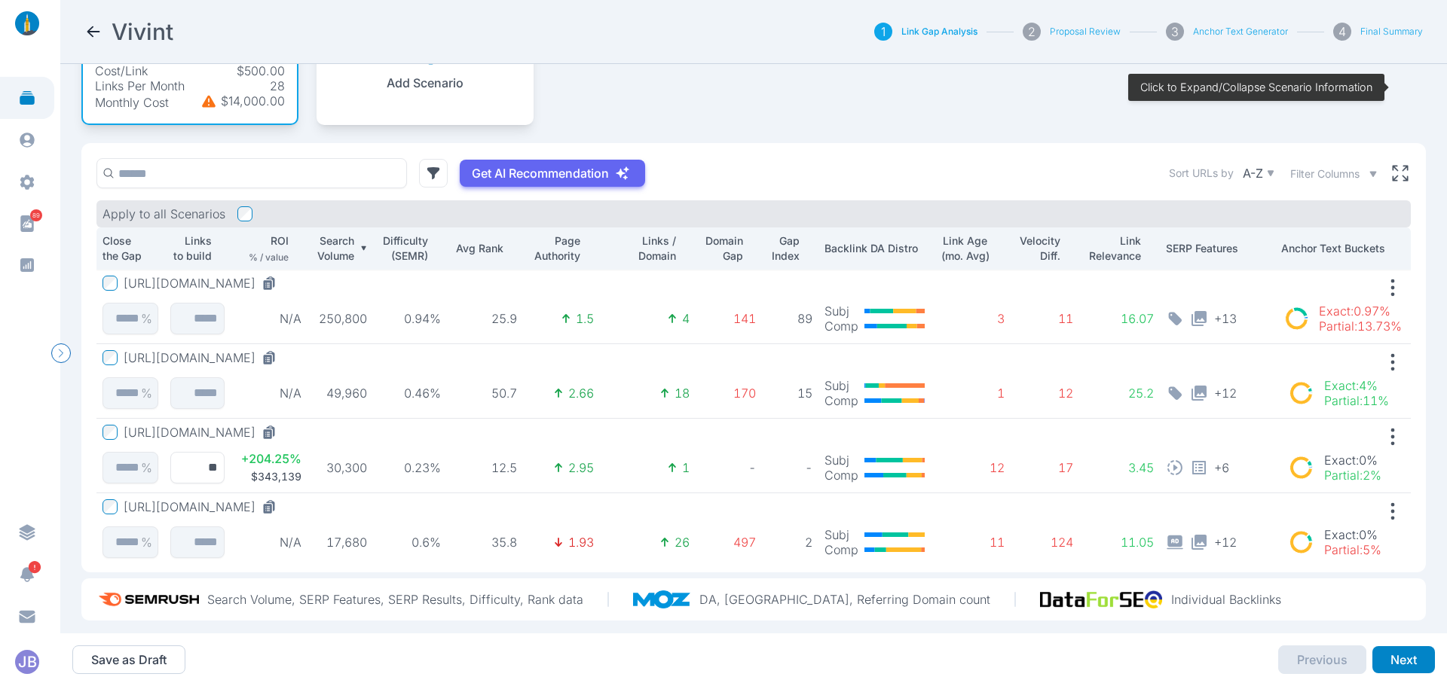
scroll to position [75, 0]
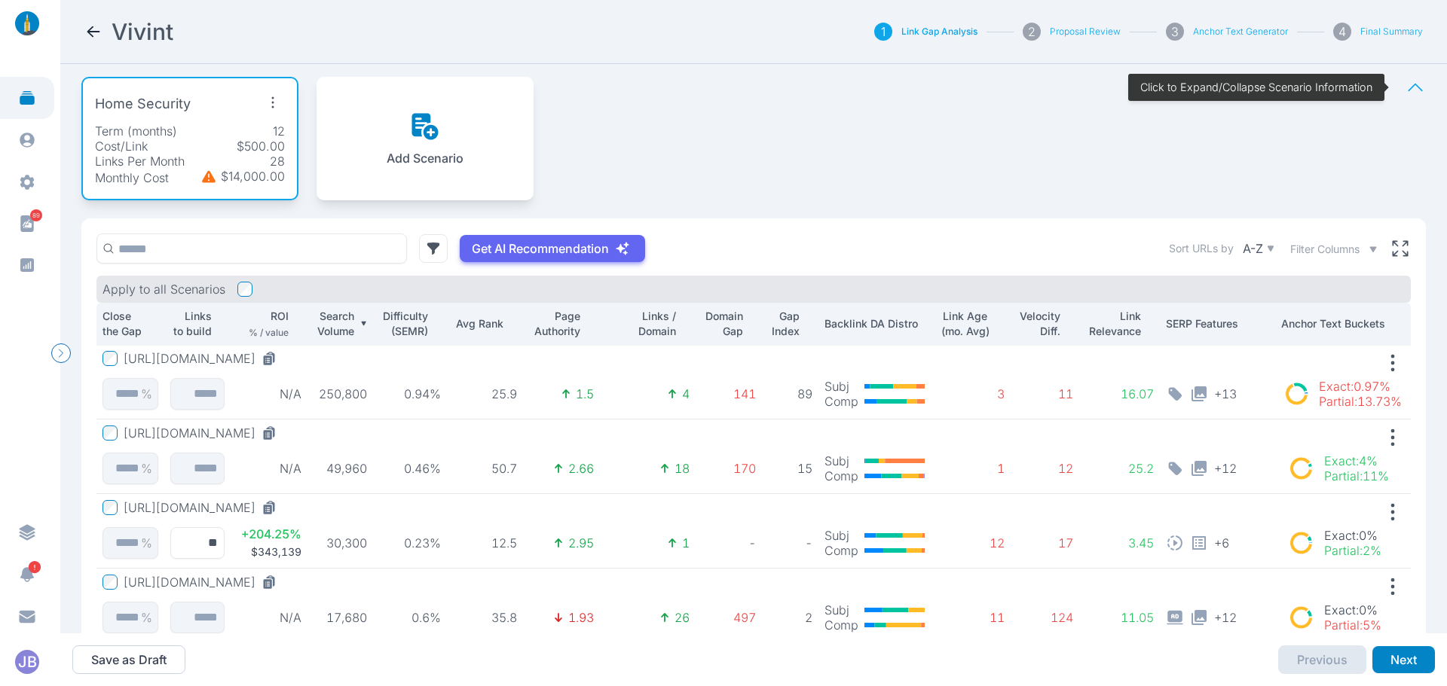
click at [195, 118] on div "Home Security Term (months) 12 Cost/Link $500.00 Links Per Month 28 Monthly Cos…" at bounding box center [189, 139] width 217 height 124
click at [272, 99] on icon "button" at bounding box center [273, 102] width 2 height 11
click at [250, 136] on span "Edit Scenario" at bounding box center [240, 137] width 75 height 15
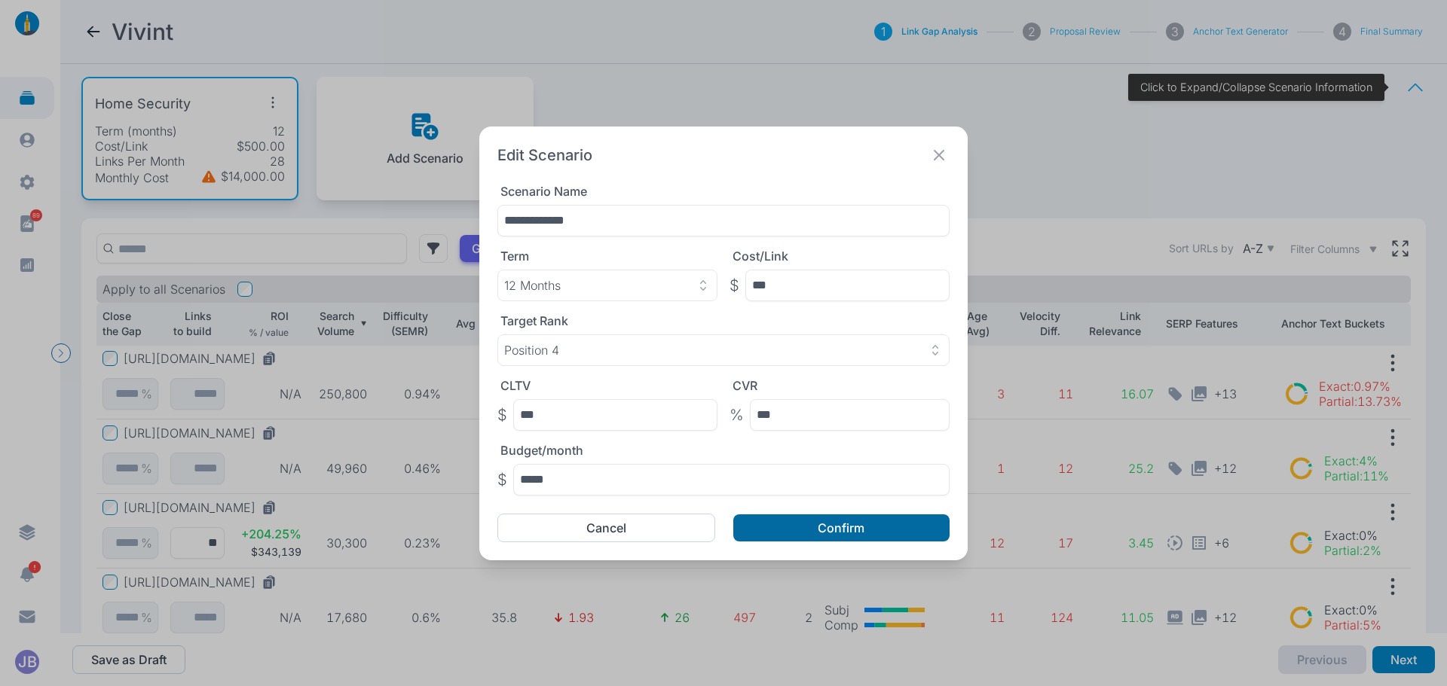
click at [851, 531] on button "Confirm" at bounding box center [841, 528] width 216 height 27
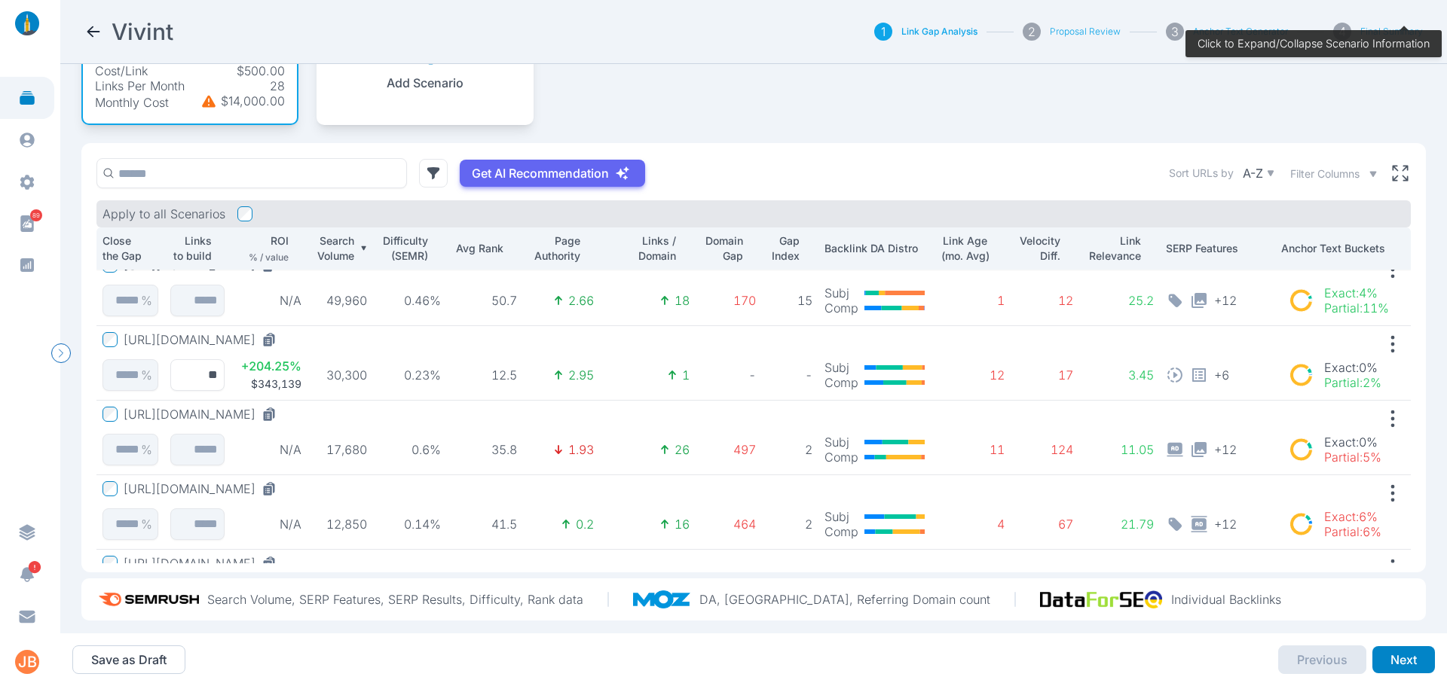
scroll to position [168, 0]
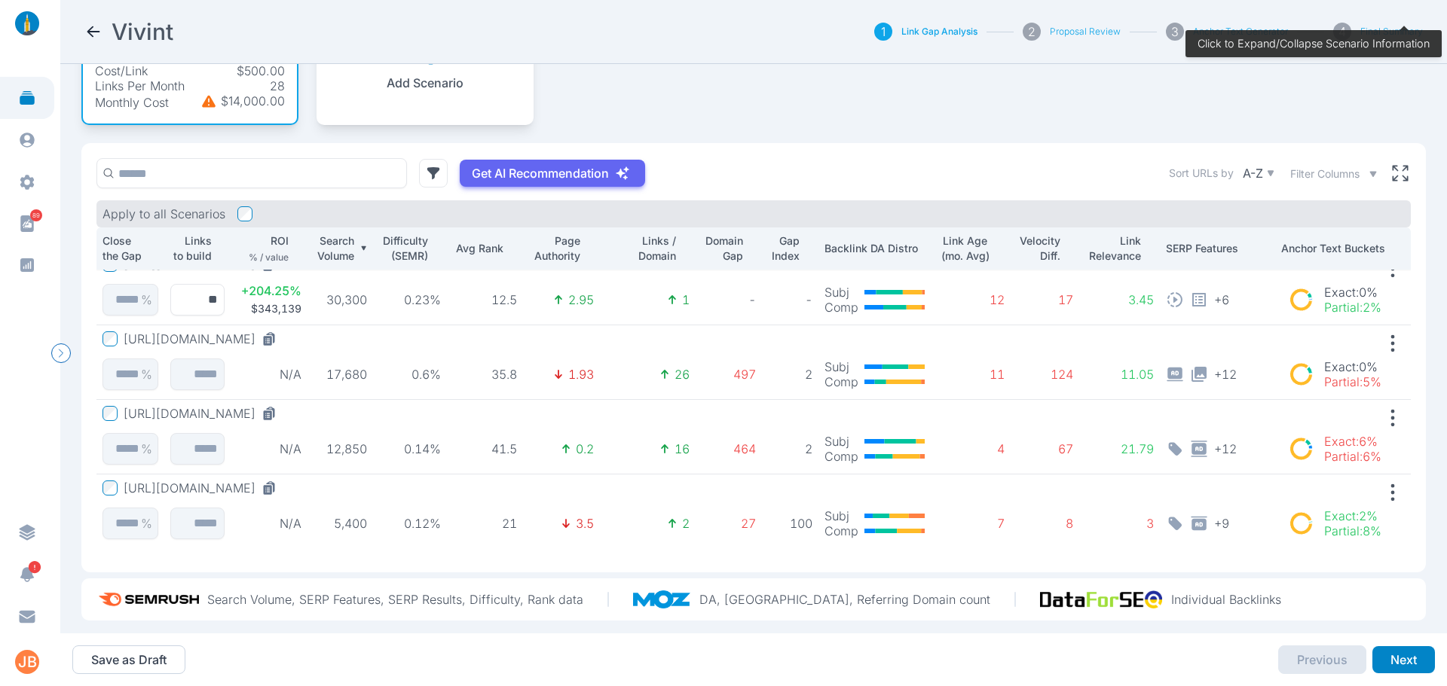
click at [257, 411] on button "https://www.vivint.com/solar" at bounding box center [203, 413] width 159 height 15
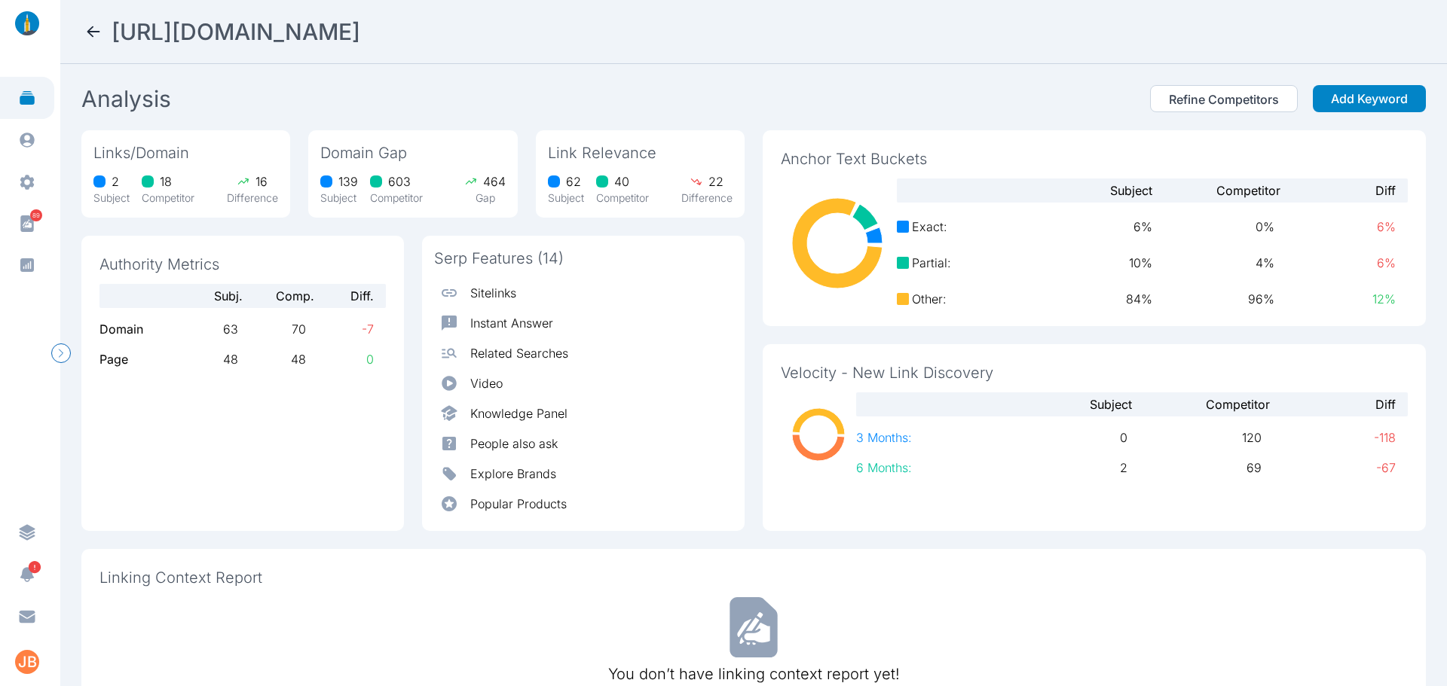
click at [87, 28] on icon at bounding box center [93, 32] width 18 height 18
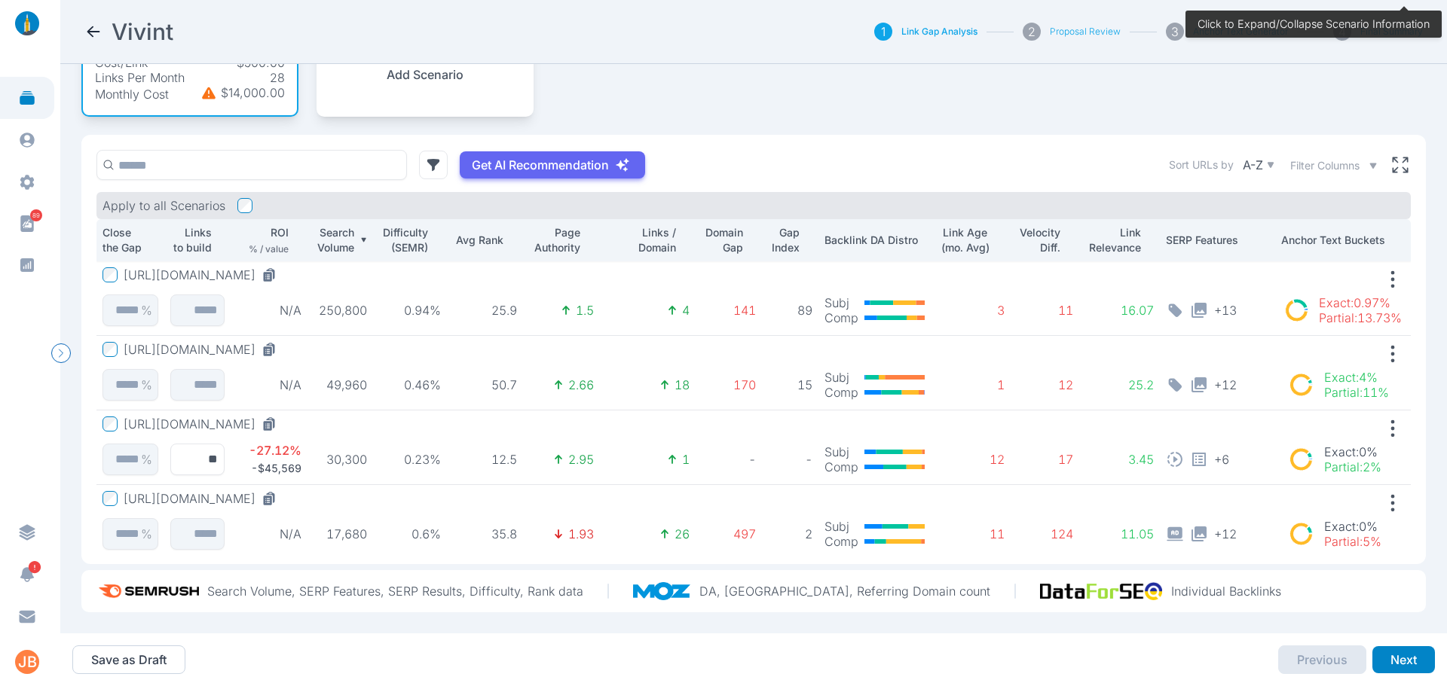
scroll to position [95, 0]
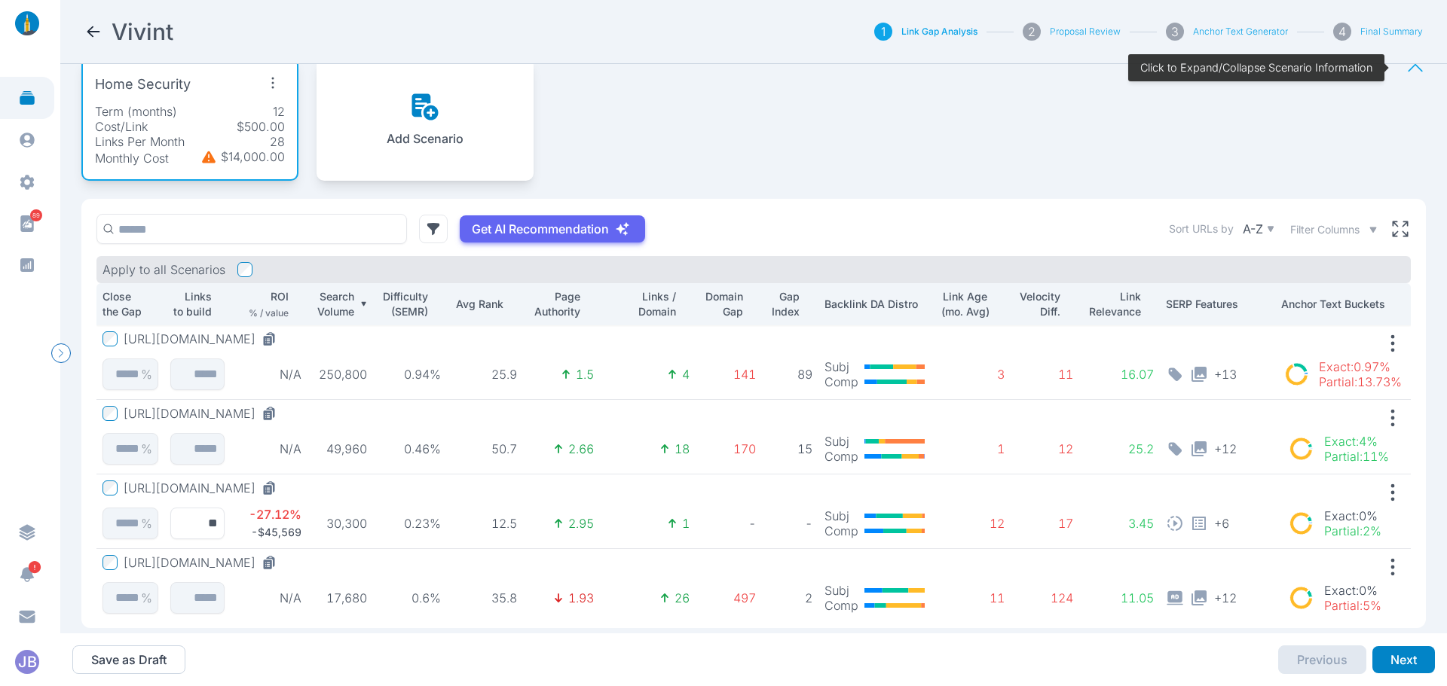
click at [283, 346] on button "https://www.vivint.com/packages/security-cameras" at bounding box center [203, 339] width 159 height 15
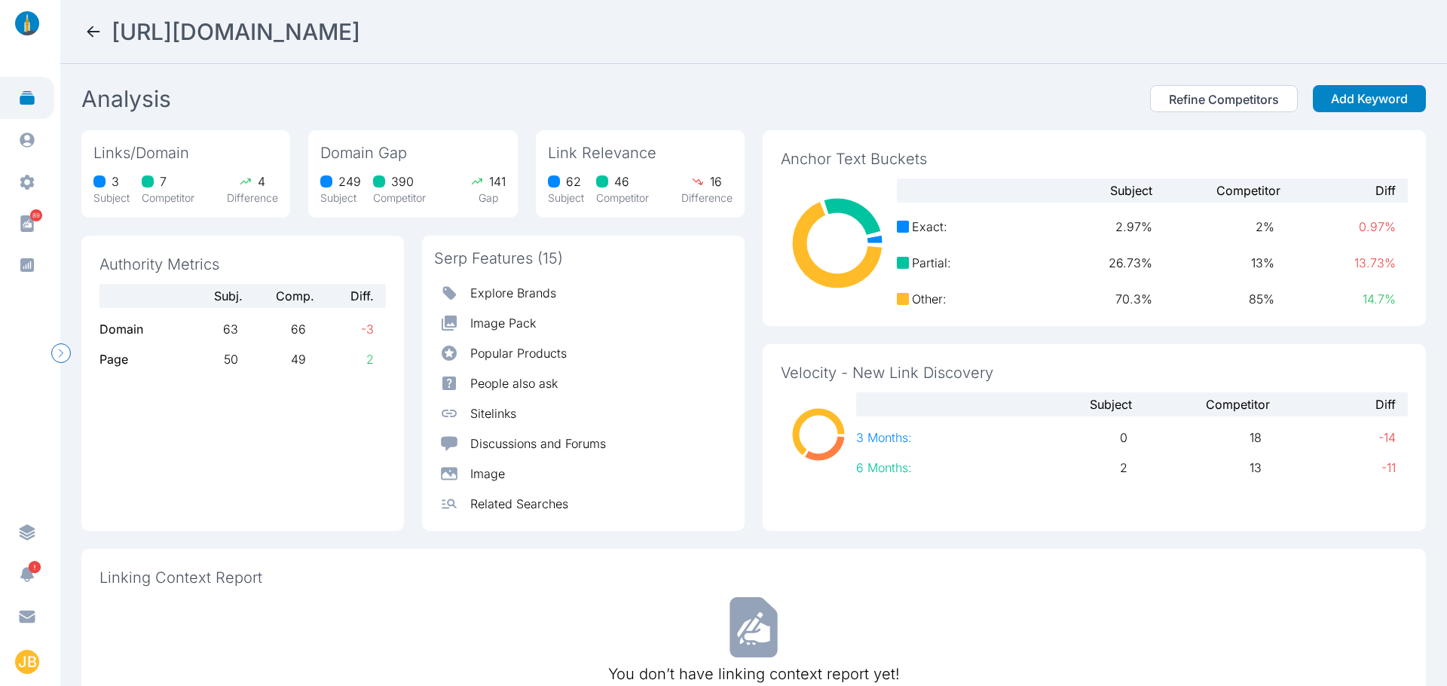
click at [85, 29] on icon at bounding box center [93, 32] width 18 height 18
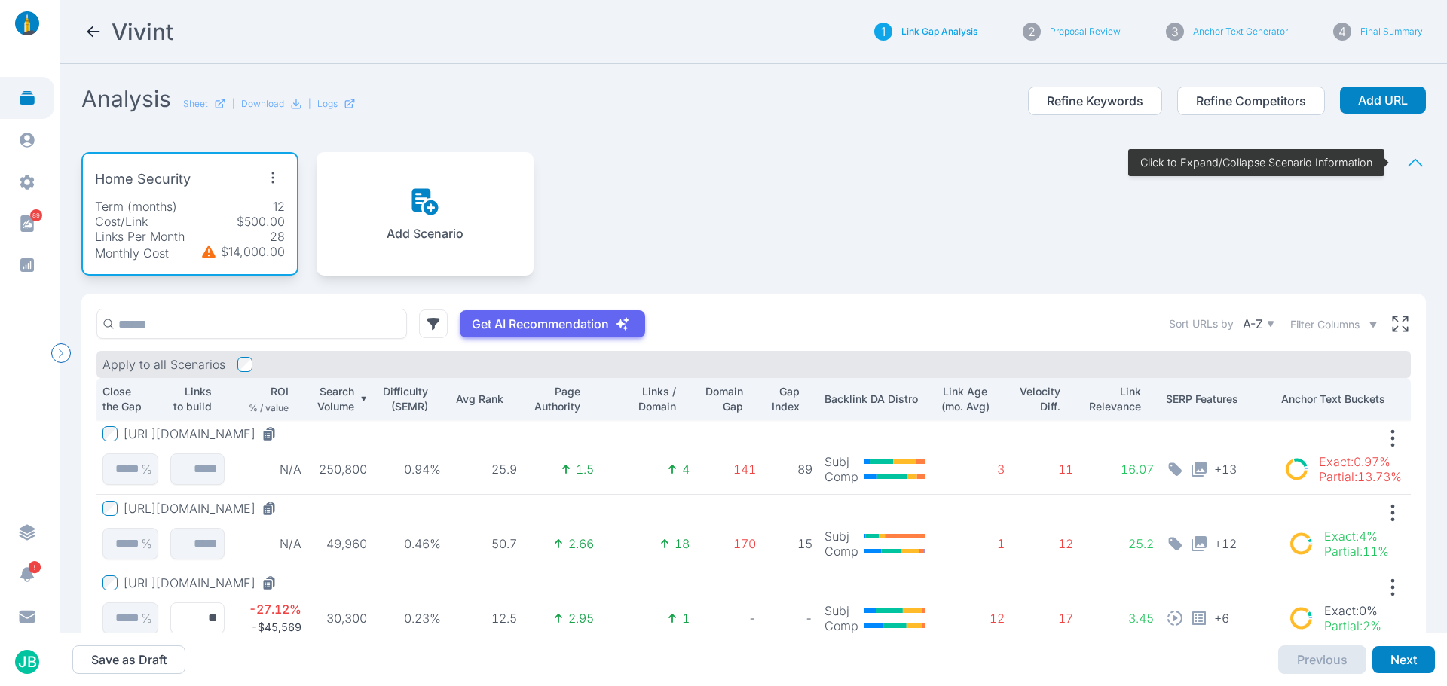
click at [283, 511] on button "https://www.vivint.com/products/smart-thermostat" at bounding box center [203, 508] width 159 height 15
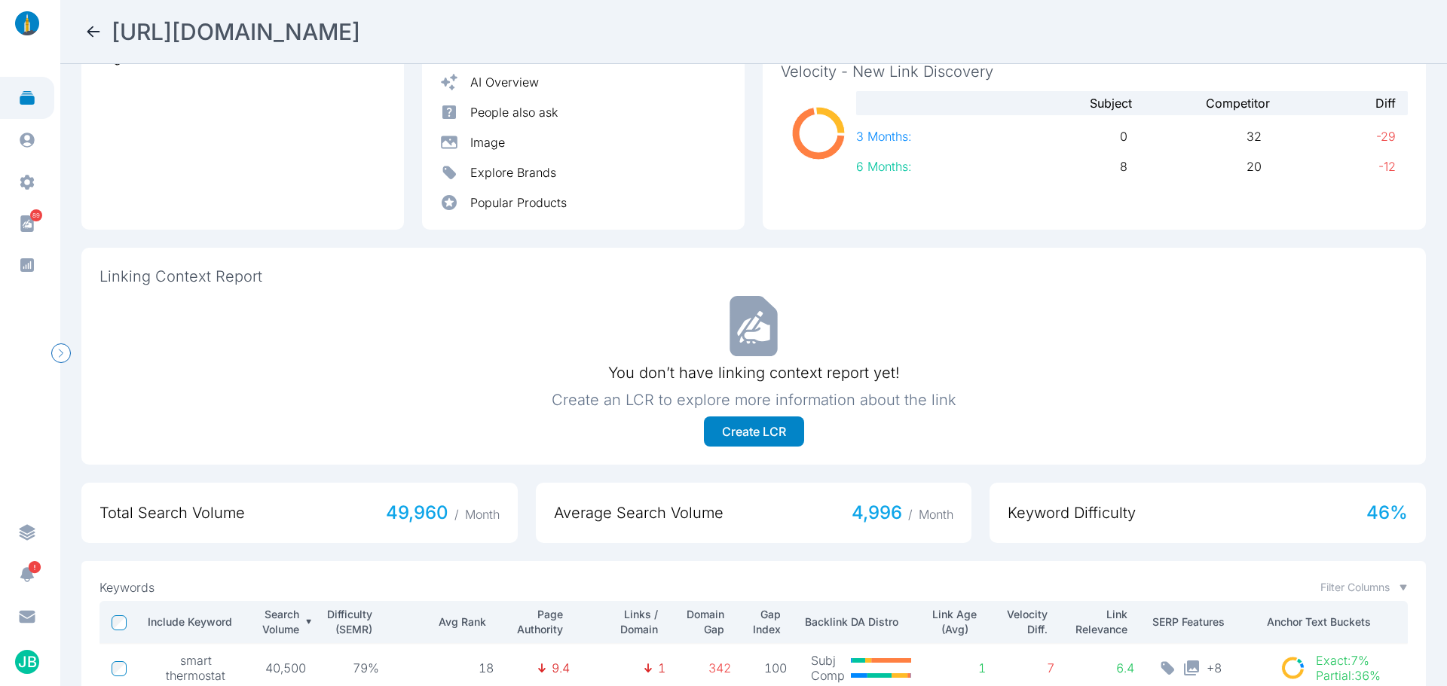
scroll to position [588, 0]
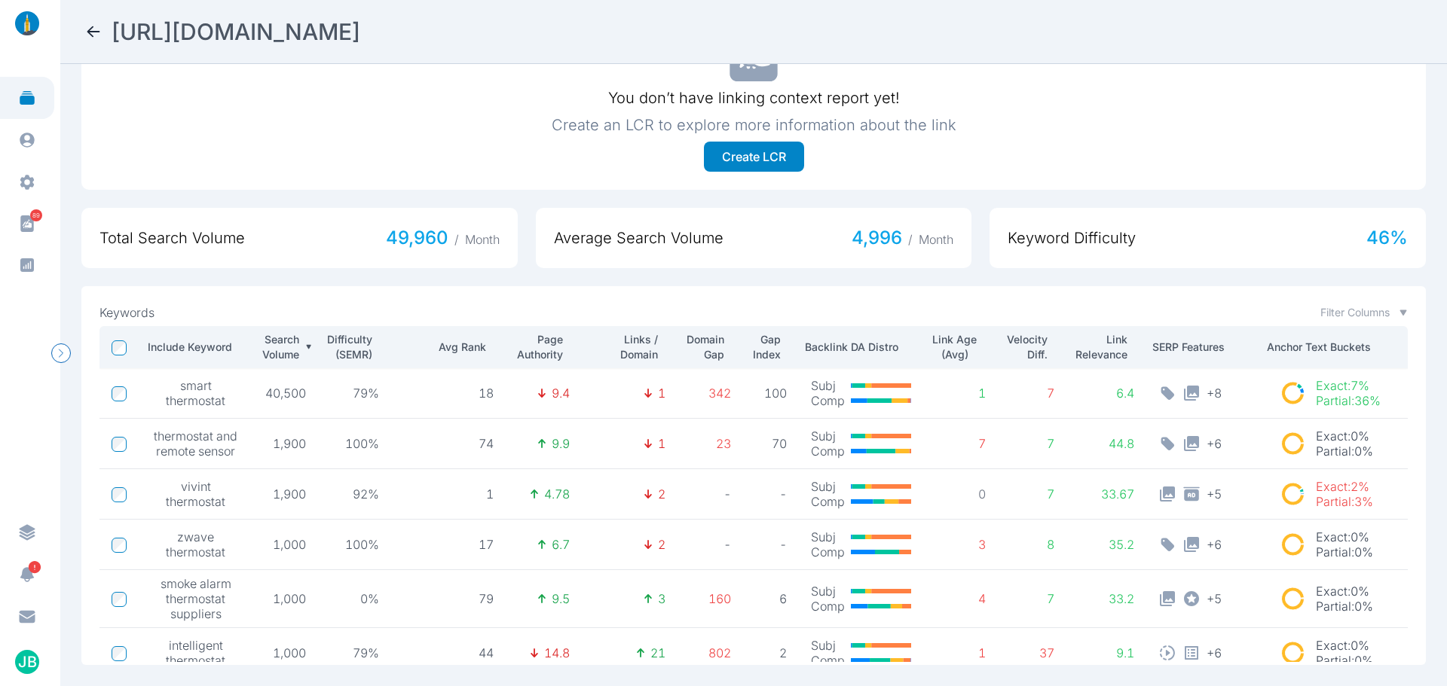
click at [89, 23] on icon at bounding box center [93, 32] width 18 height 18
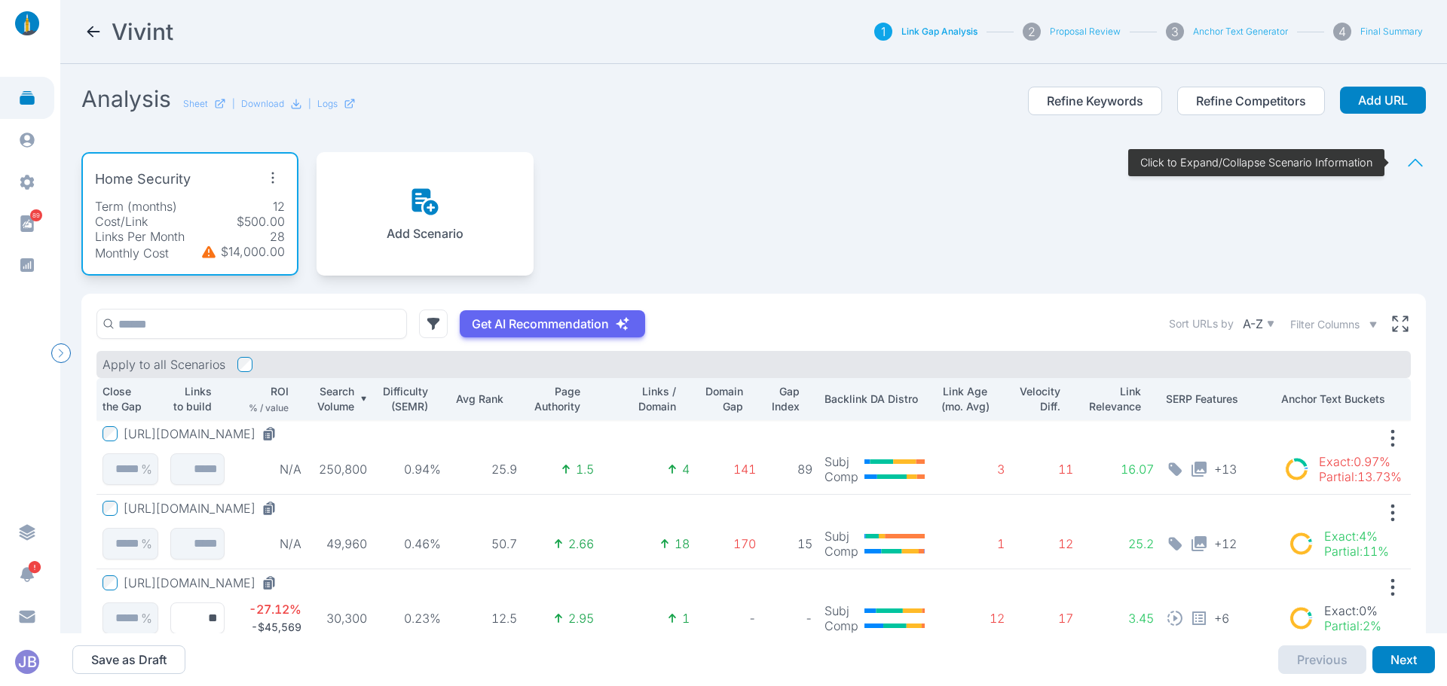
click at [283, 433] on button "https://www.vivint.com/packages/security-cameras" at bounding box center [203, 433] width 159 height 15
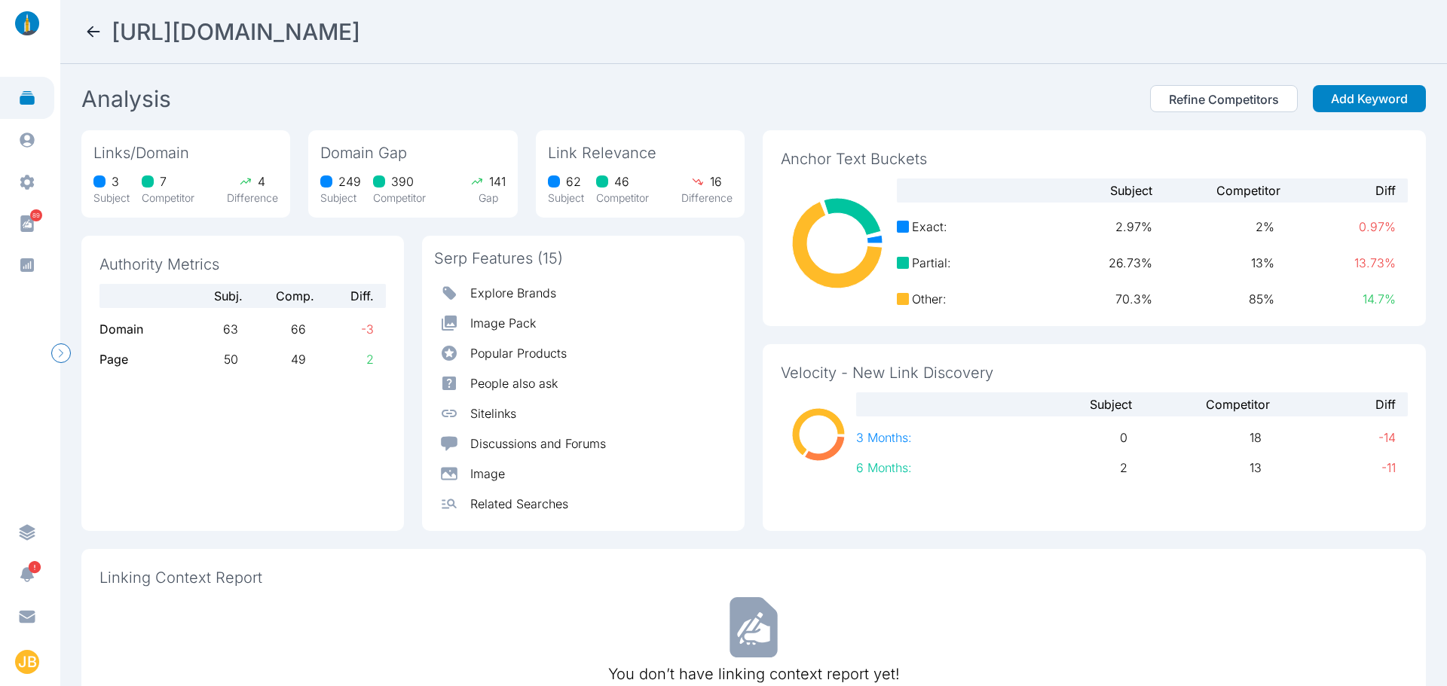
click at [741, 381] on div "Links/Domain 3 Subject 7 Competitor 4 Difference Domain Gap 249 Subject 390 Com…" at bounding box center [753, 330] width 1344 height 401
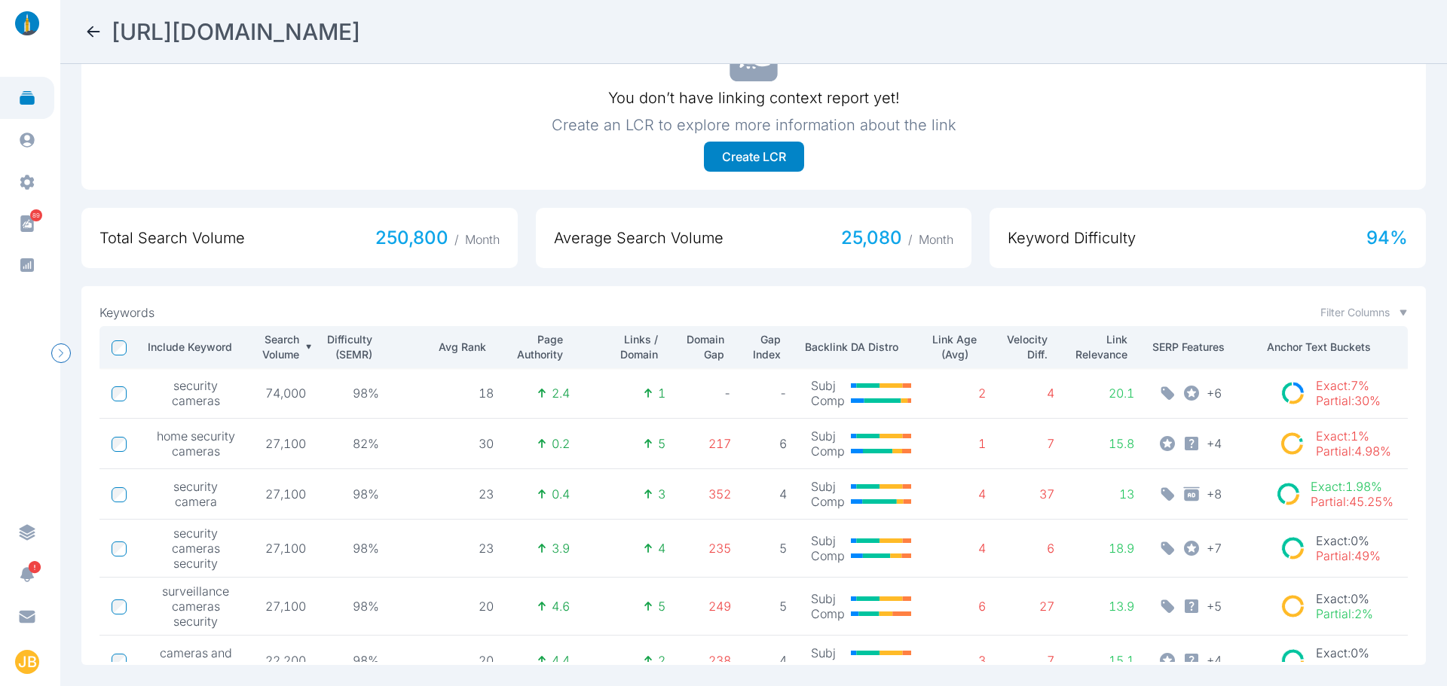
click at [376, 288] on div "Keywords Filter Columns Include Keyword Search Volume Difficulty (SEMR) Avg Ran…" at bounding box center [753, 475] width 1344 height 379
click at [184, 382] on span "security cameras" at bounding box center [195, 393] width 89 height 30
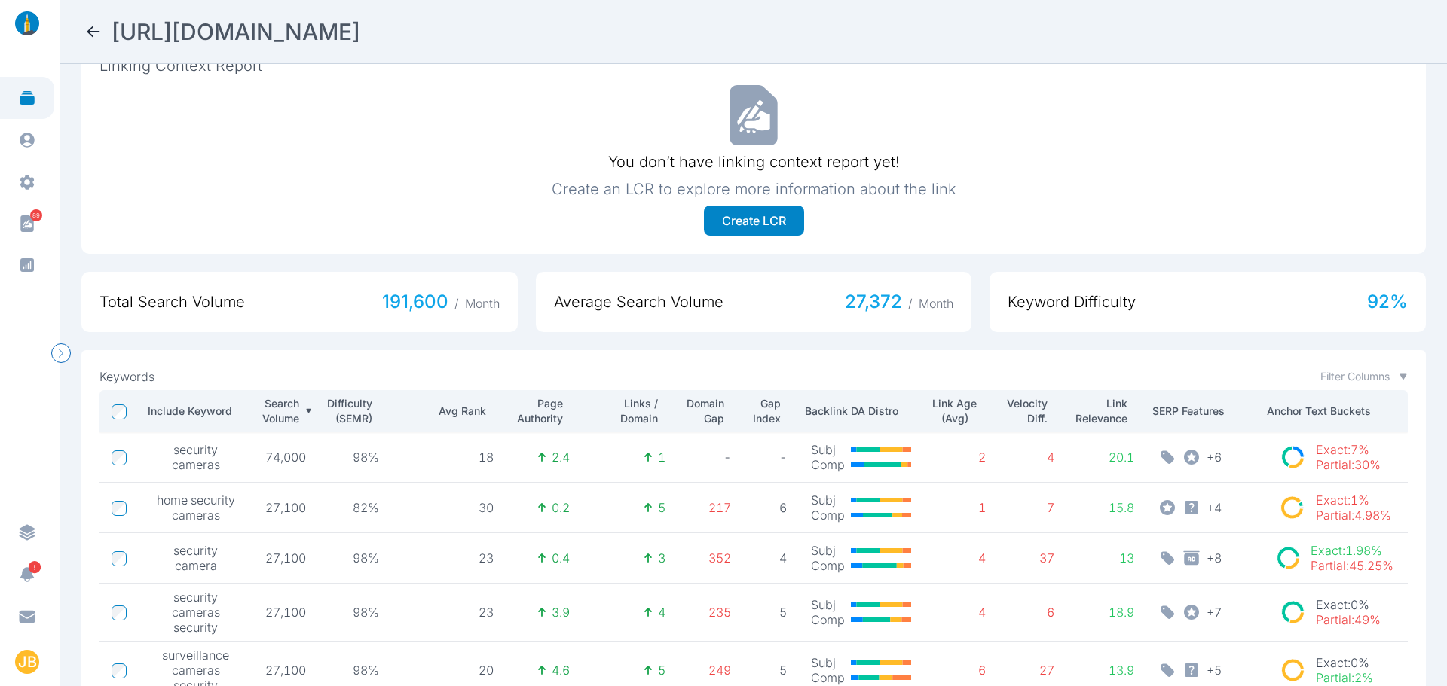
scroll to position [211, 0]
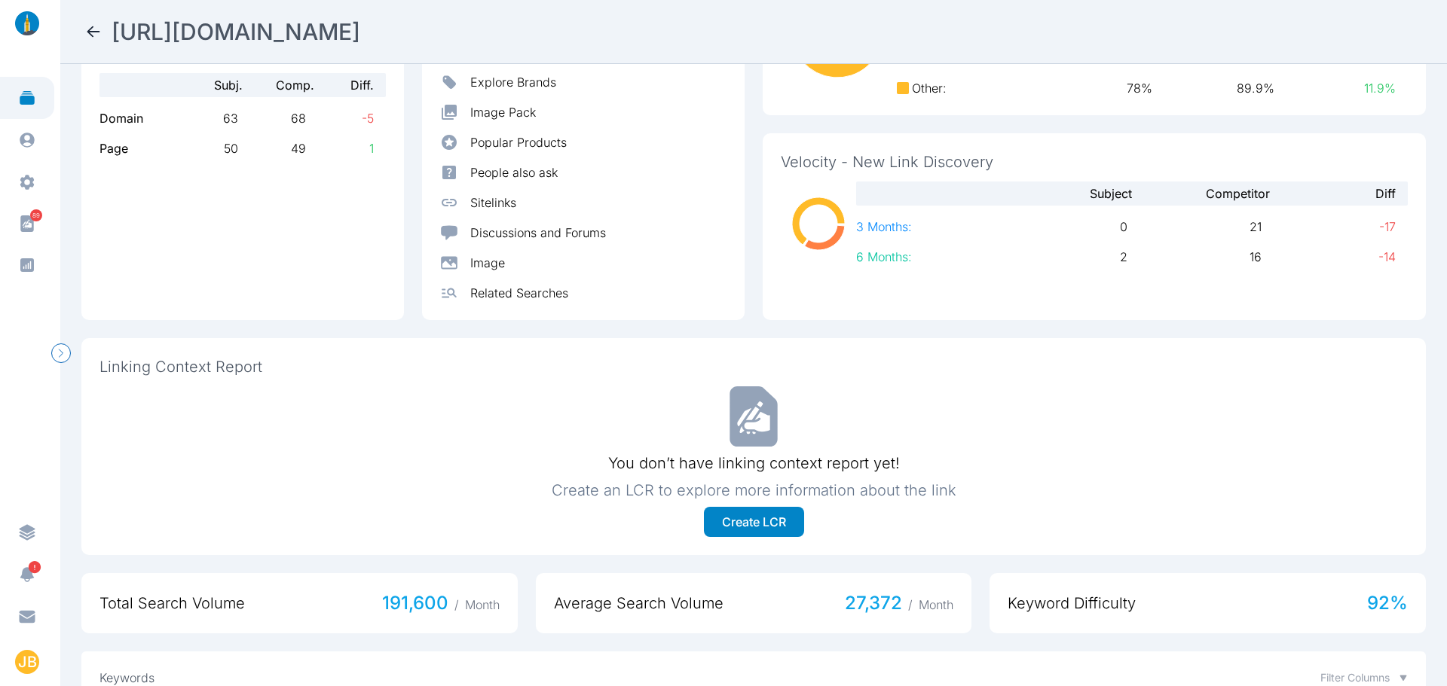
click at [96, 26] on icon at bounding box center [93, 32] width 18 height 18
